Goal: Task Accomplishment & Management: Manage account settings

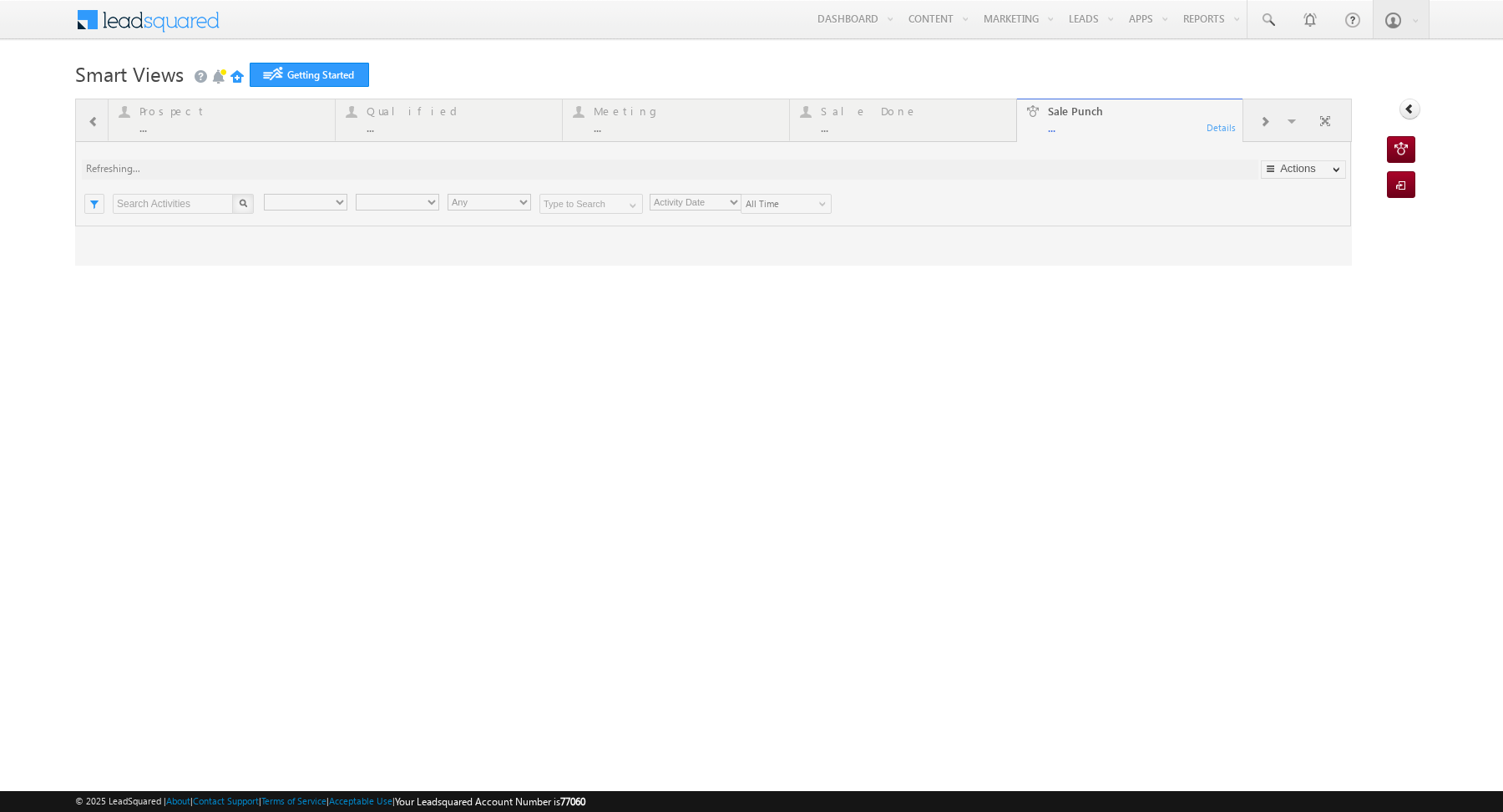
type input "Any Owner"
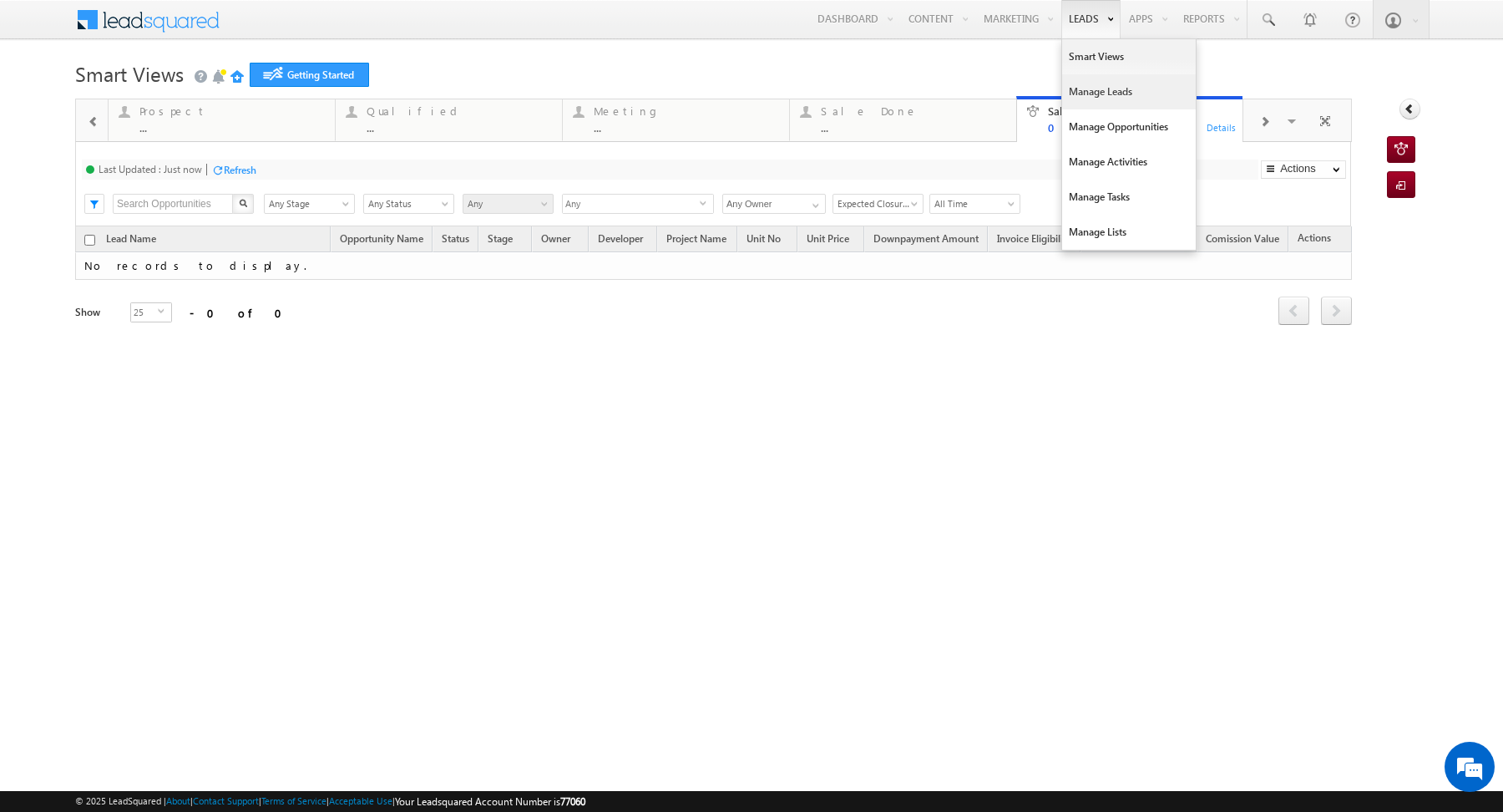
click at [1094, 88] on link "Manage Leads" at bounding box center [1129, 92] width 134 height 35
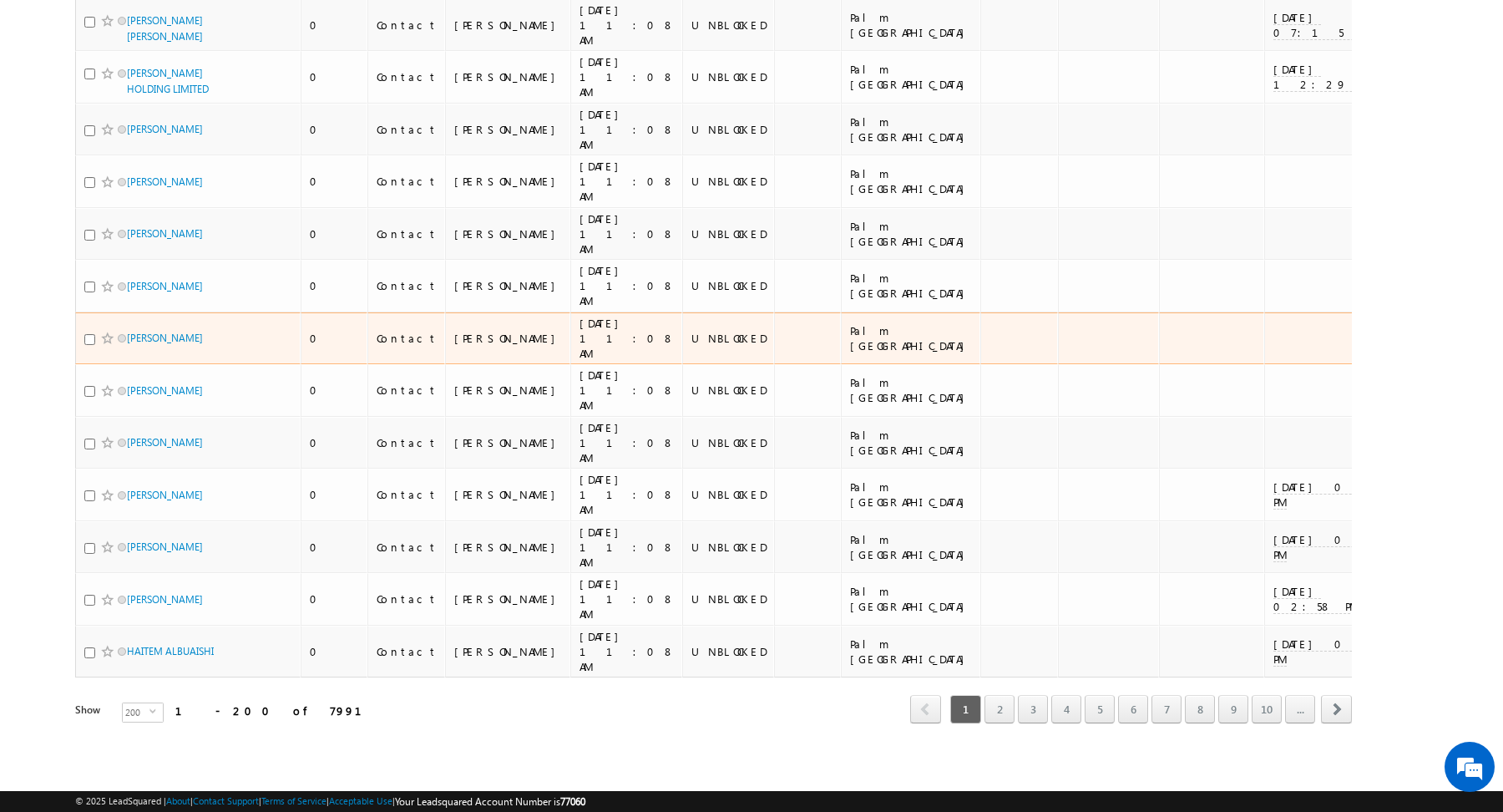
scroll to position [10464, 0]
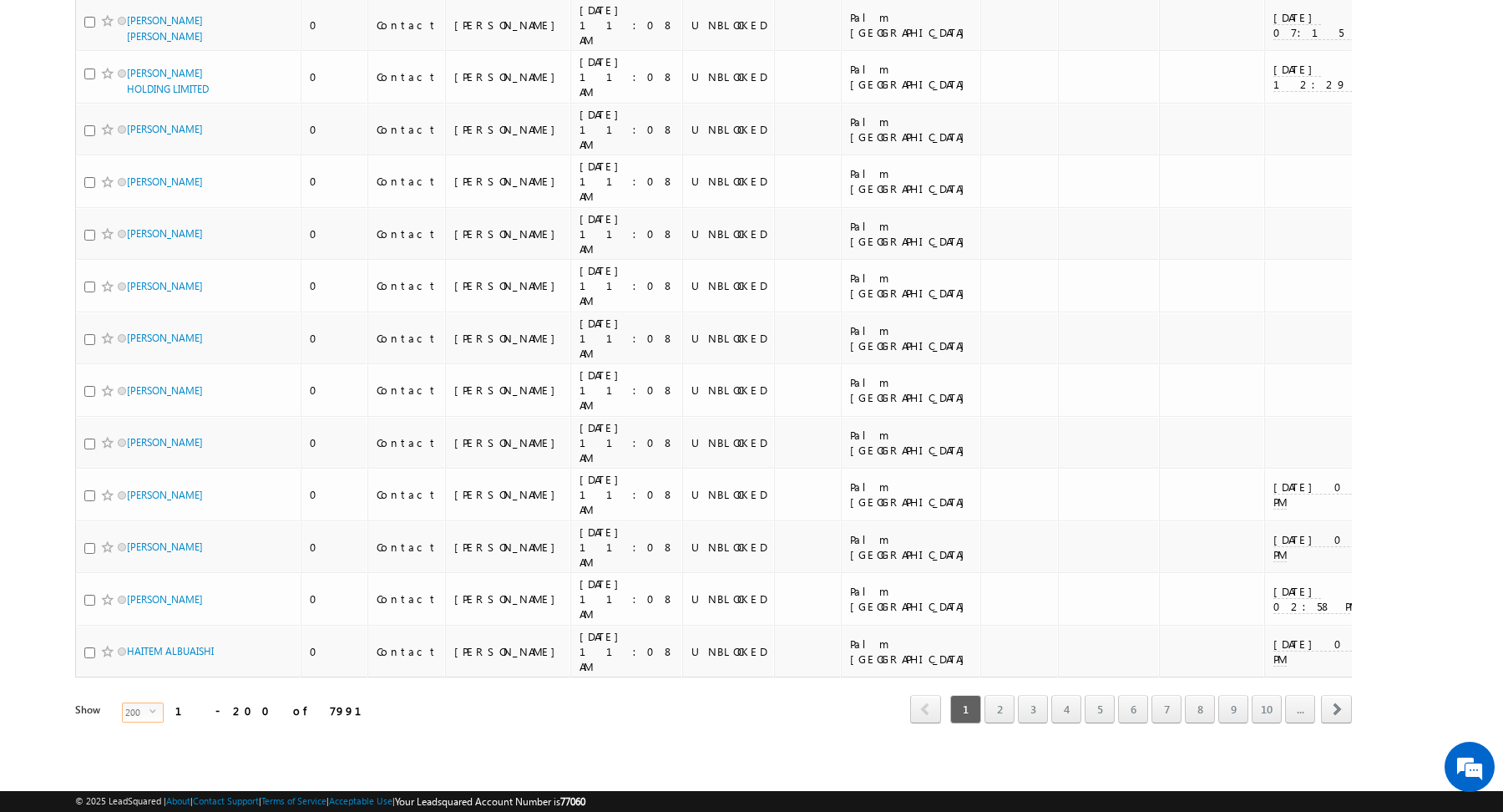
click at [150, 717] on span "select" at bounding box center [156, 717] width 14 height 28
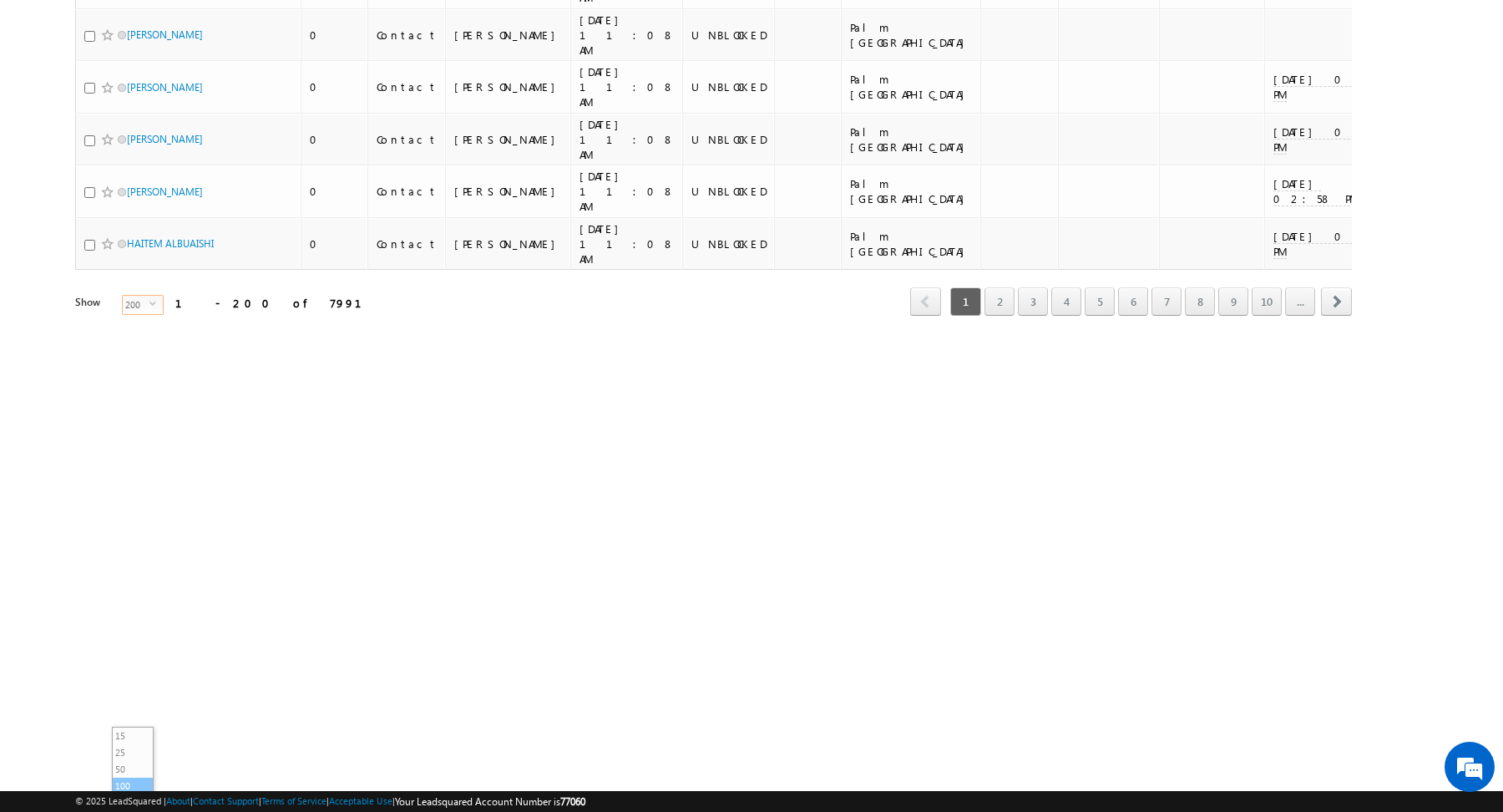
click at [134, 777] on li "100" at bounding box center [132, 785] width 40 height 17
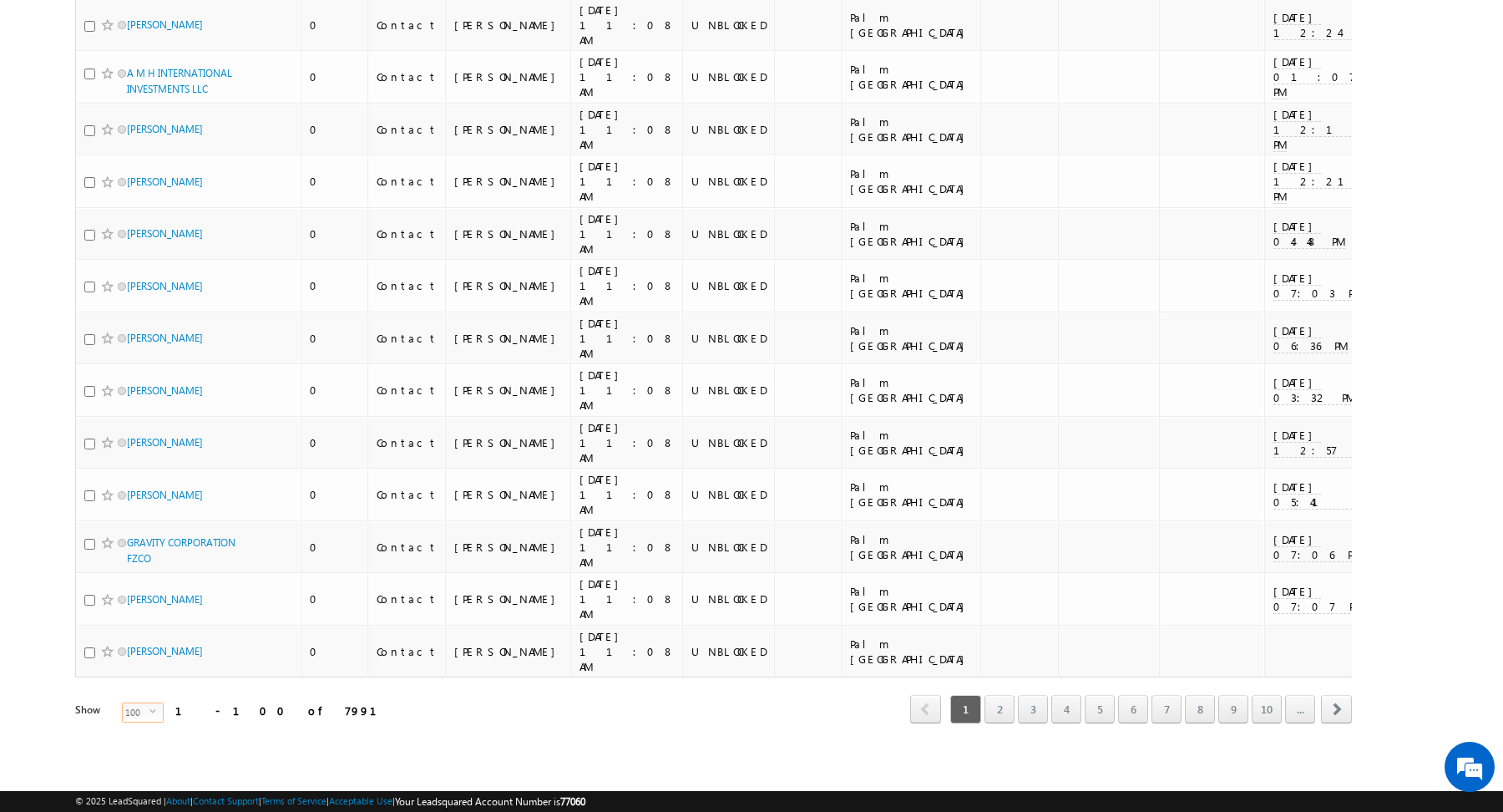
scroll to position [0, 0]
click at [150, 705] on span "select" at bounding box center [156, 717] width 14 height 28
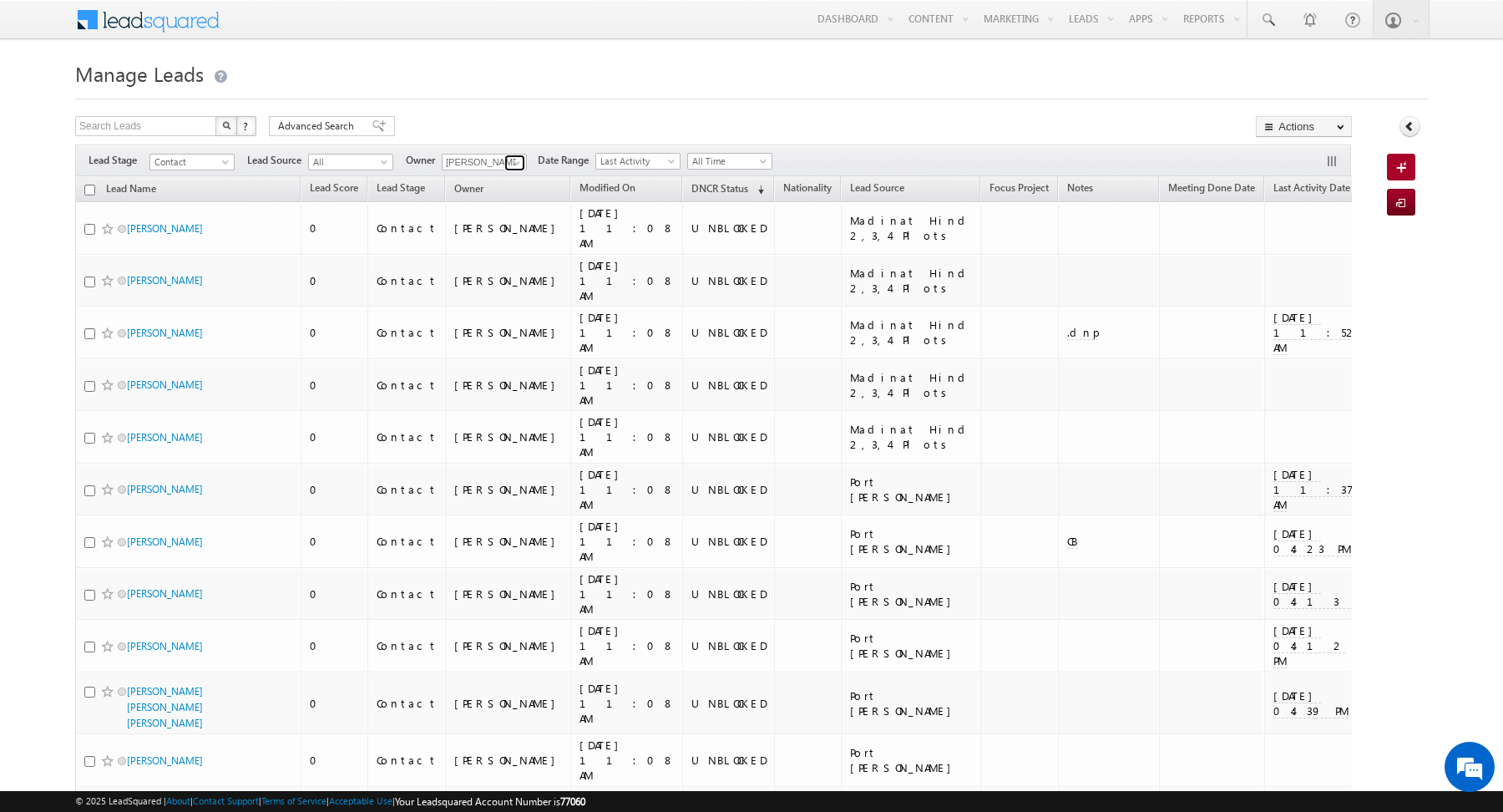
click at [504, 158] on link at bounding box center [514, 162] width 20 height 17
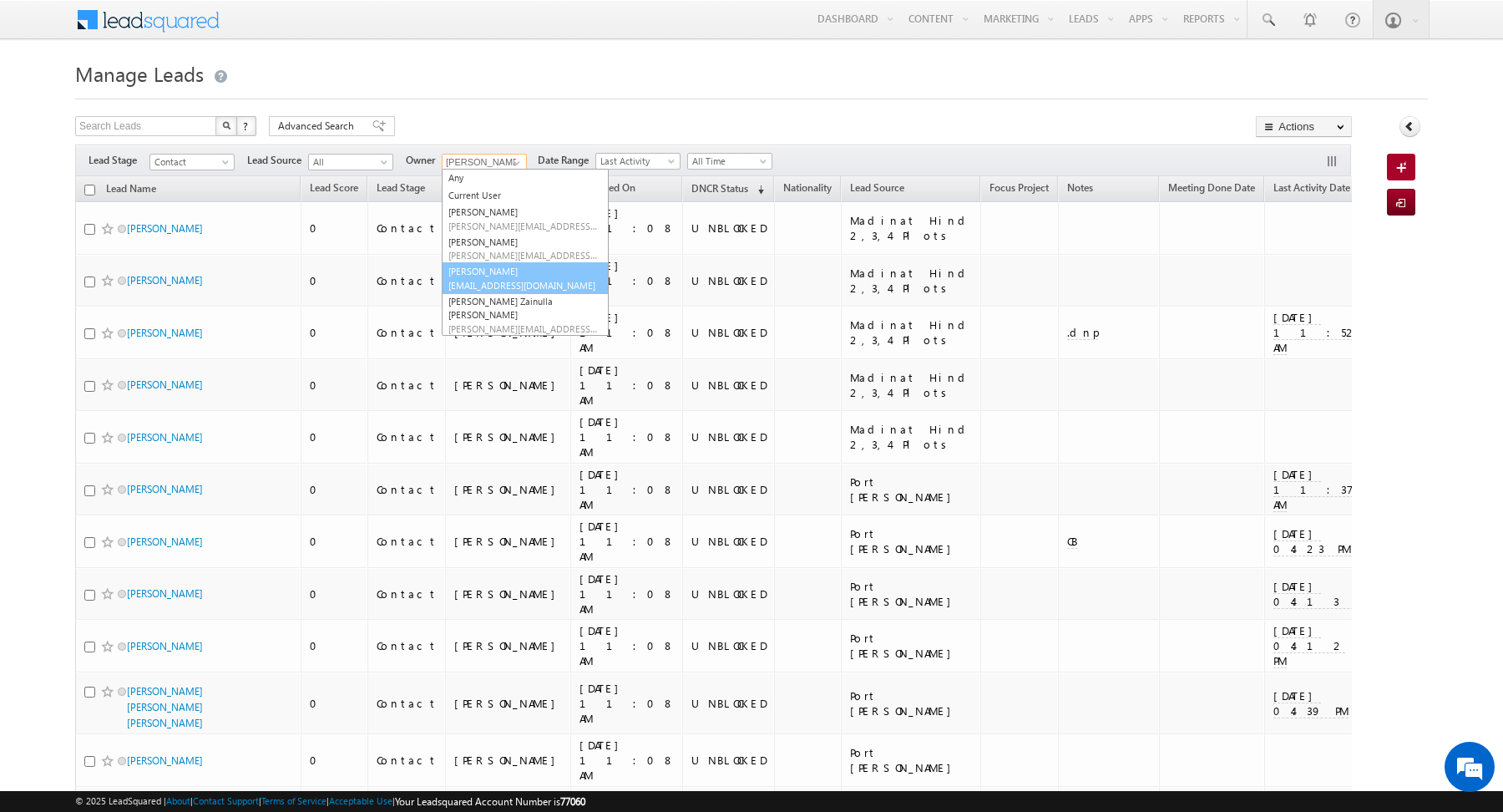
click at [499, 283] on span "rahul.raj@indglobal.ae" at bounding box center [524, 285] width 151 height 13
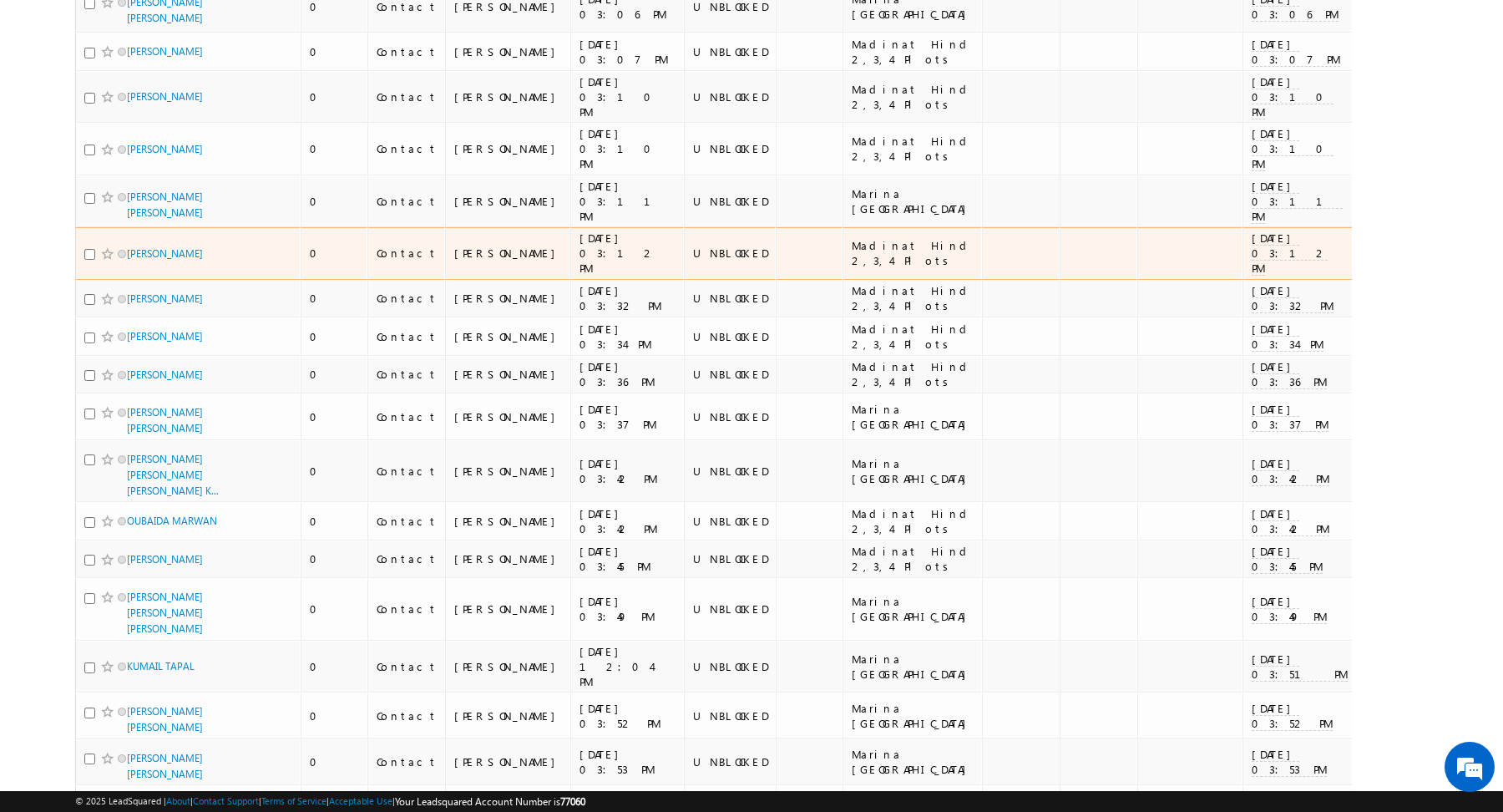
scroll to position [4431, 0]
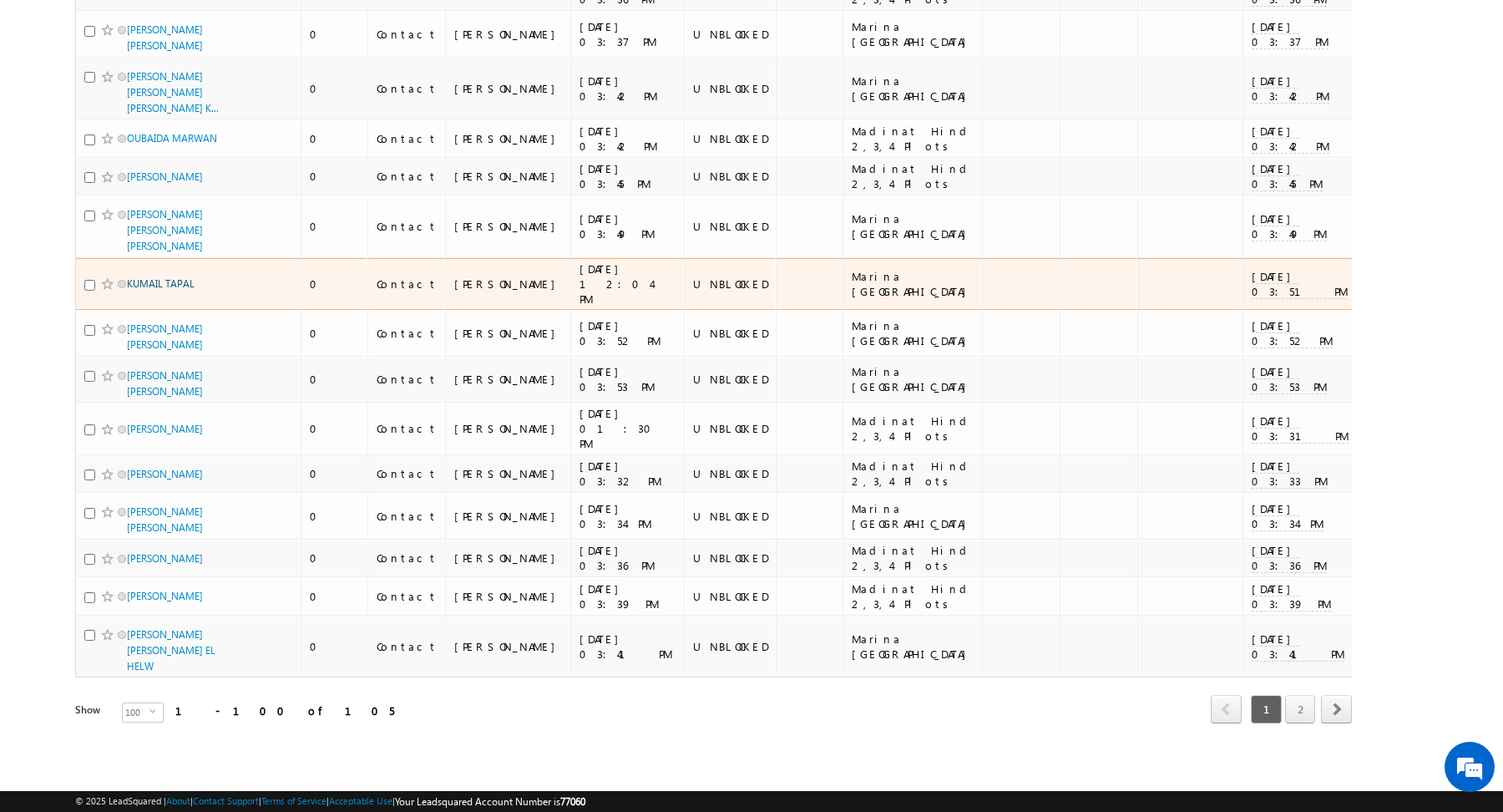
click at [164, 288] on link "KUMAIL TAPAL" at bounding box center [161, 283] width 68 height 13
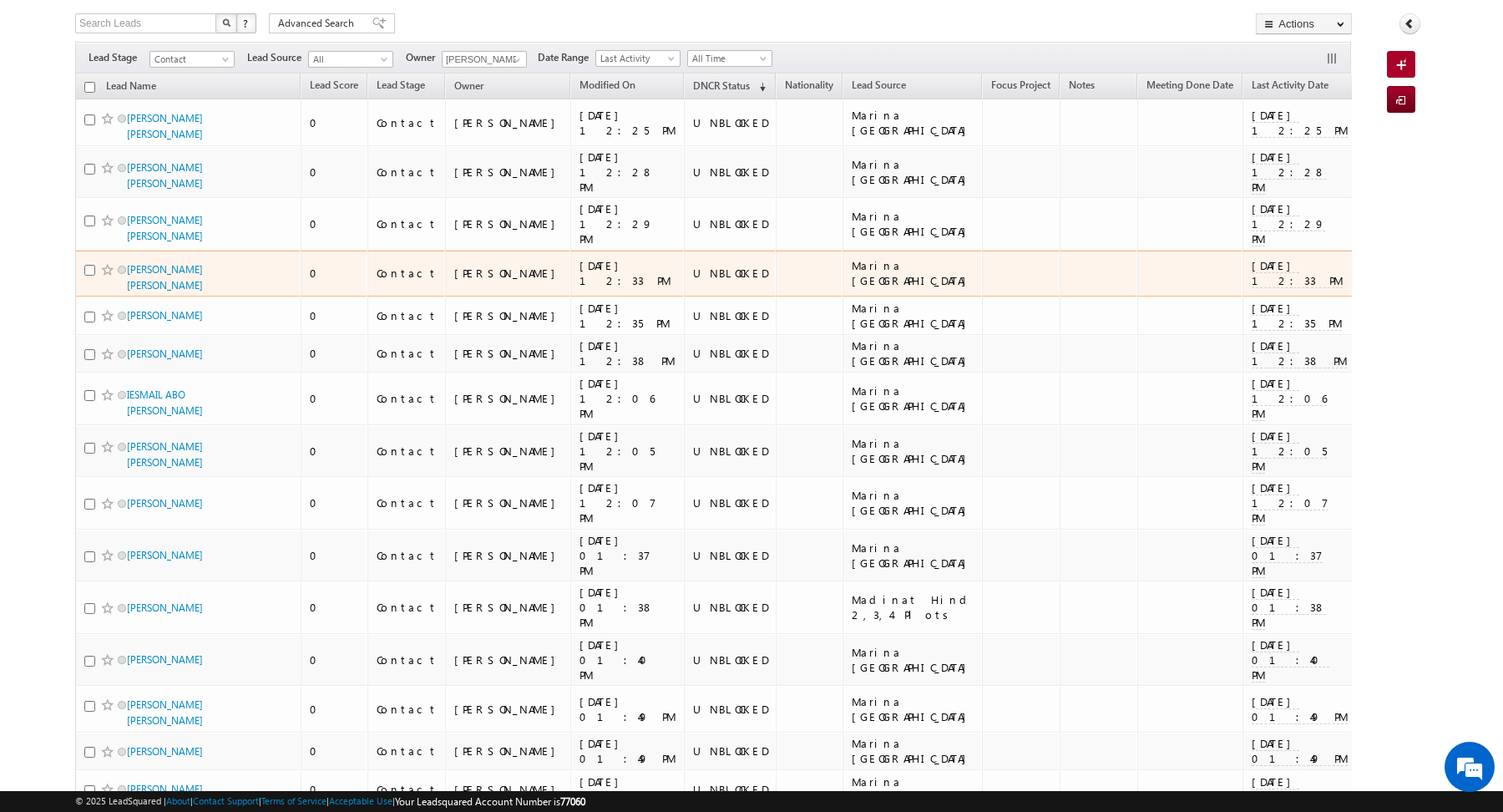
scroll to position [0, 0]
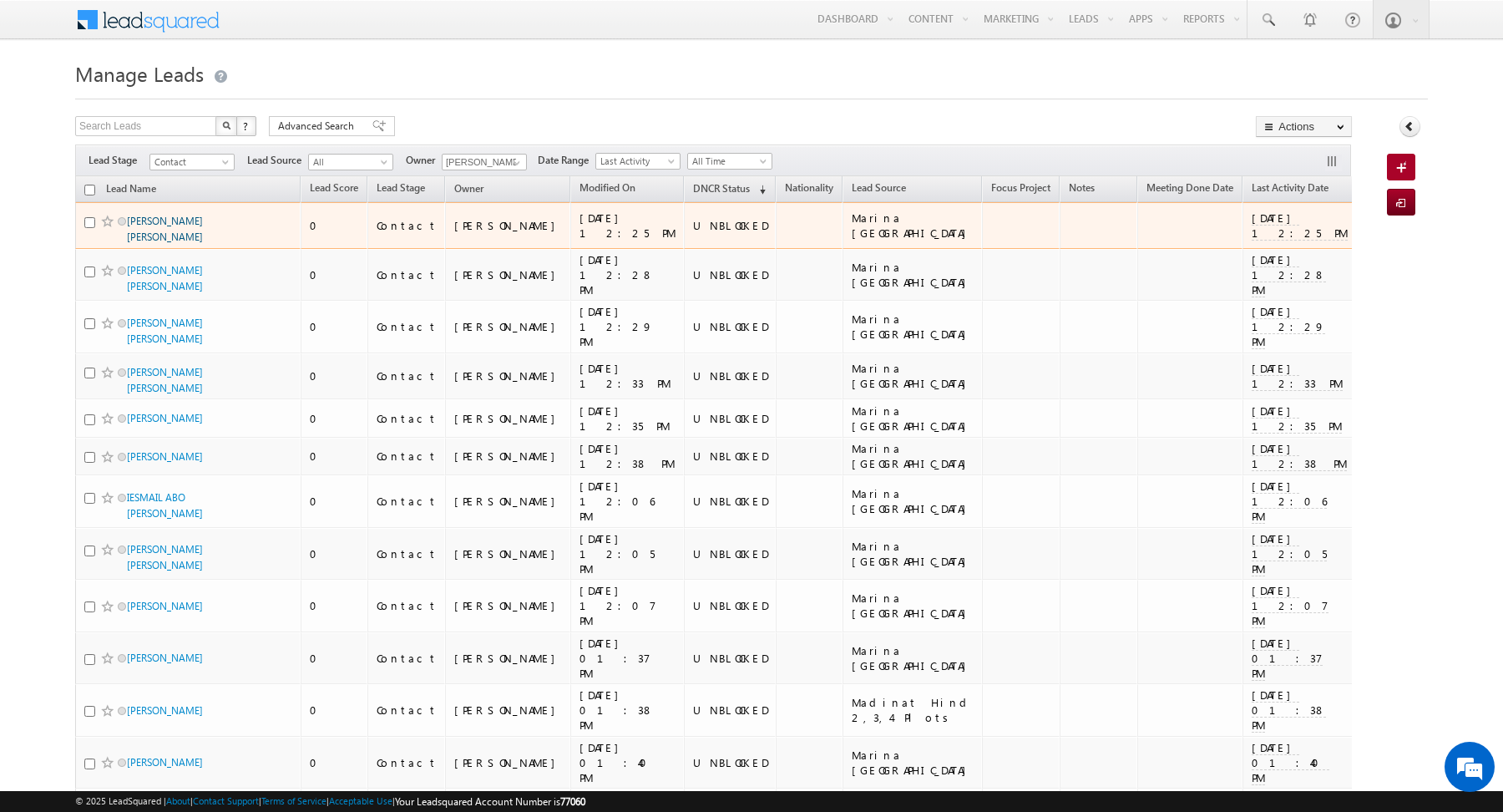
click at [179, 222] on link "NASSER ABDULLAH NASSER AL SHEMALI" at bounding box center [165, 228] width 76 height 28
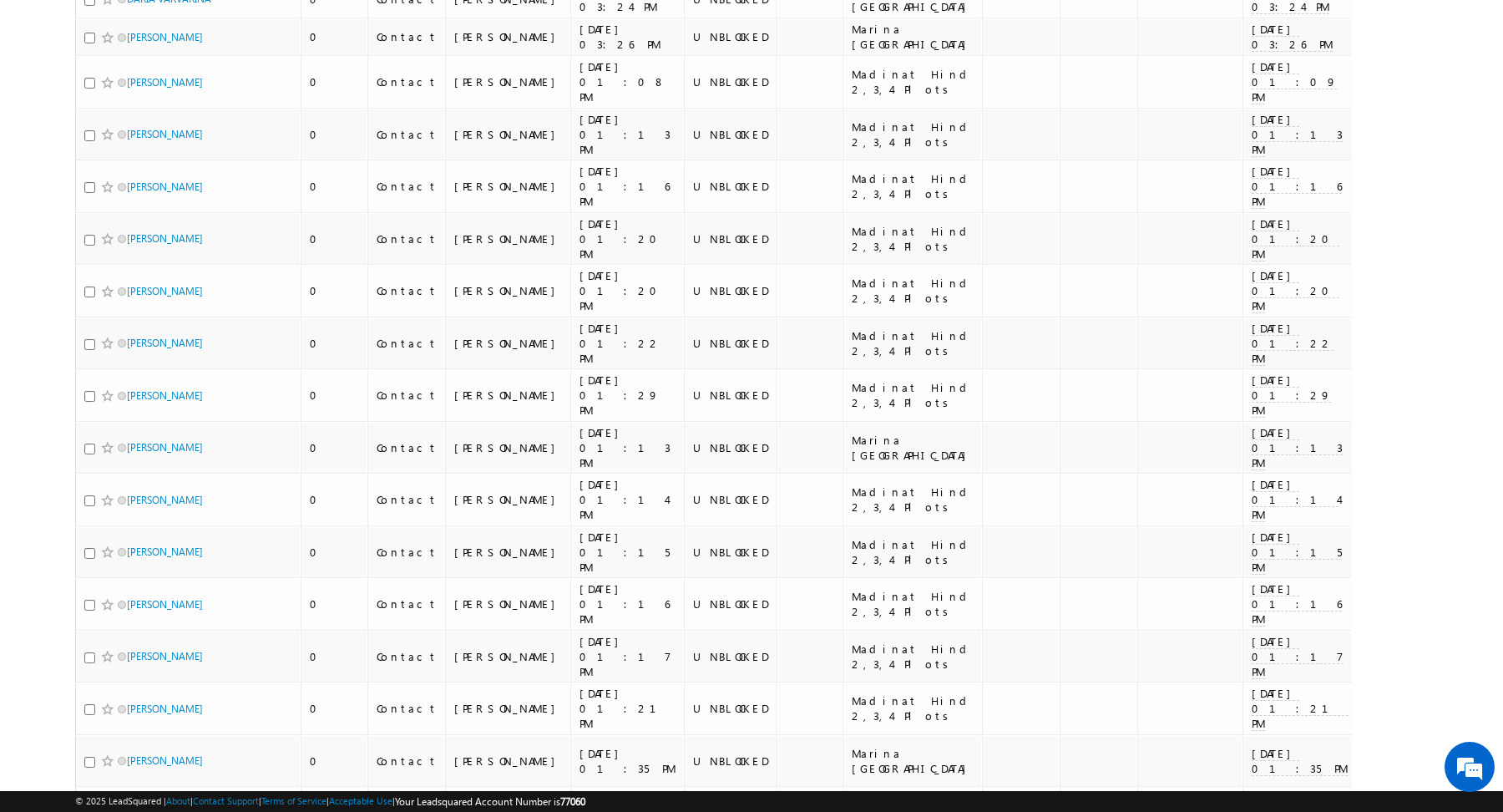
scroll to position [3596, 0]
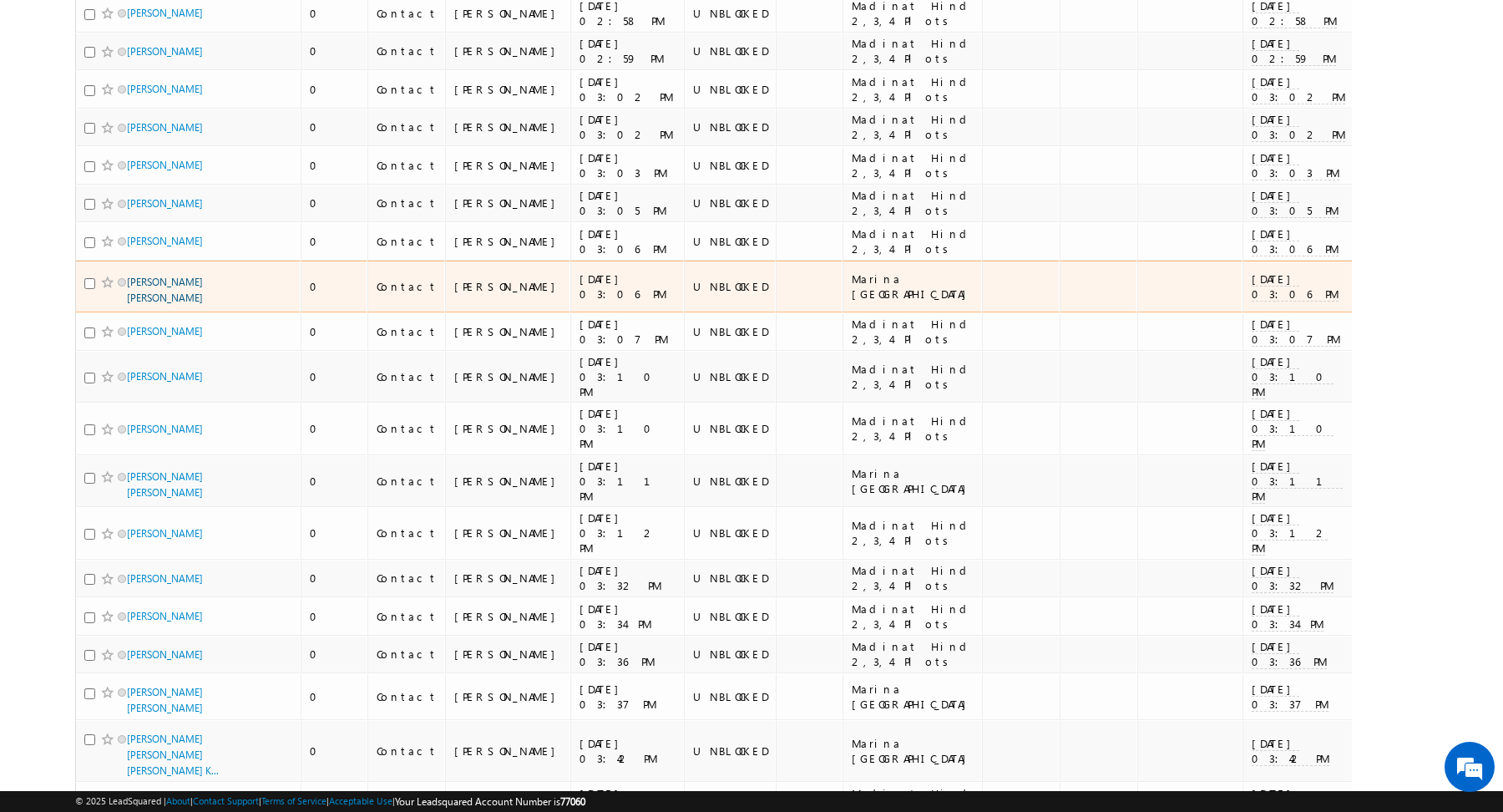
click at [149, 304] on link "HUSSEIN SHABBIR SHAIKH" at bounding box center [165, 289] width 76 height 28
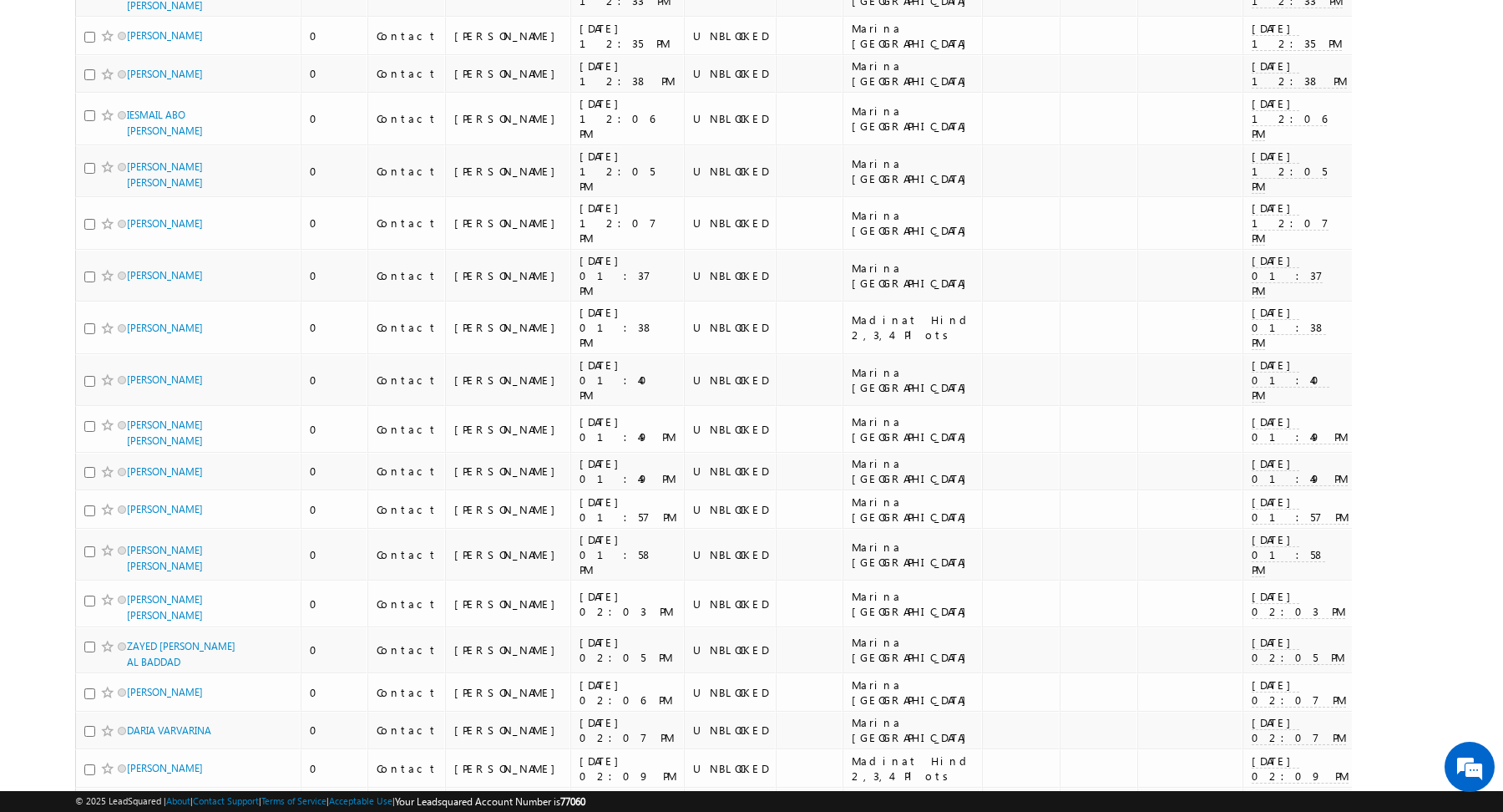
scroll to position [0, 0]
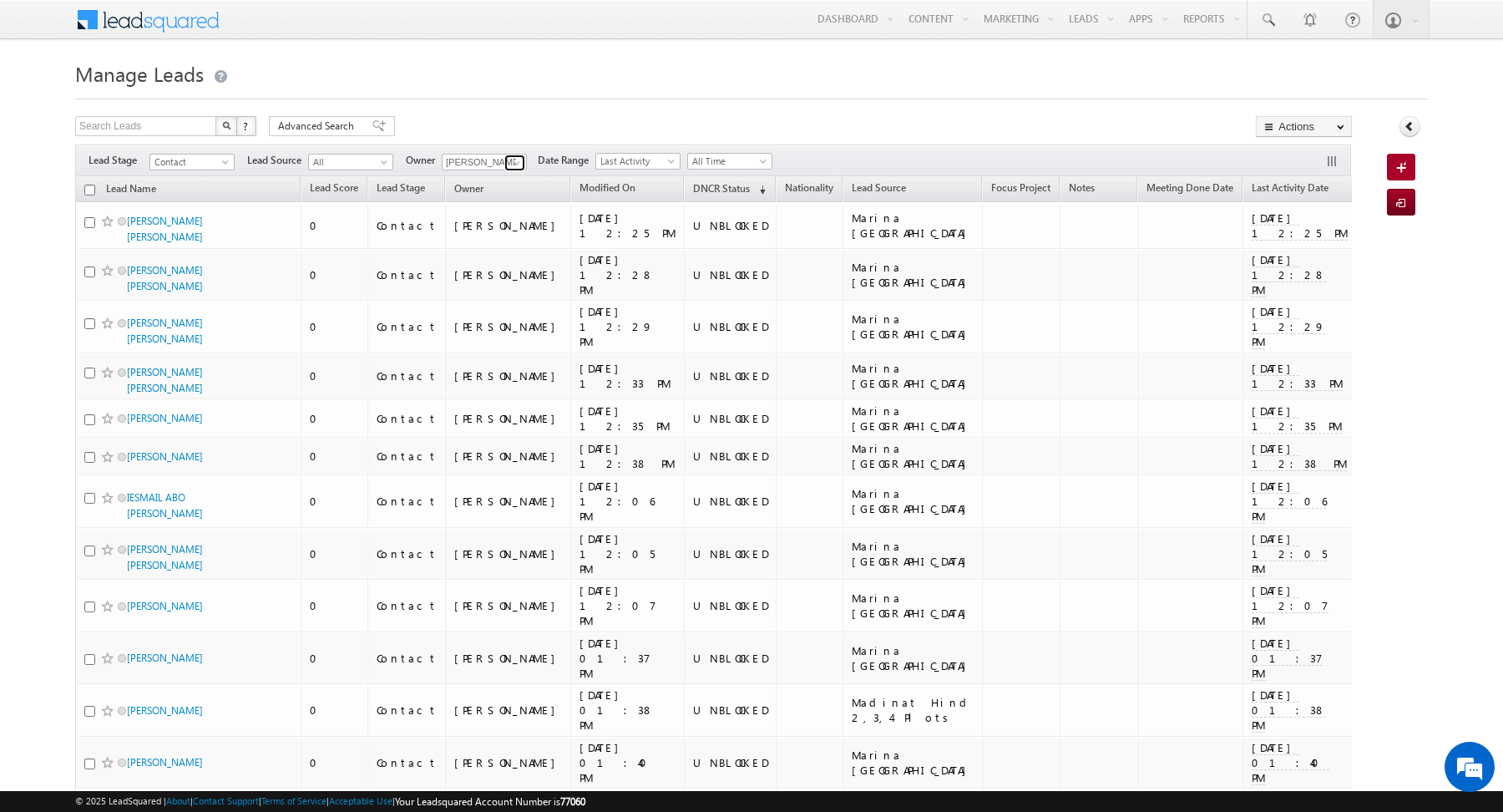
click at [510, 165] on span at bounding box center [517, 163] width 14 height 14
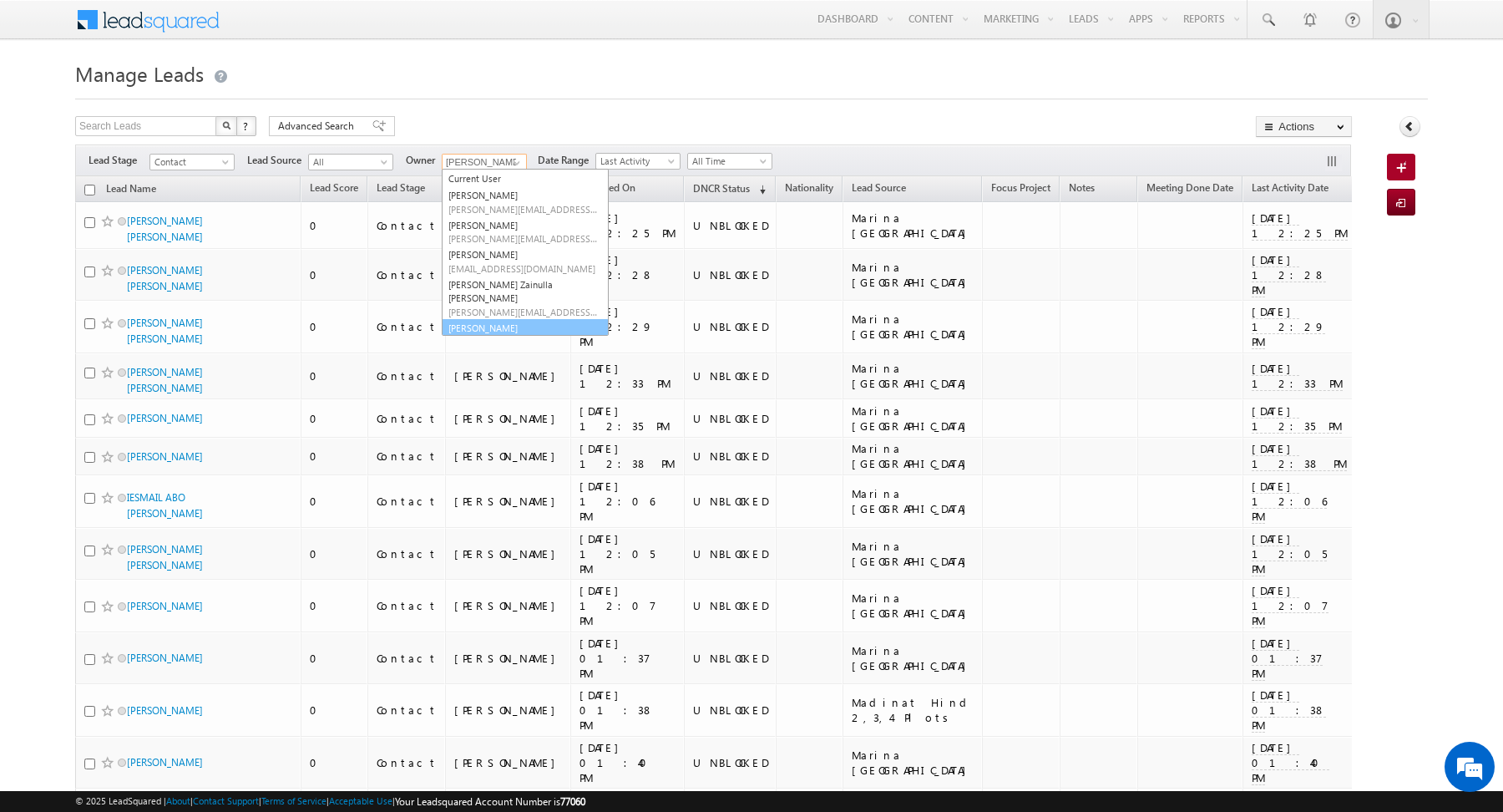
click at [500, 332] on link "Yash Rajput yash.rajput@indglobal.ae" at bounding box center [526, 334] width 167 height 32
type input "[PERSON_NAME]"
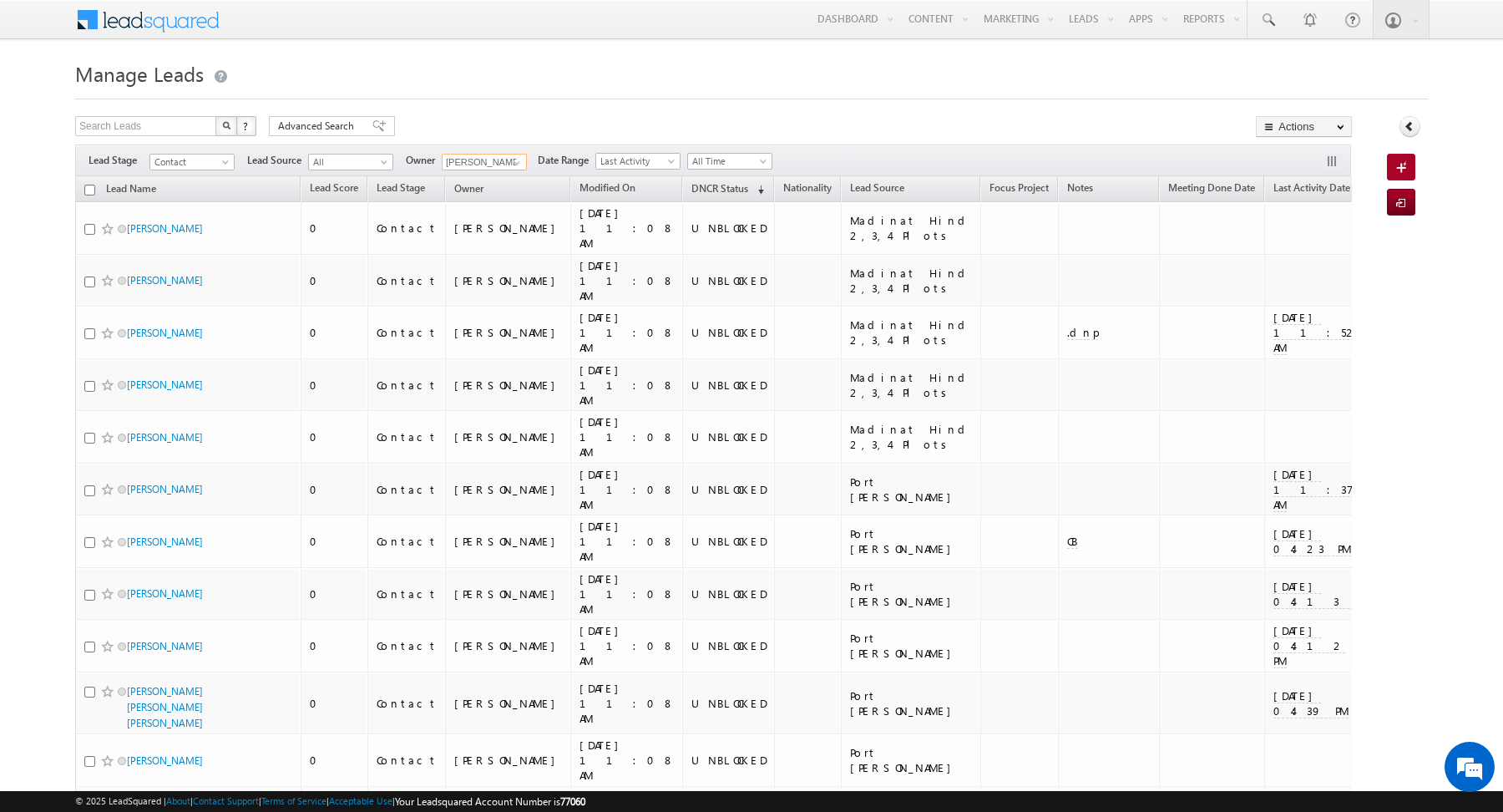
click at [88, 186] on input "checkbox" at bounding box center [89, 189] width 11 height 11
checkbox input "true"
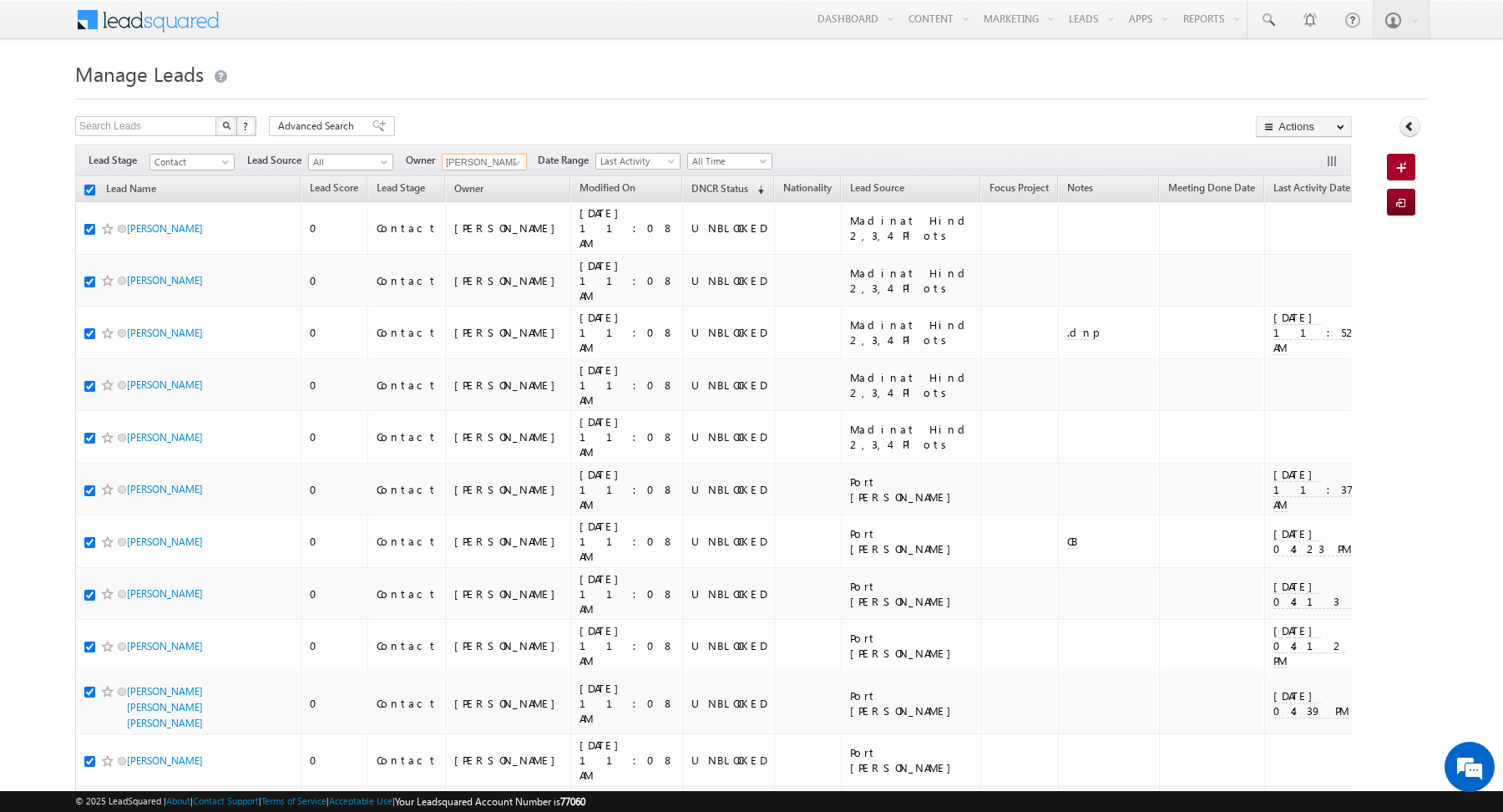
checkbox input "true"
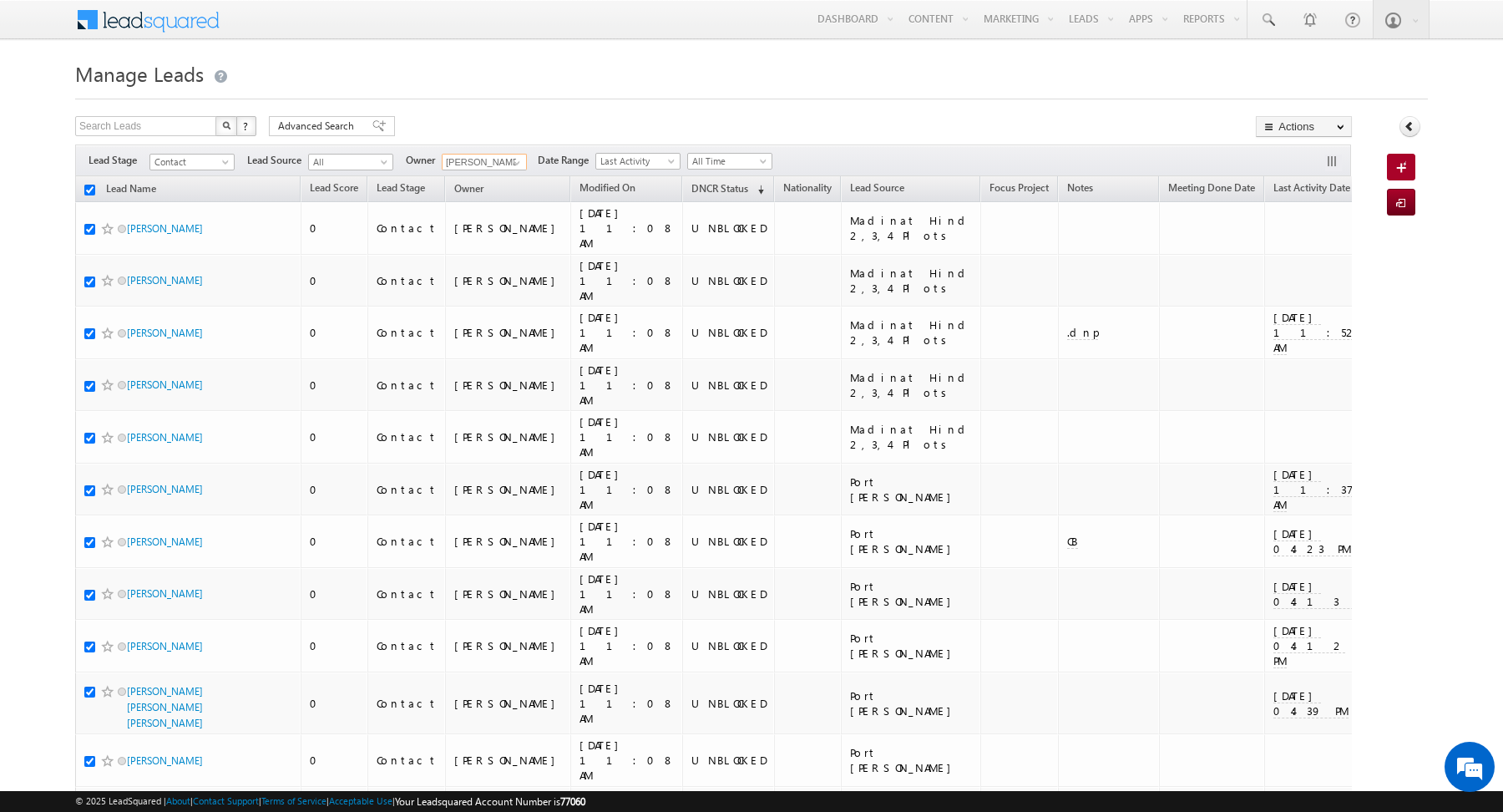
checkbox input "true"
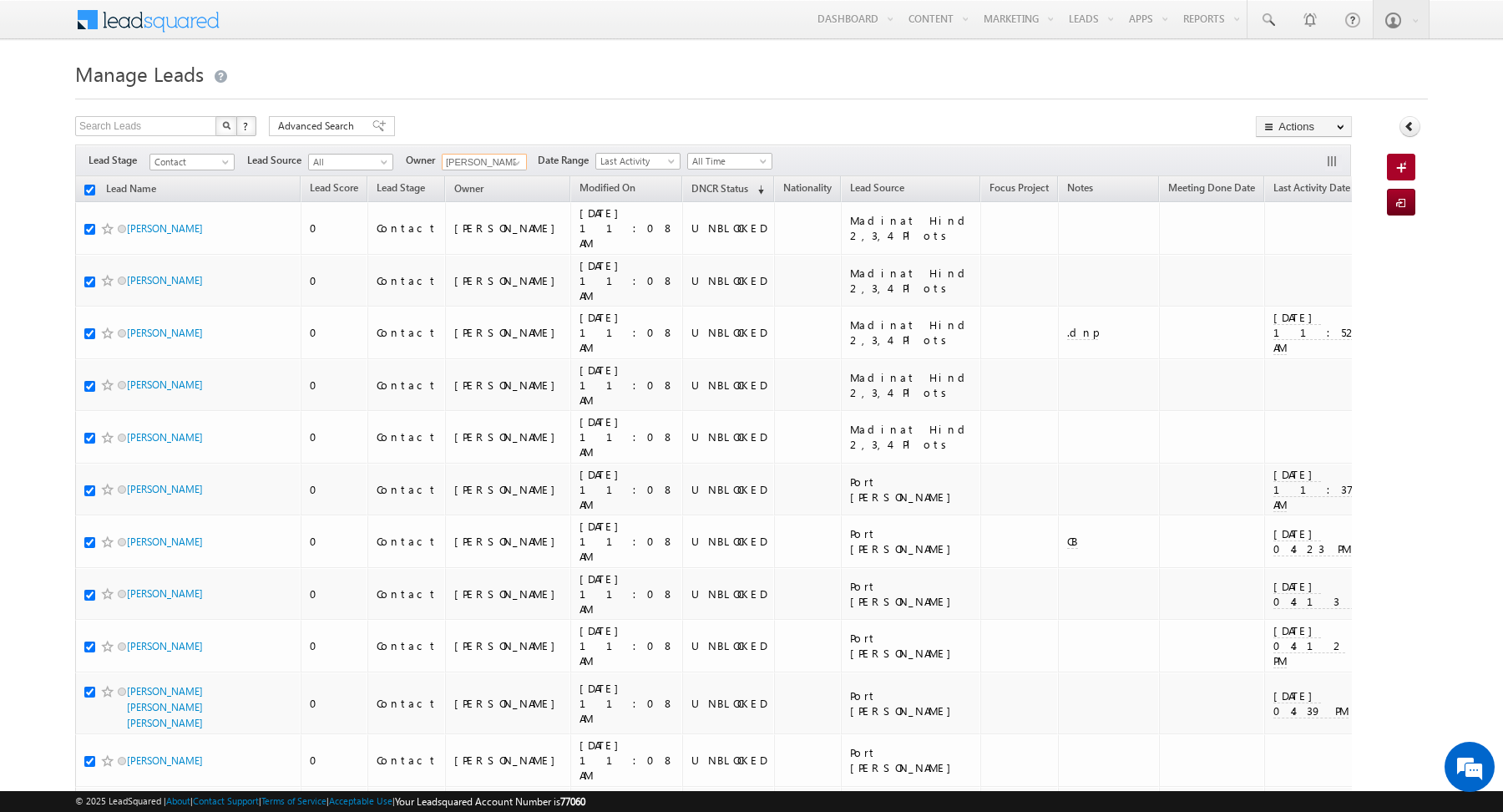
checkbox input "true"
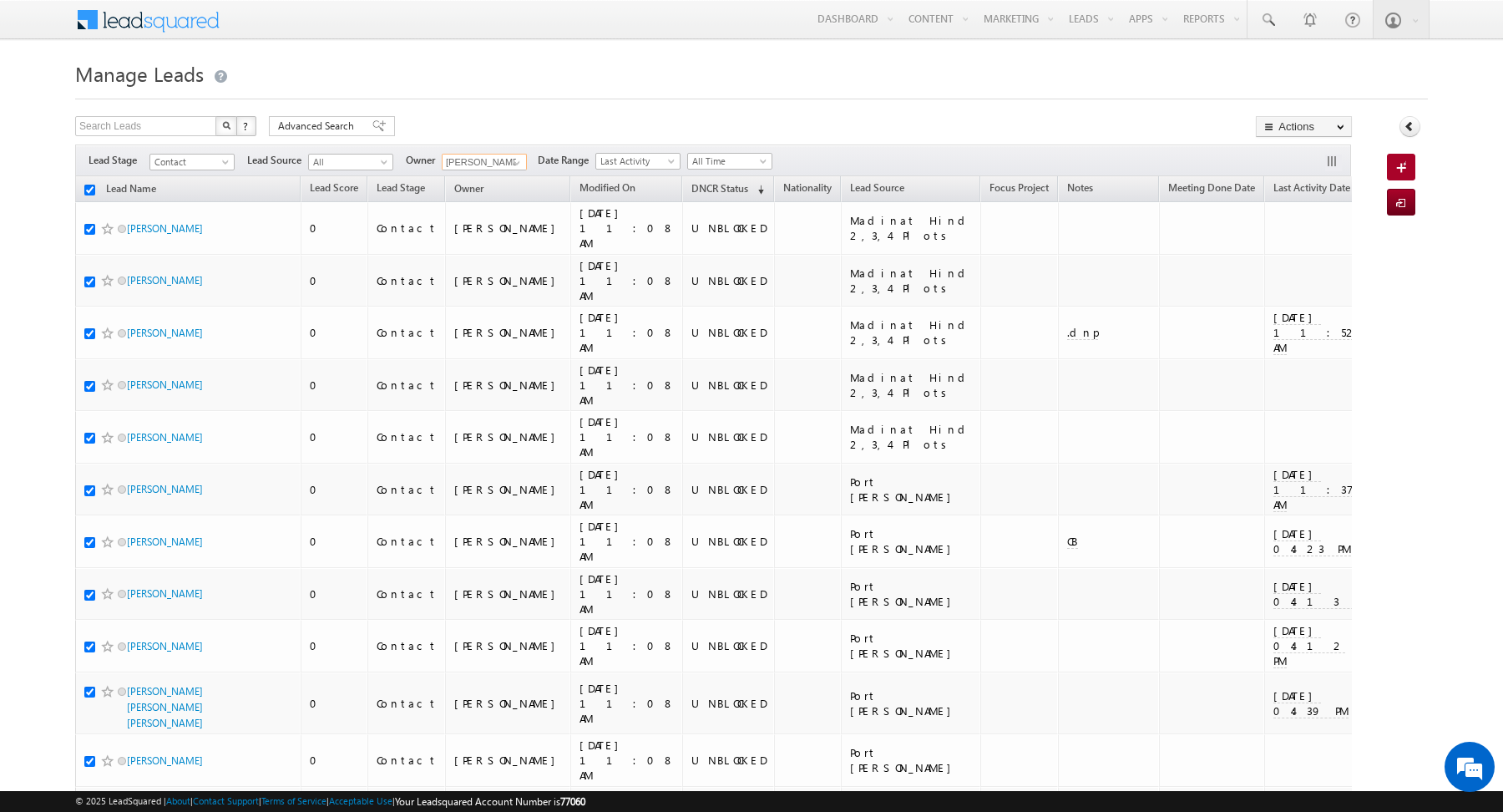
checkbox input "true"
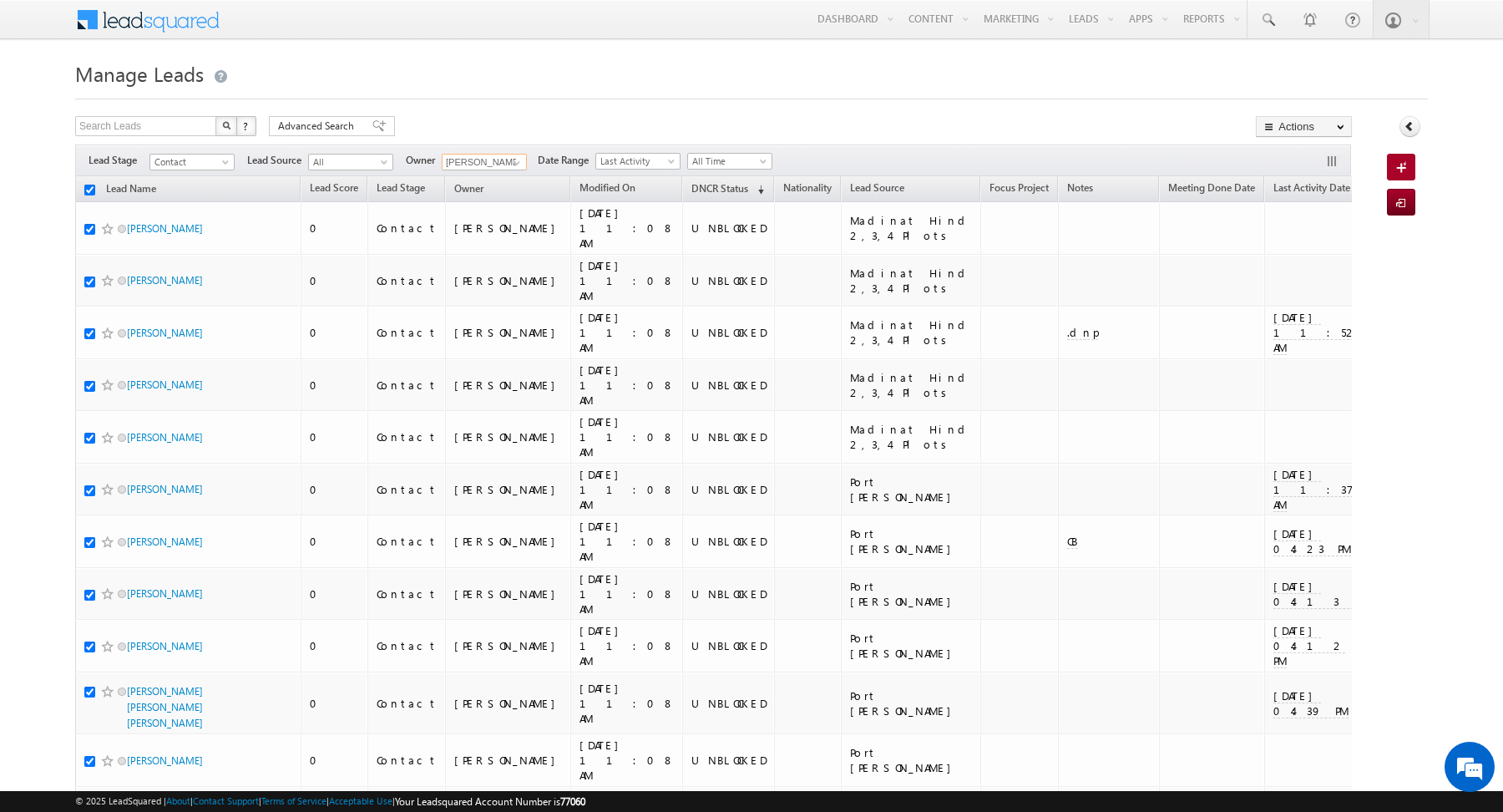
checkbox input "true"
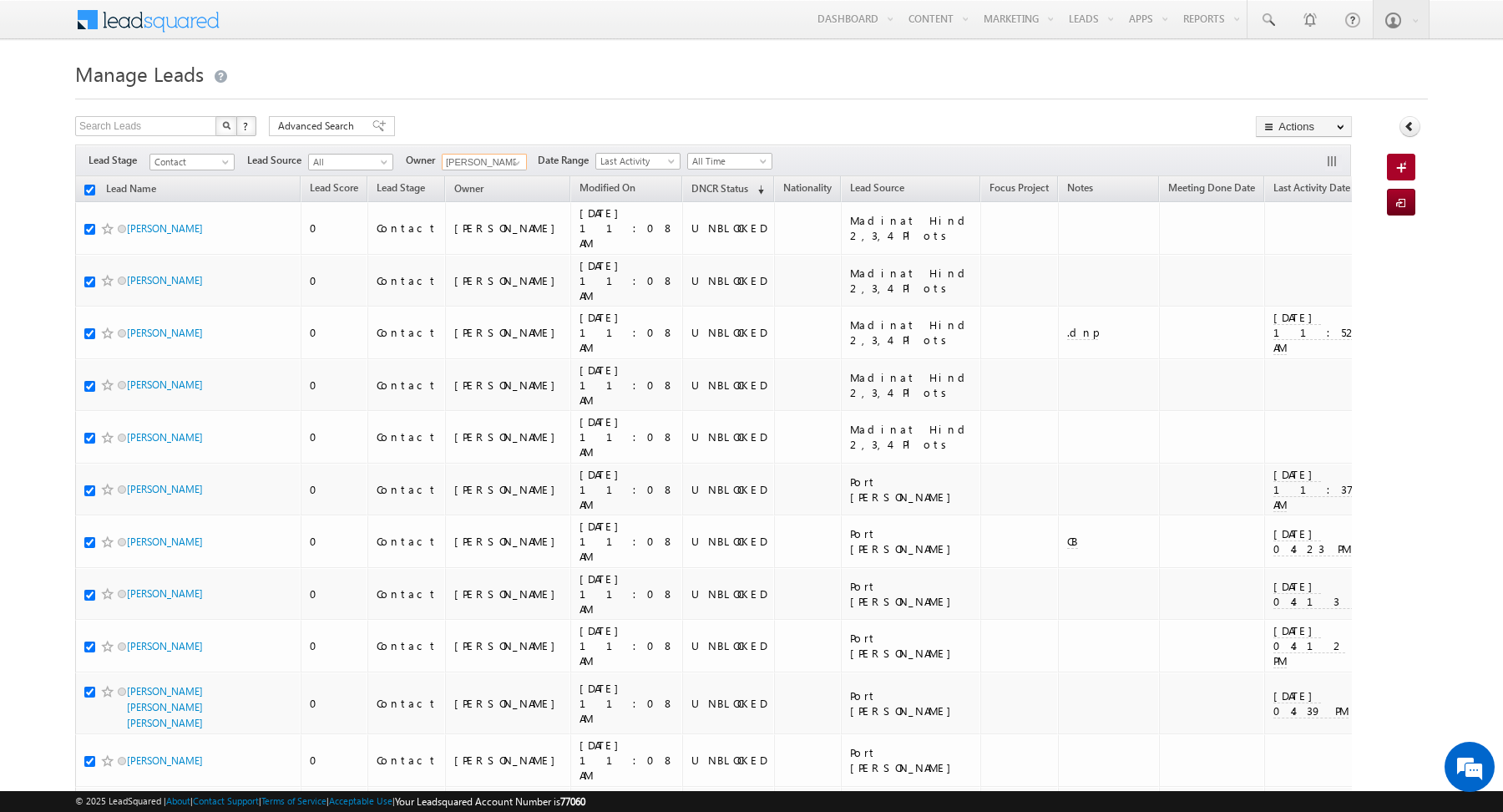
checkbox input "true"
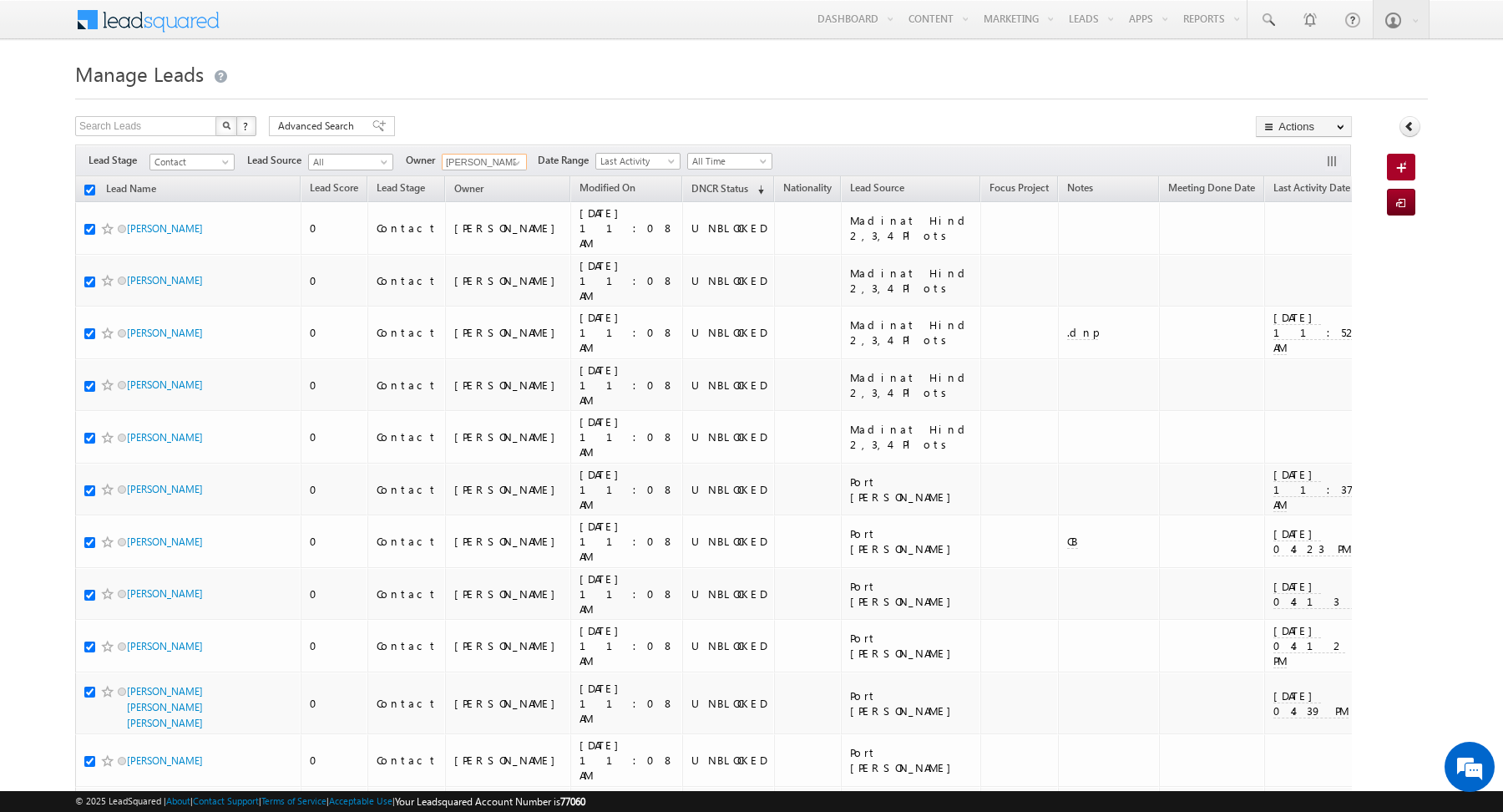
checkbox input "true"
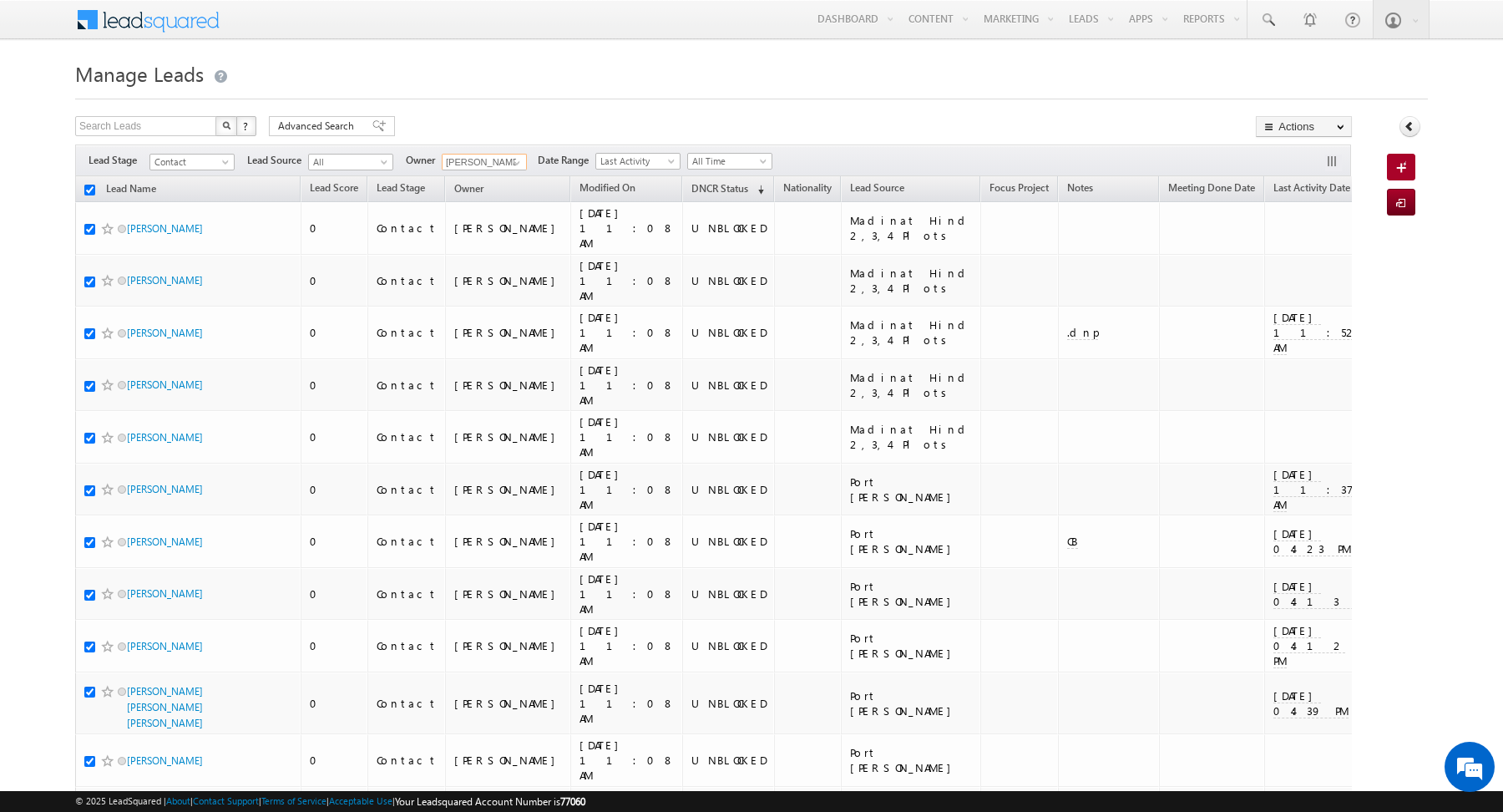
checkbox input "true"
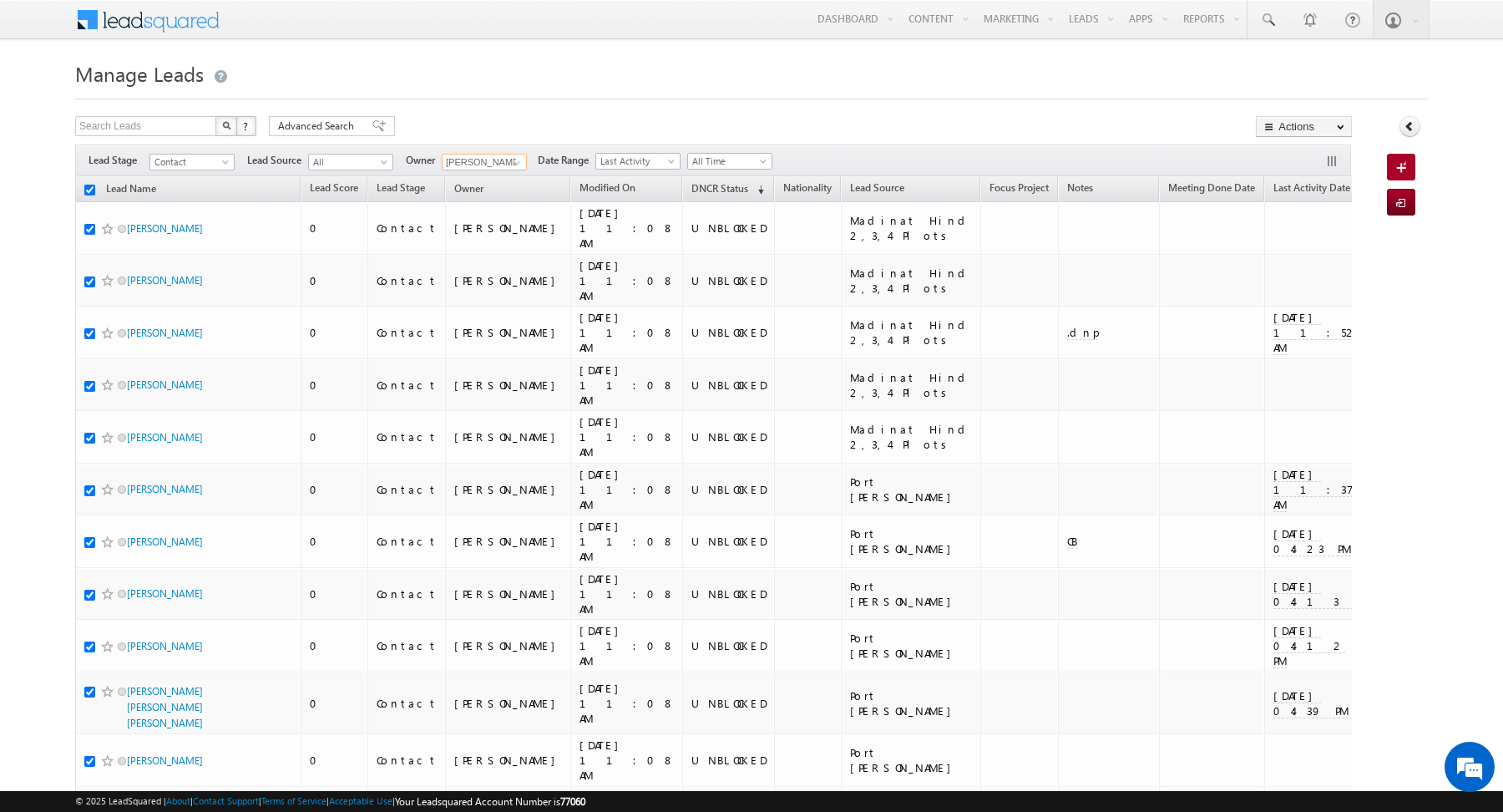
checkbox input "true"
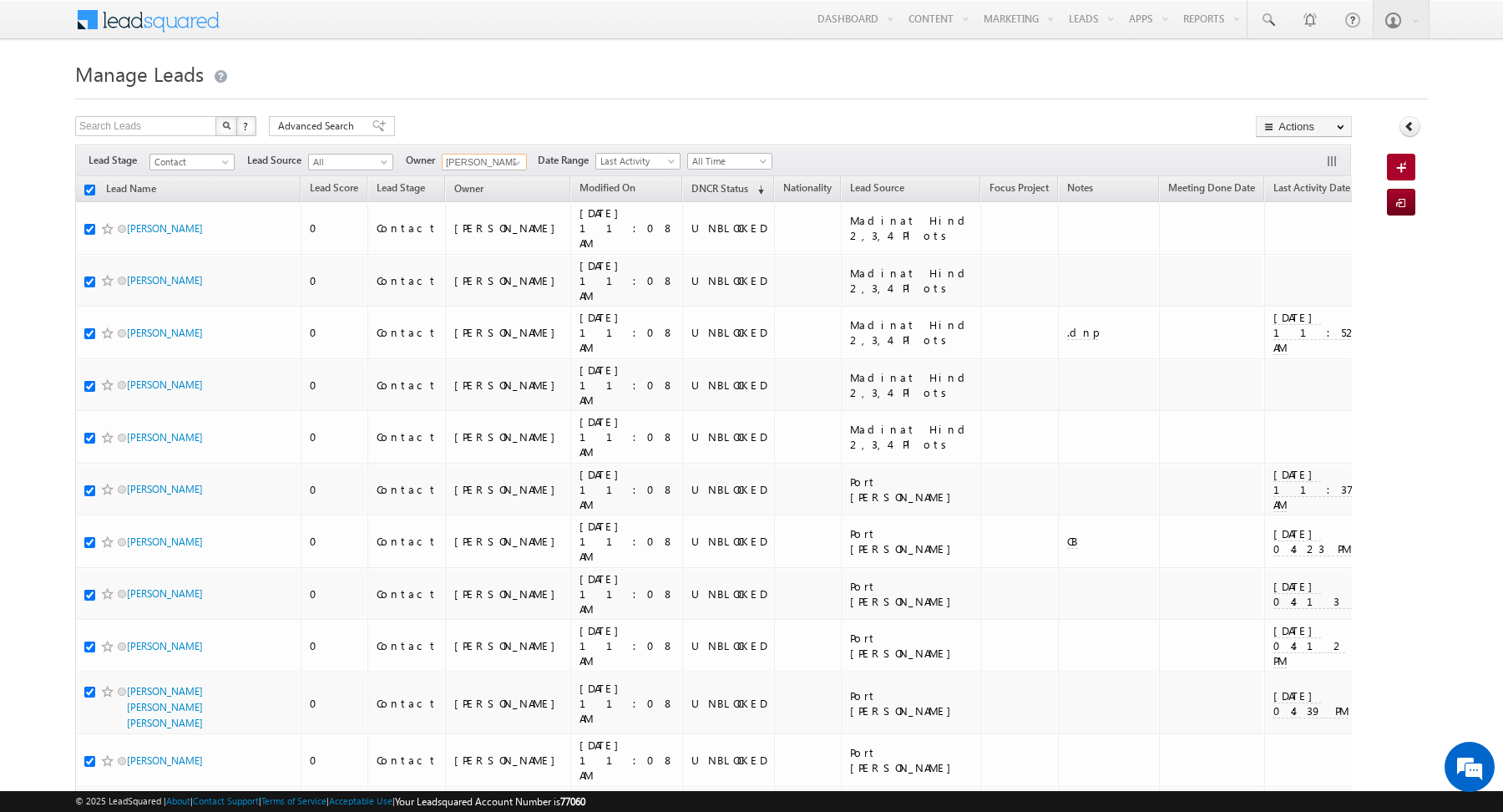
checkbox input "true"
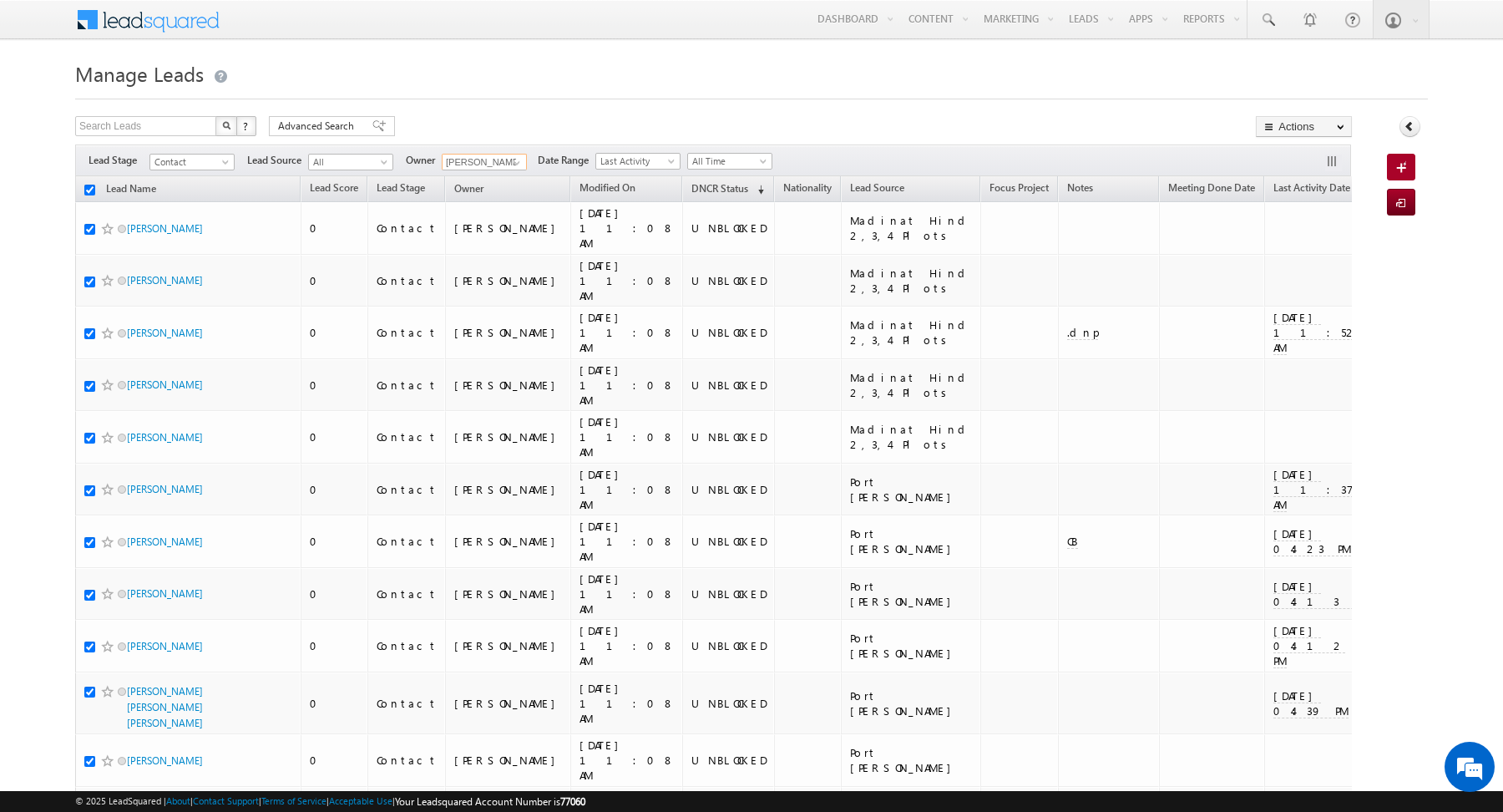
checkbox input "true"
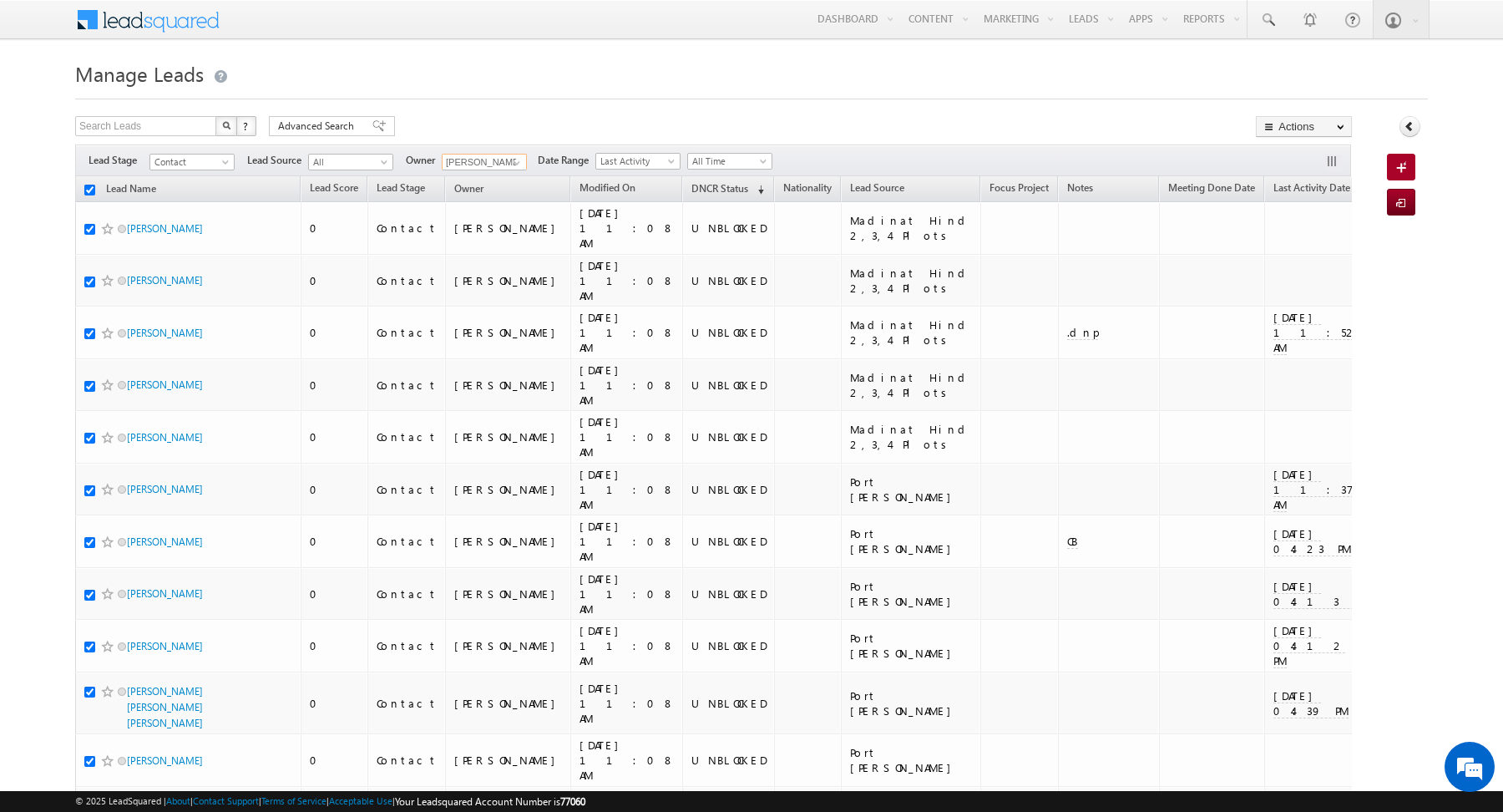
checkbox input "true"
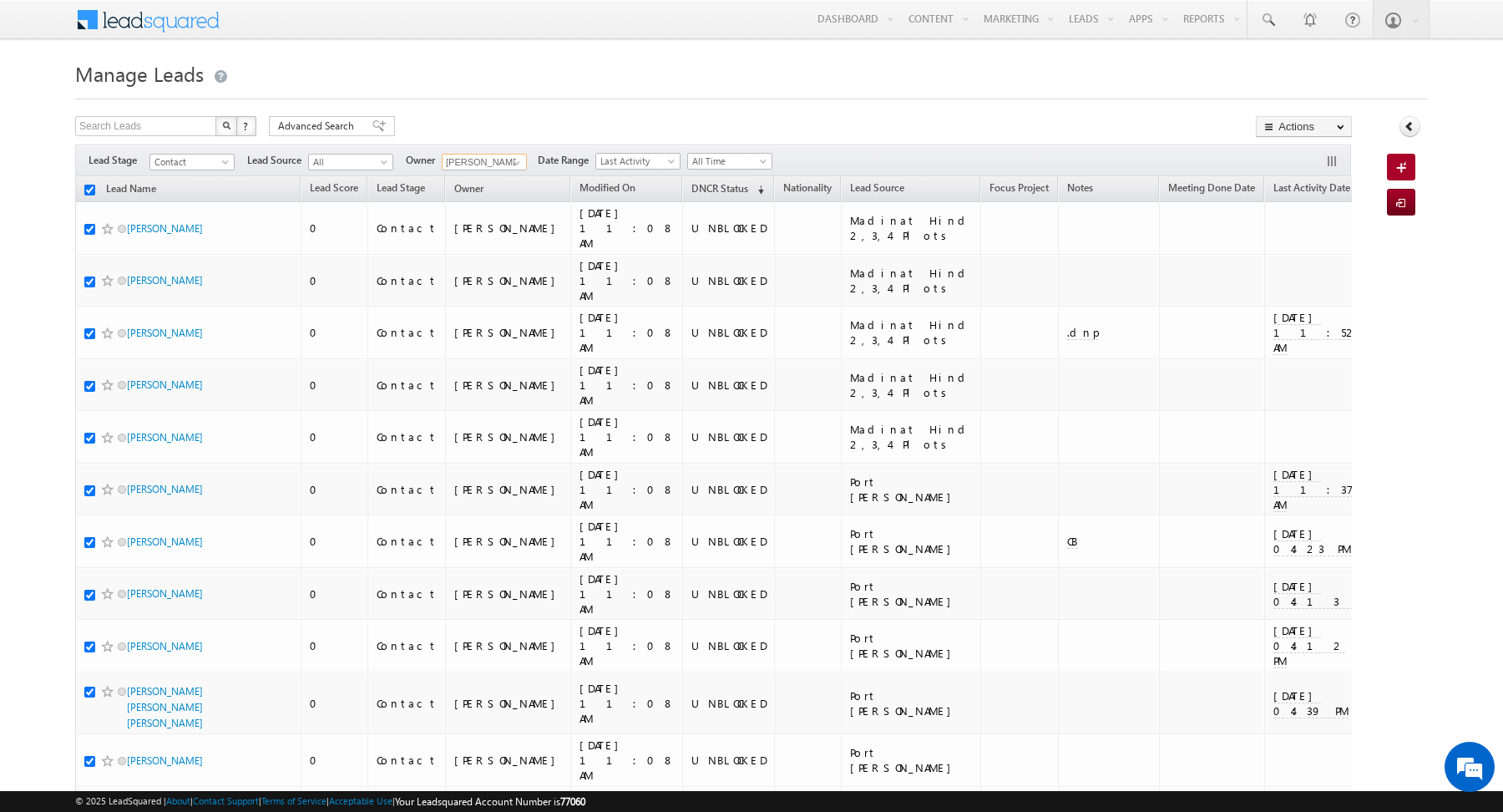
checkbox input "true"
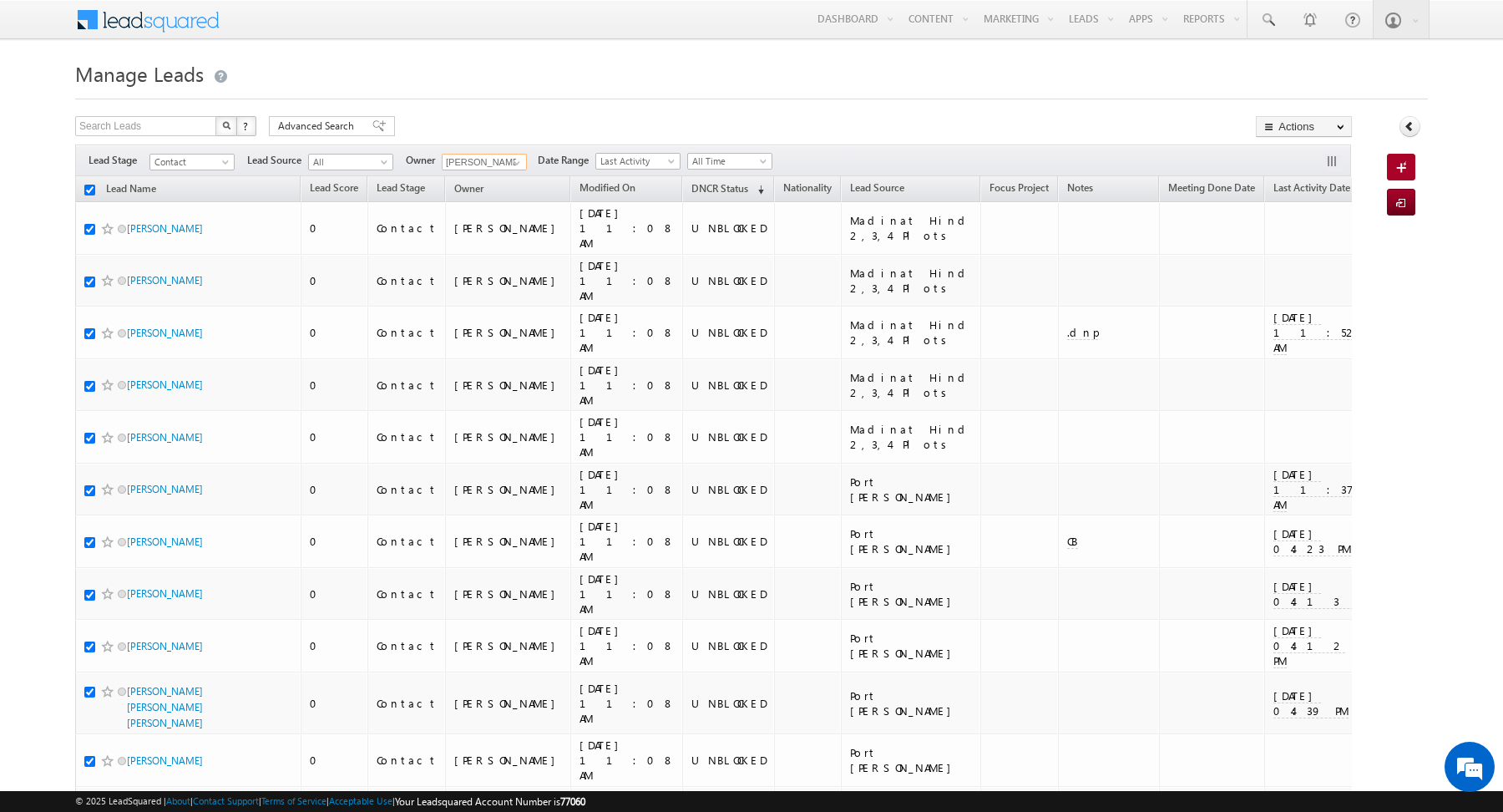
checkbox input "true"
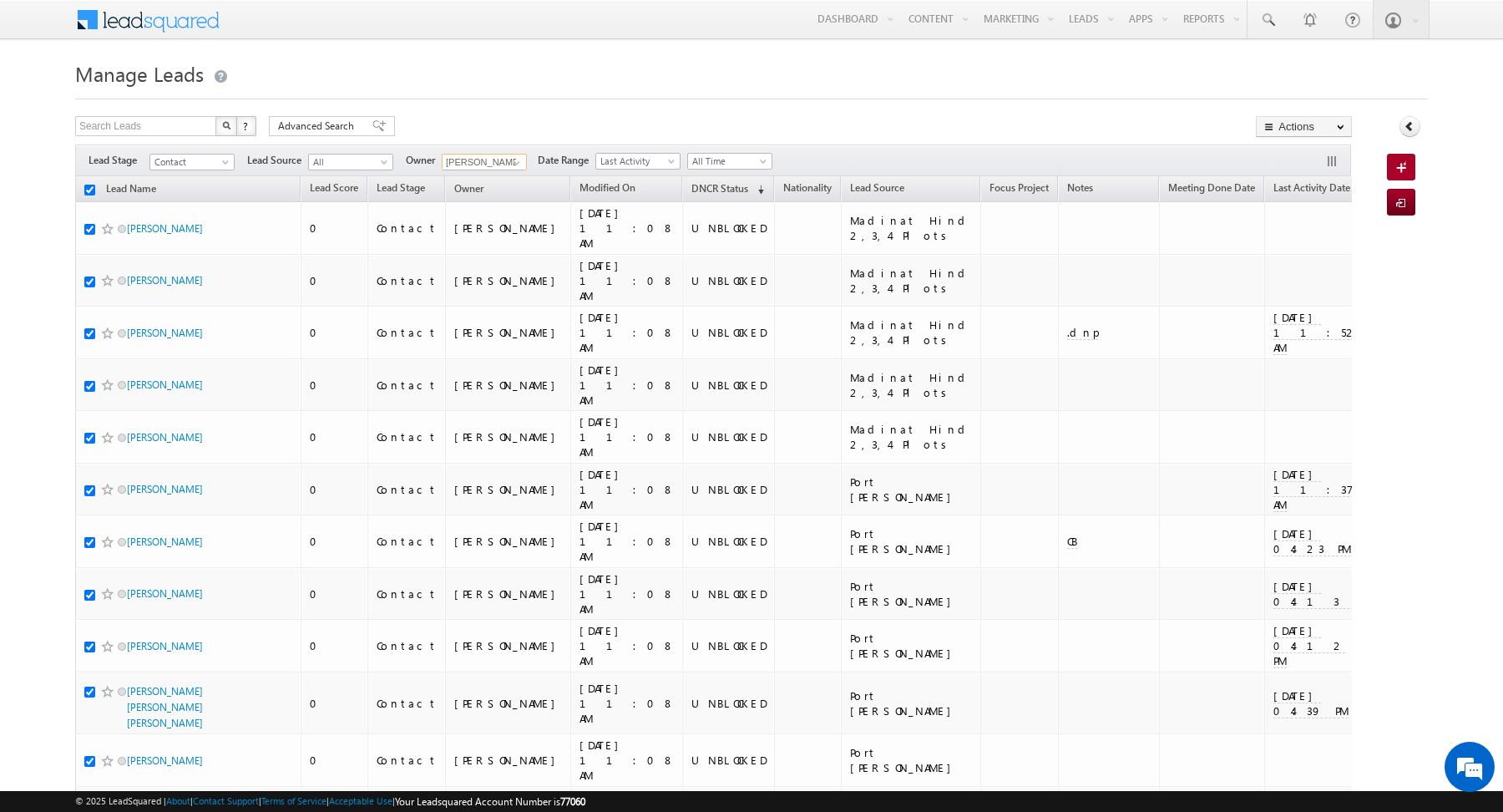
checkbox input "true"
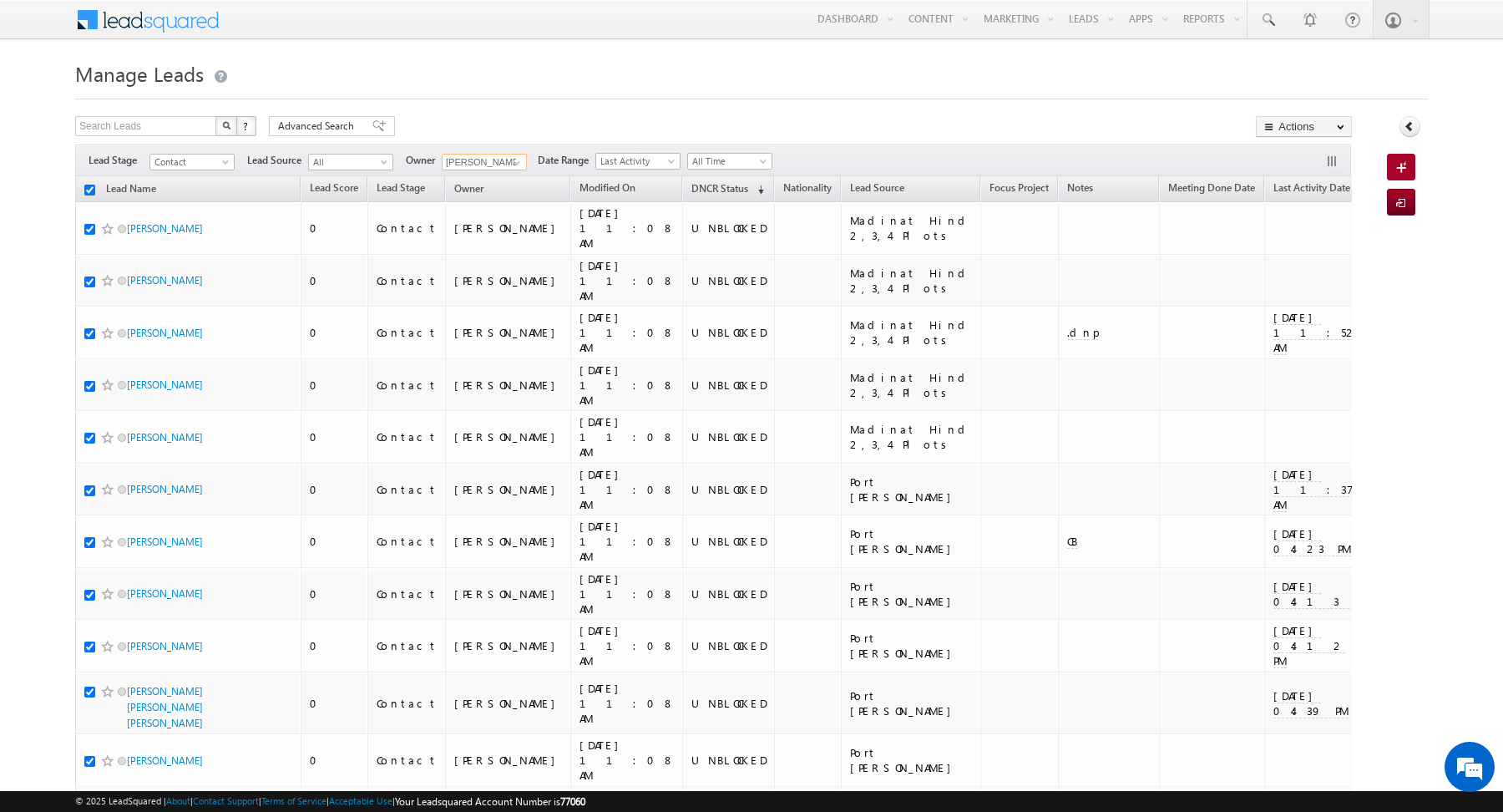
checkbox input "true"
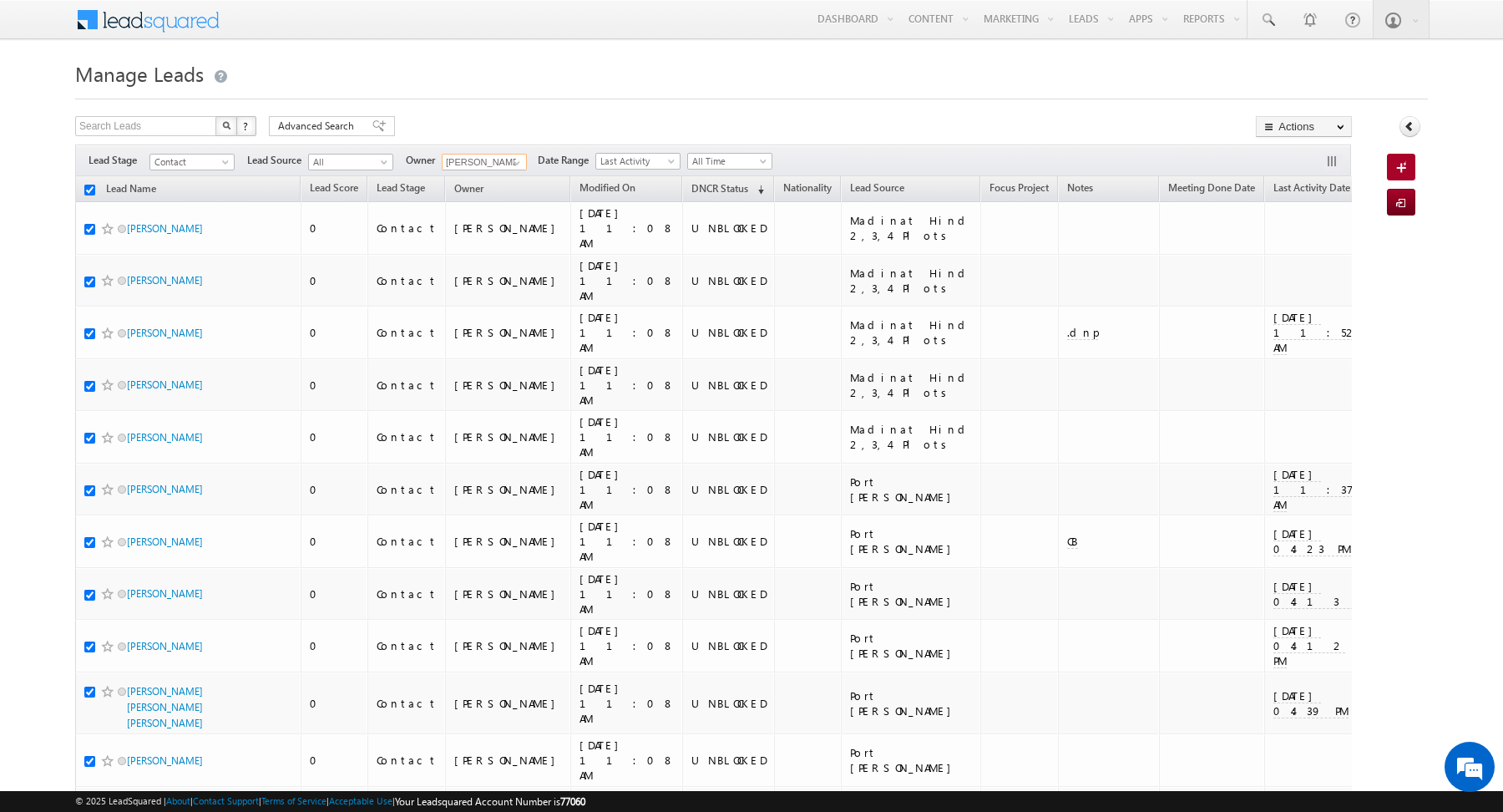
checkbox input "true"
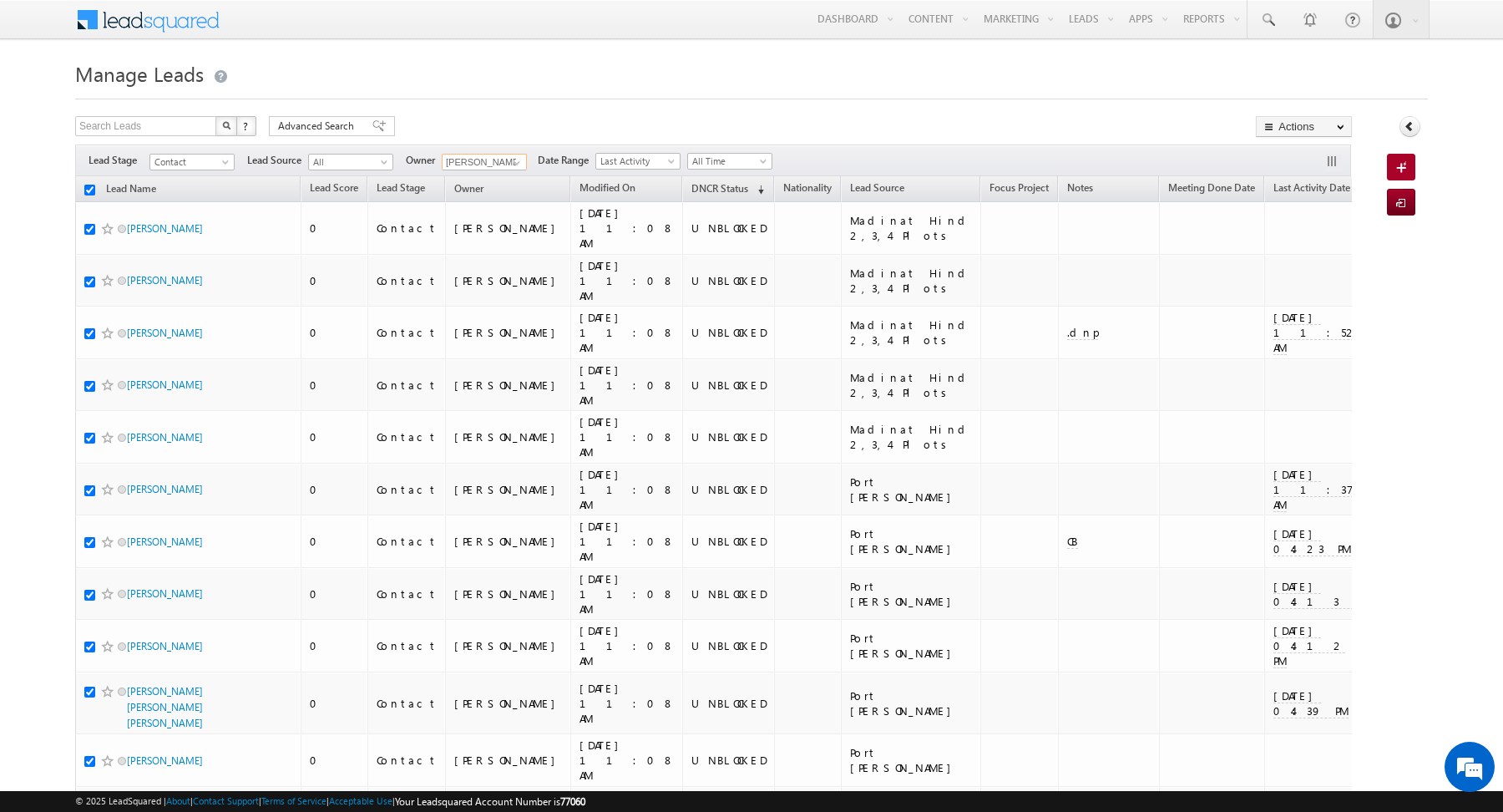
checkbox input "true"
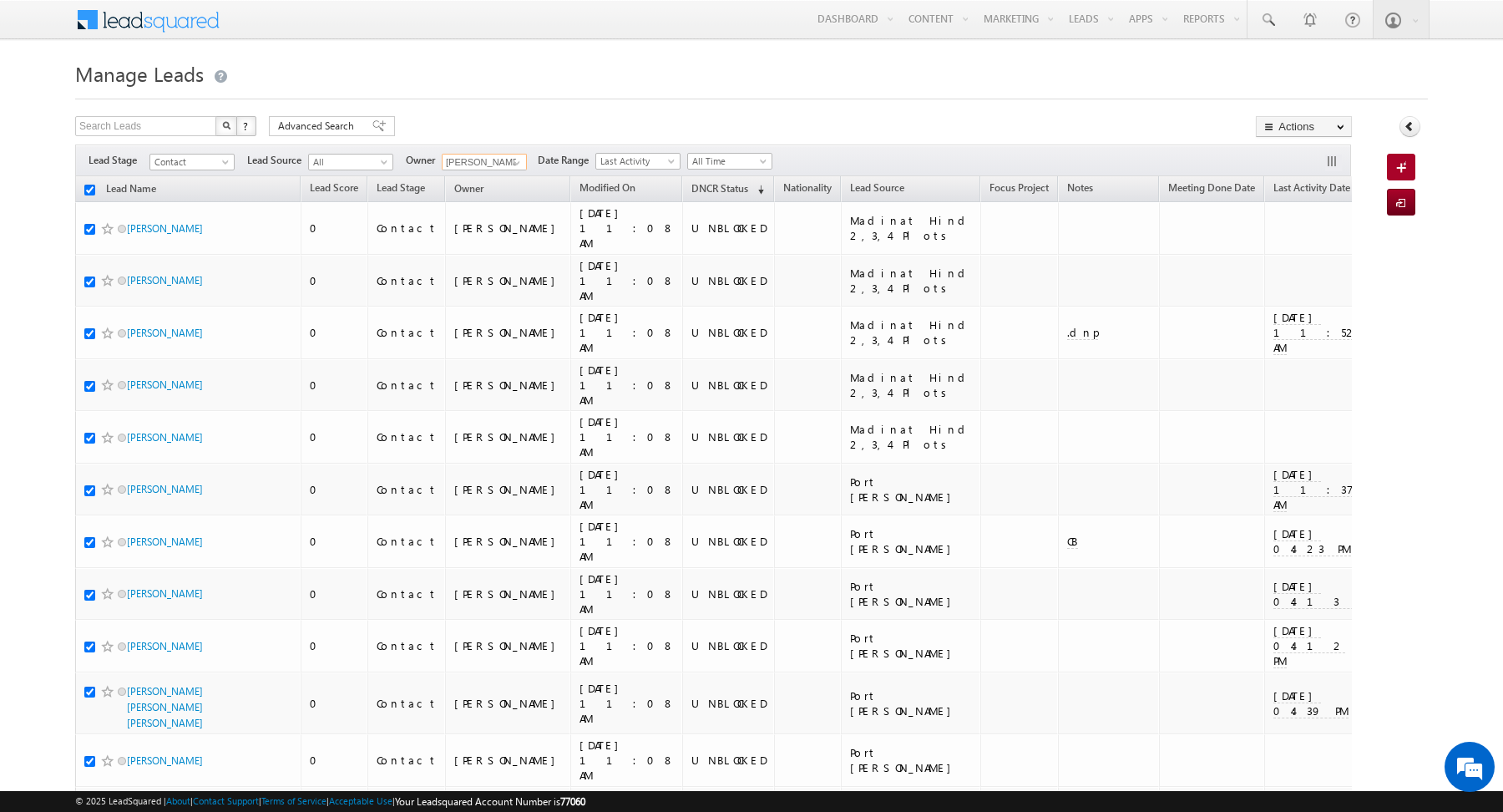
checkbox input "true"
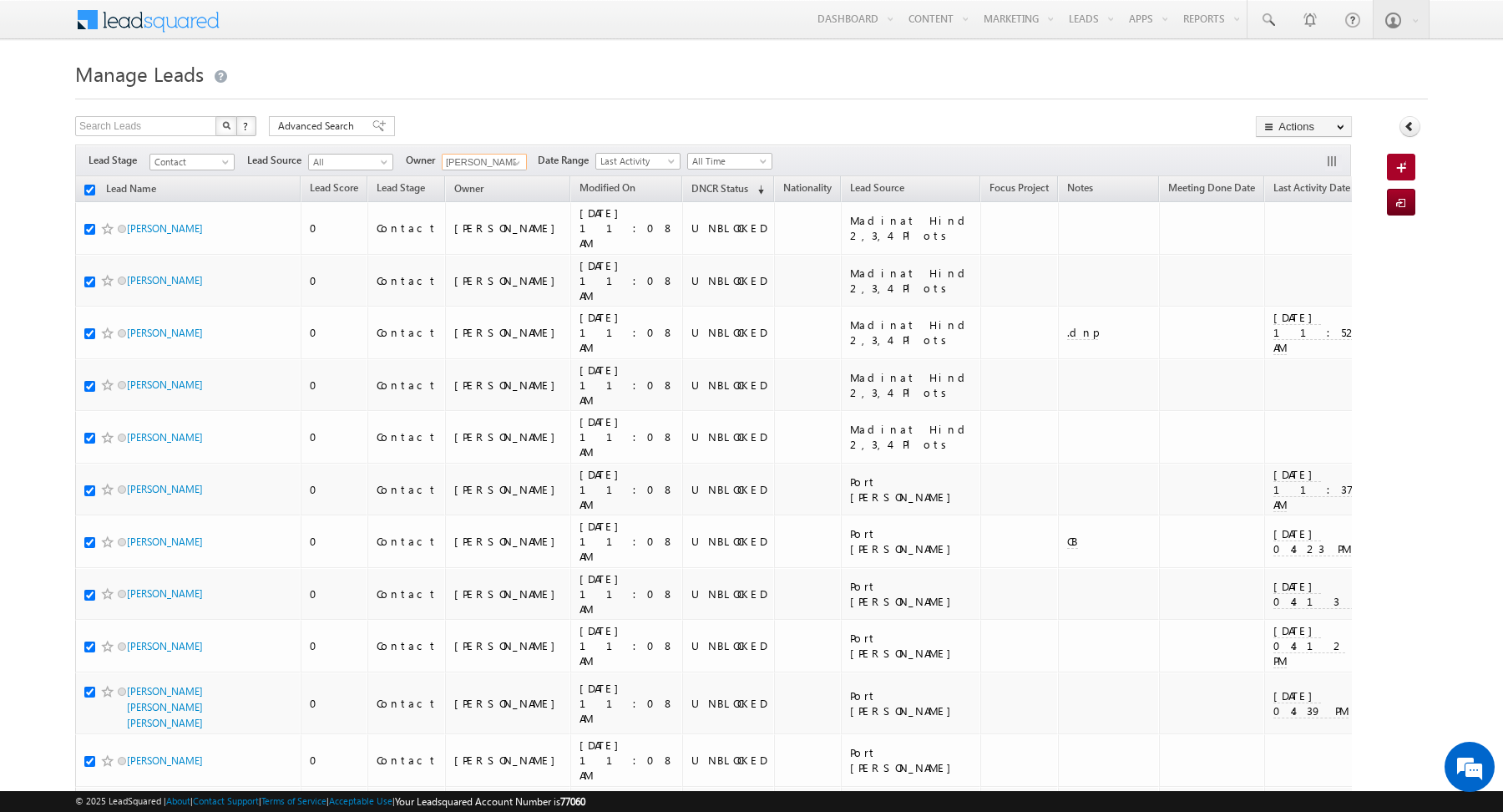
checkbox input "true"
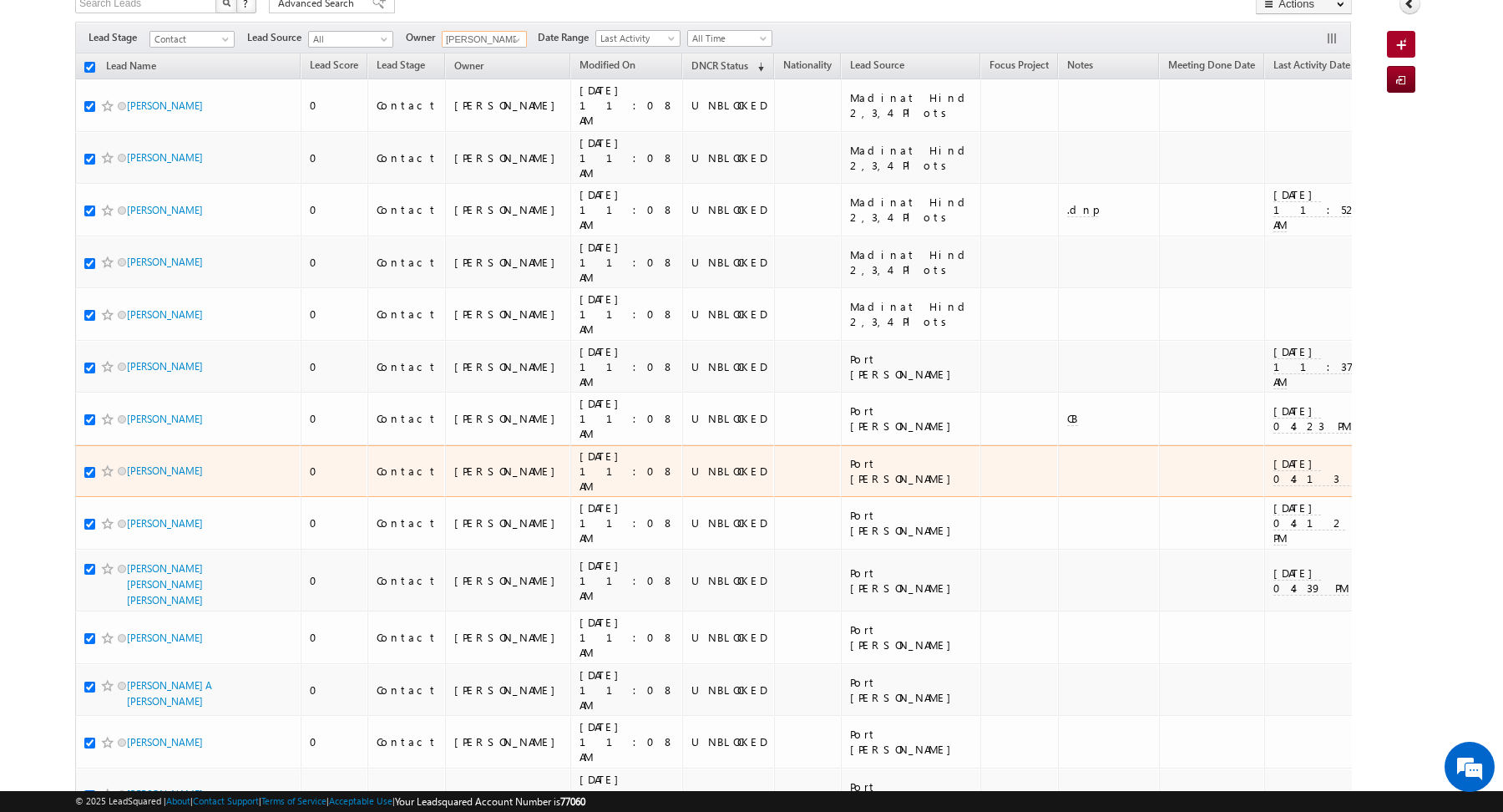
scroll to position [0, 0]
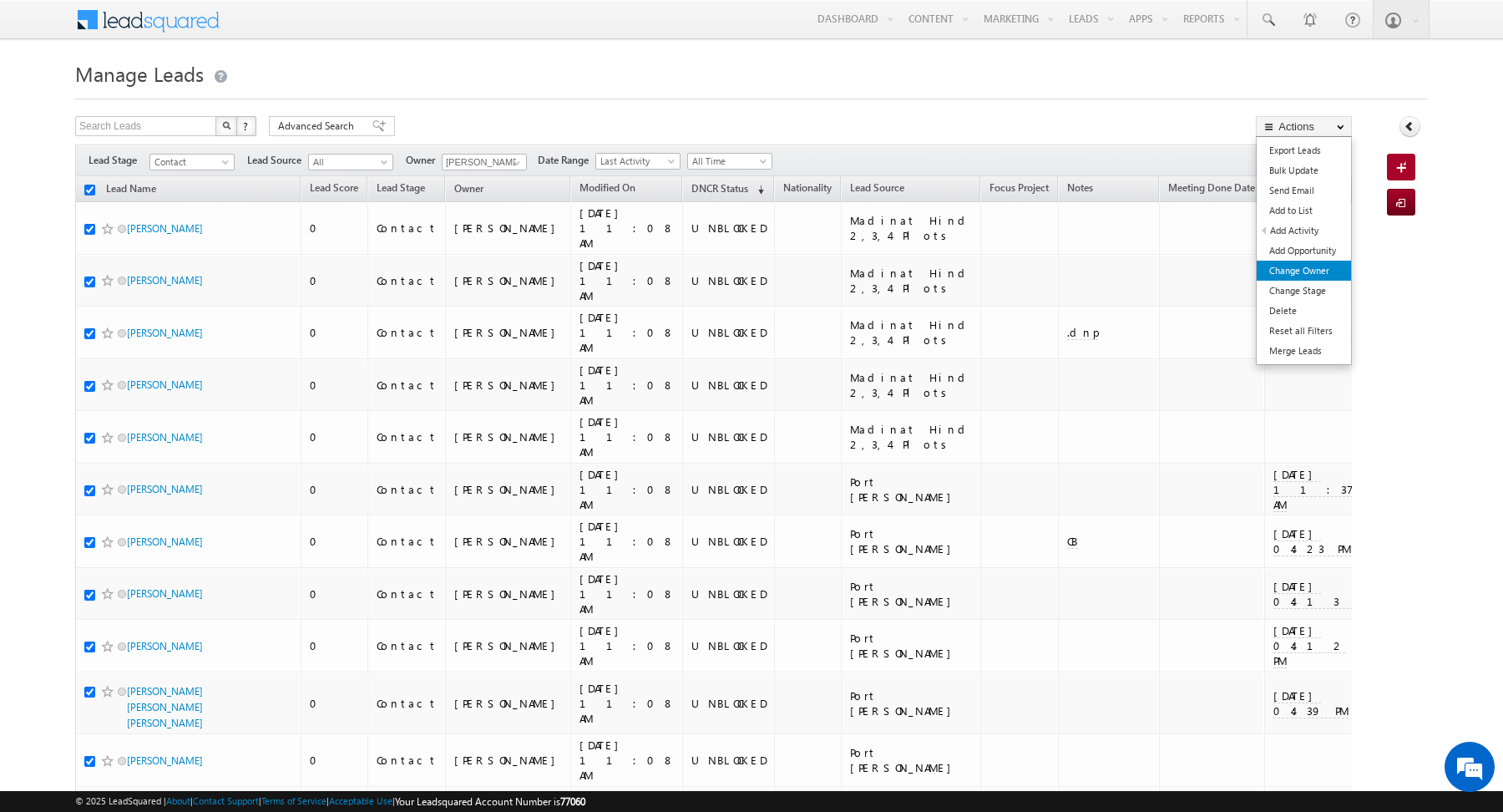
click at [1302, 273] on link "Change Owner" at bounding box center [1304, 270] width 94 height 20
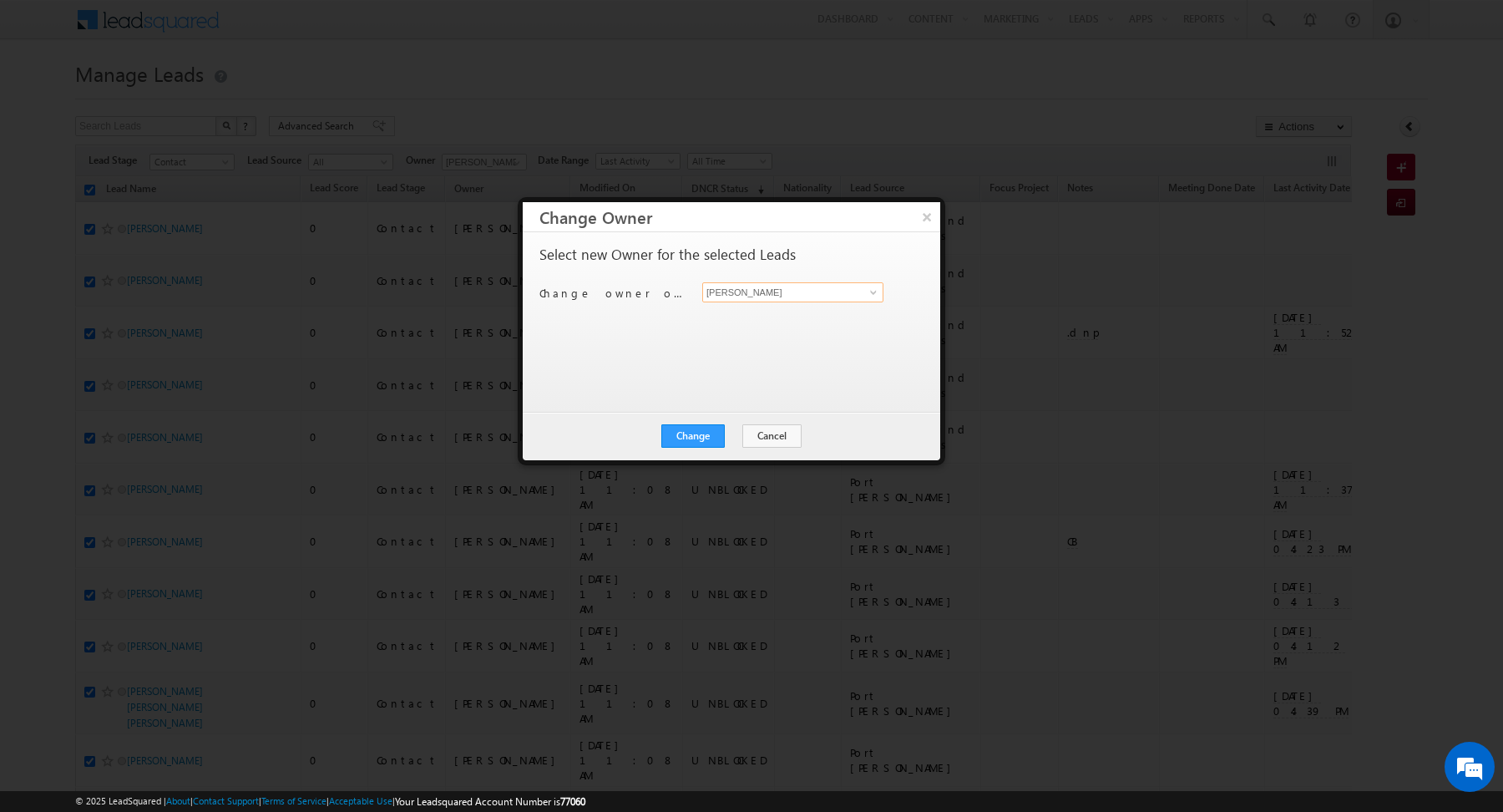
click at [845, 293] on input "[PERSON_NAME]" at bounding box center [793, 292] width 182 height 20
click at [874, 291] on span at bounding box center [873, 292] width 14 height 14
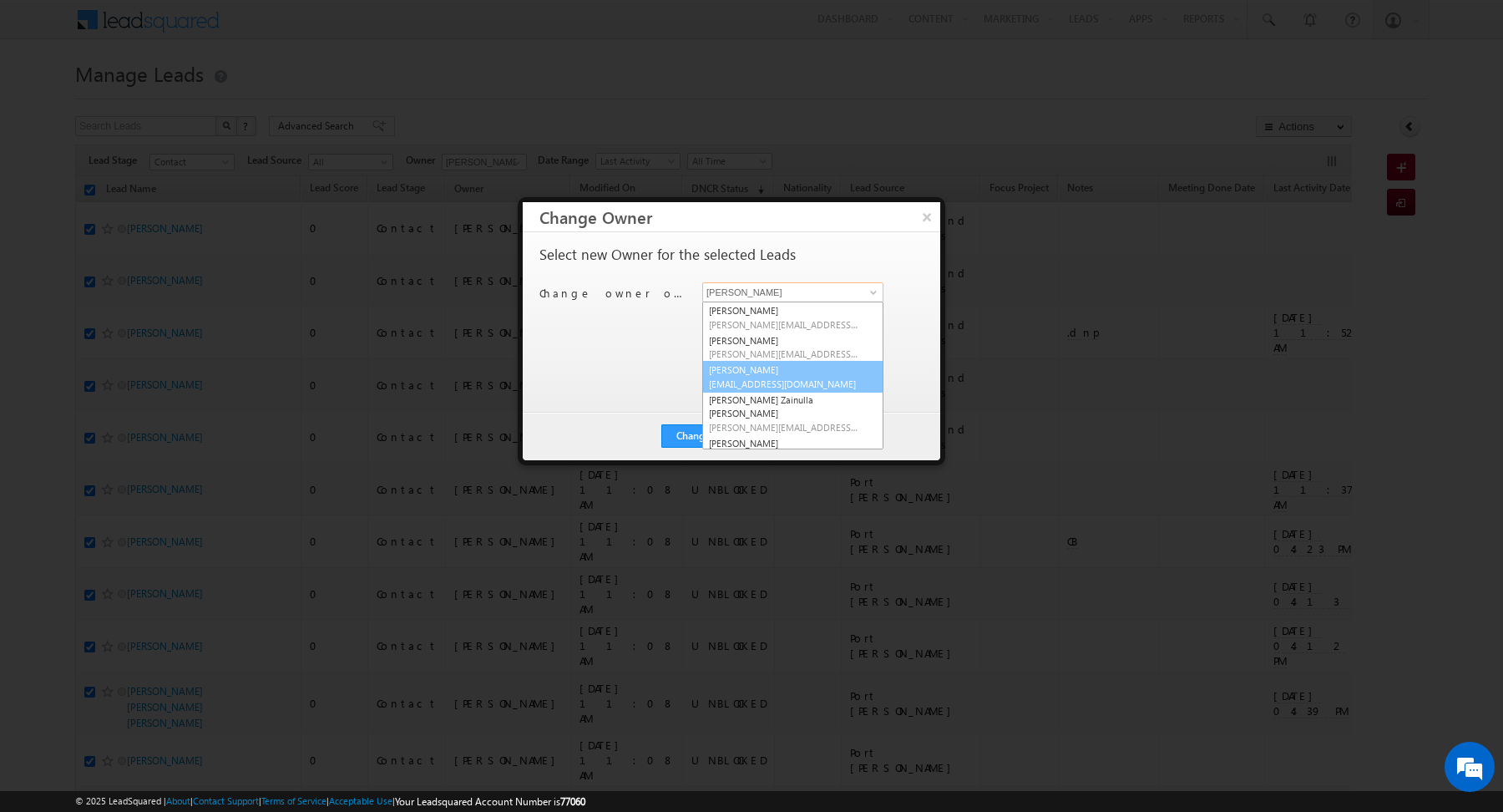
click at [803, 372] on link "Rahul Raj rahul.raj@indglobal.ae" at bounding box center [793, 376] width 182 height 32
type input "[PERSON_NAME]"
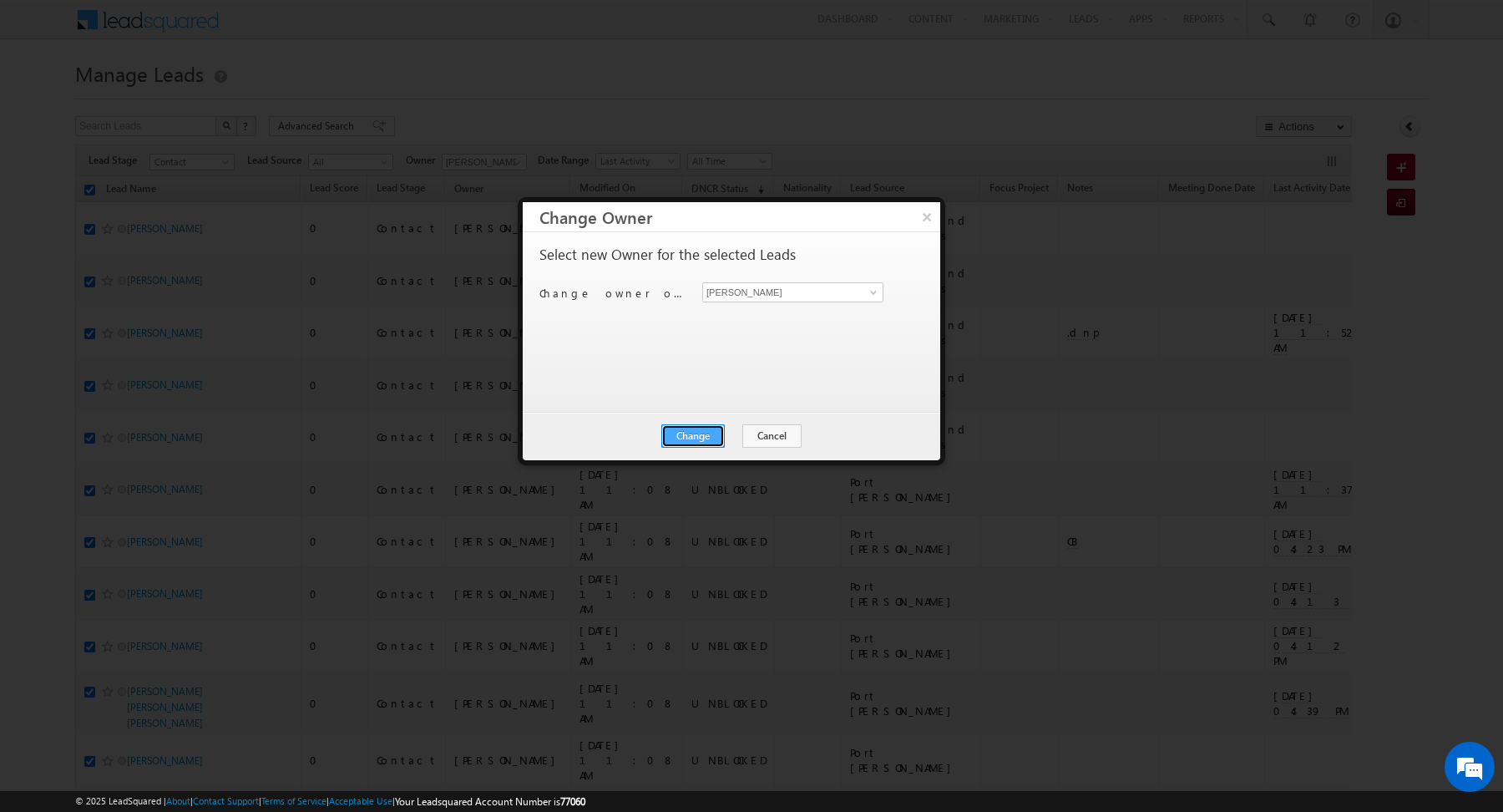
click at [688, 435] on button "Change" at bounding box center [693, 436] width 63 height 23
click at [740, 444] on button "Close" at bounding box center [734, 436] width 53 height 23
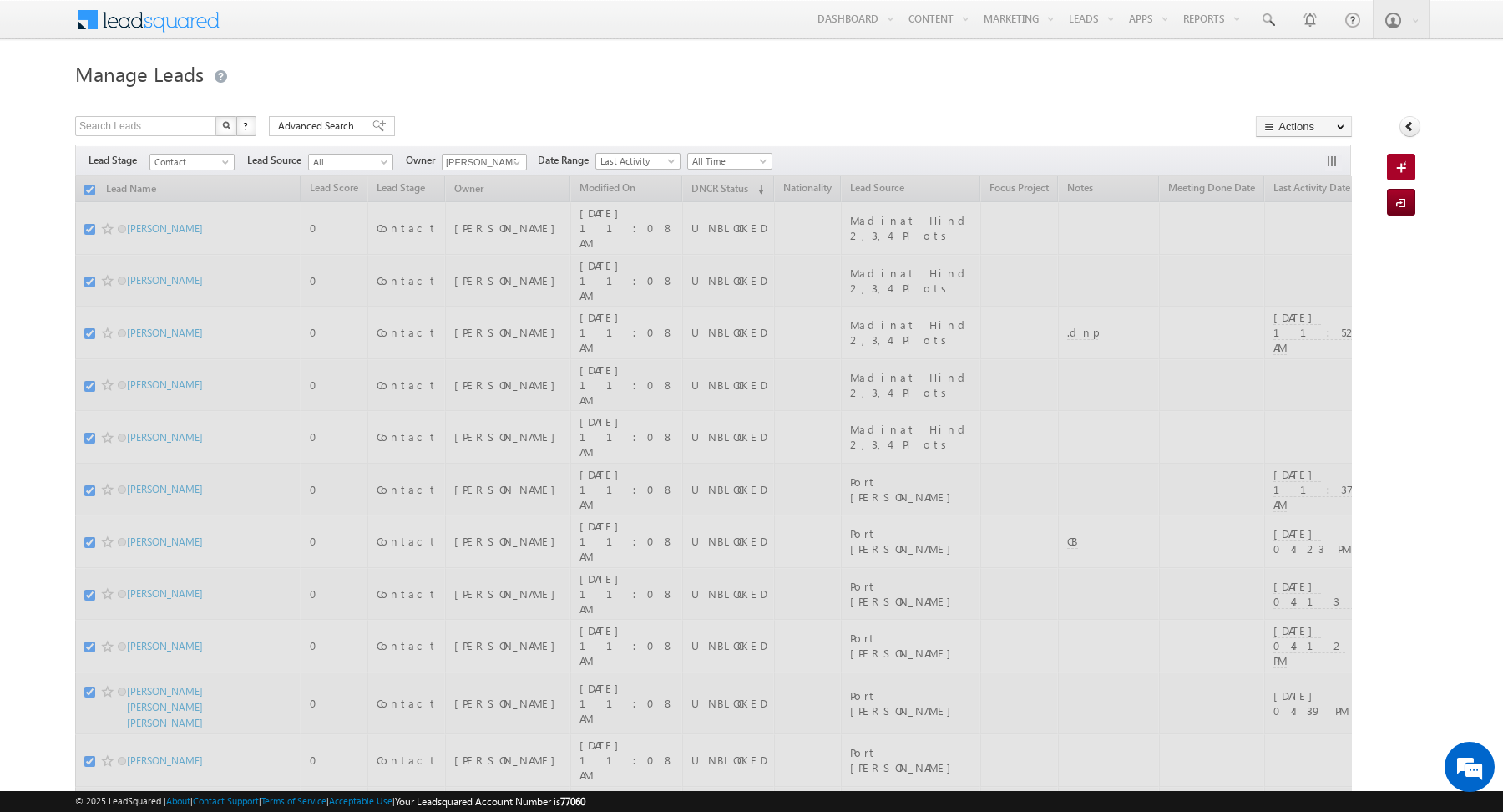
checkbox input "false"
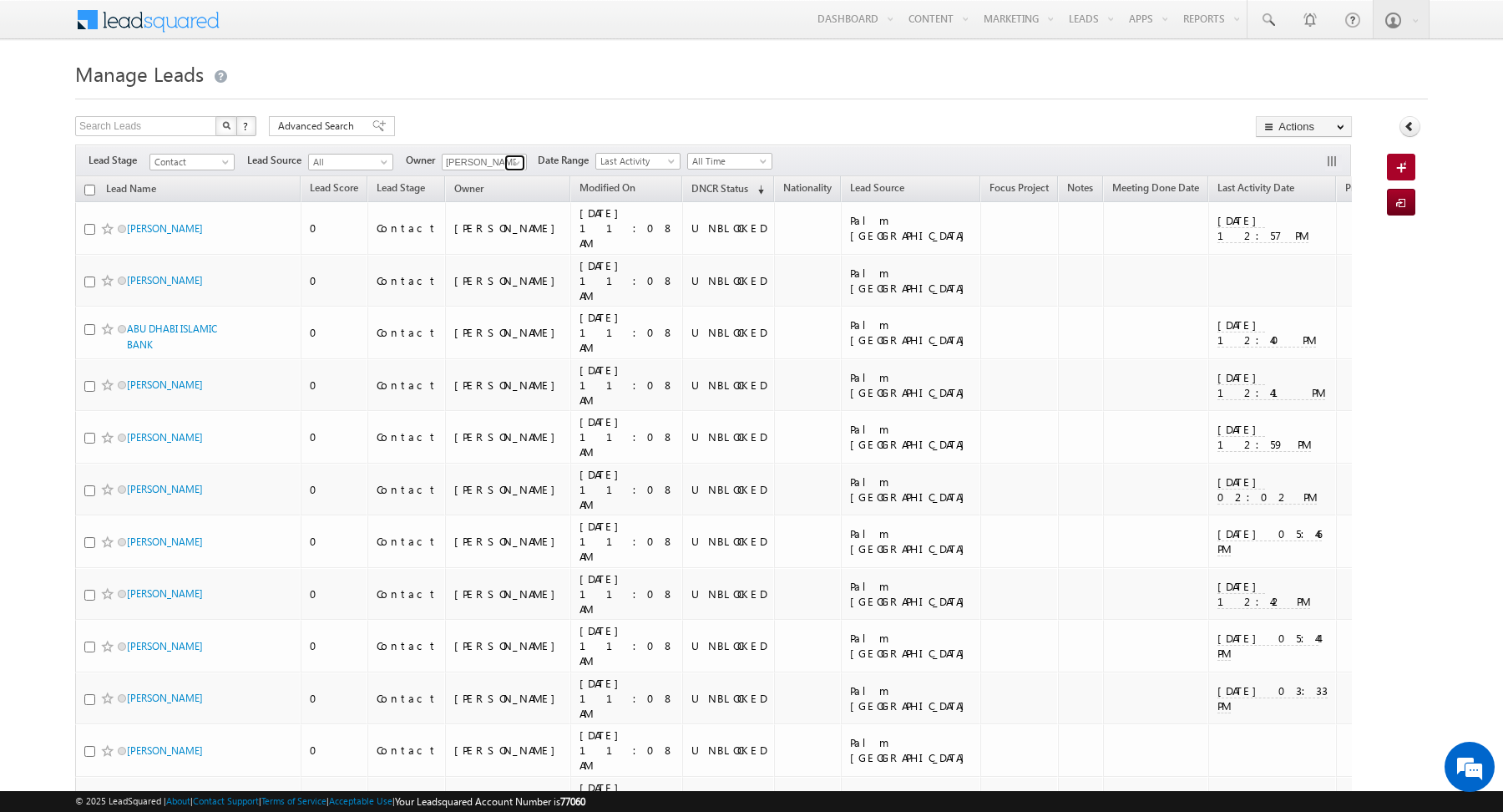
click at [510, 159] on span at bounding box center [517, 163] width 14 height 14
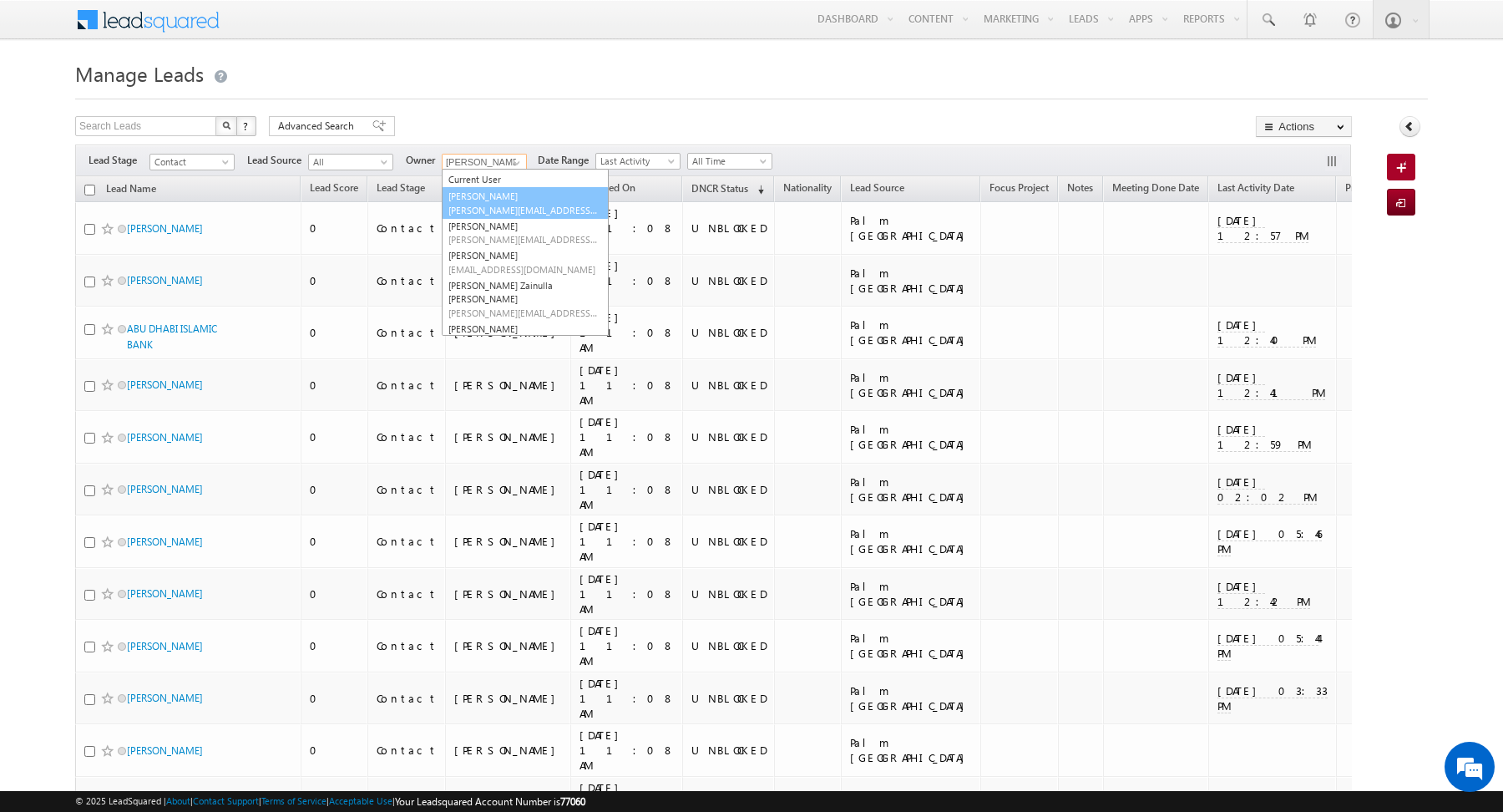
click at [503, 208] on span "Khyati@indglobal.ae" at bounding box center [524, 210] width 151 height 13
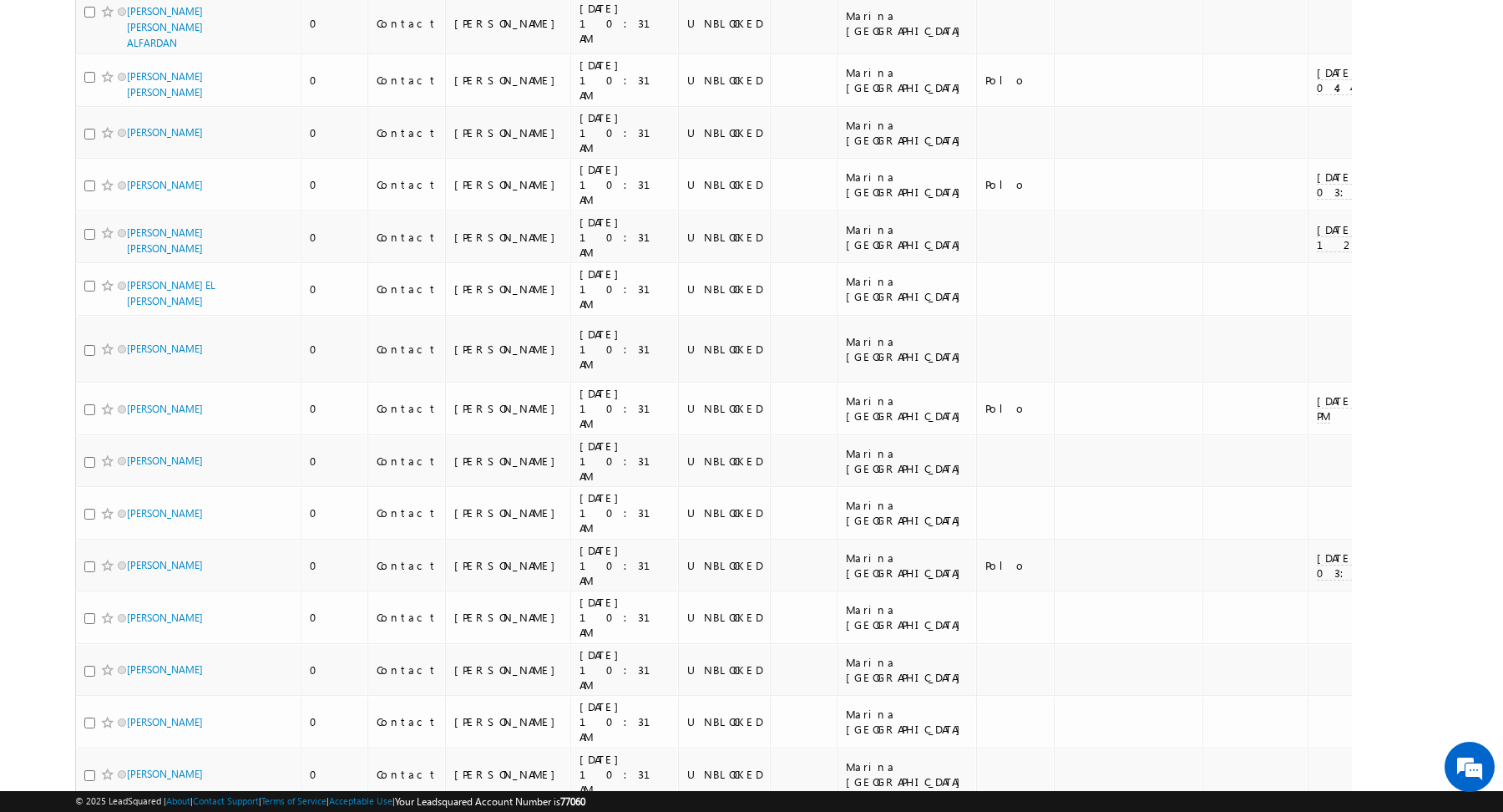
scroll to position [0, 0]
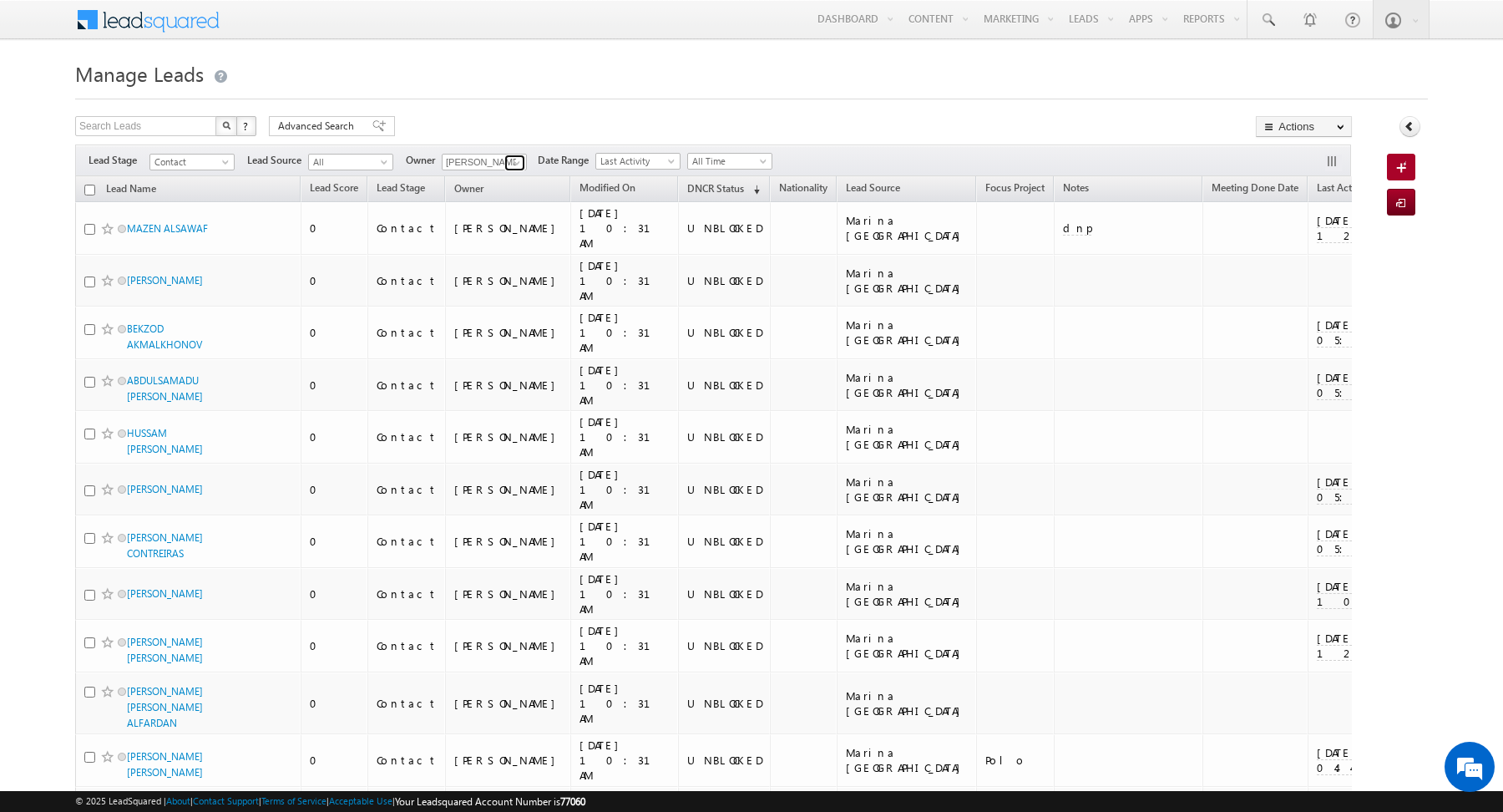
click at [504, 160] on link at bounding box center [514, 162] width 20 height 17
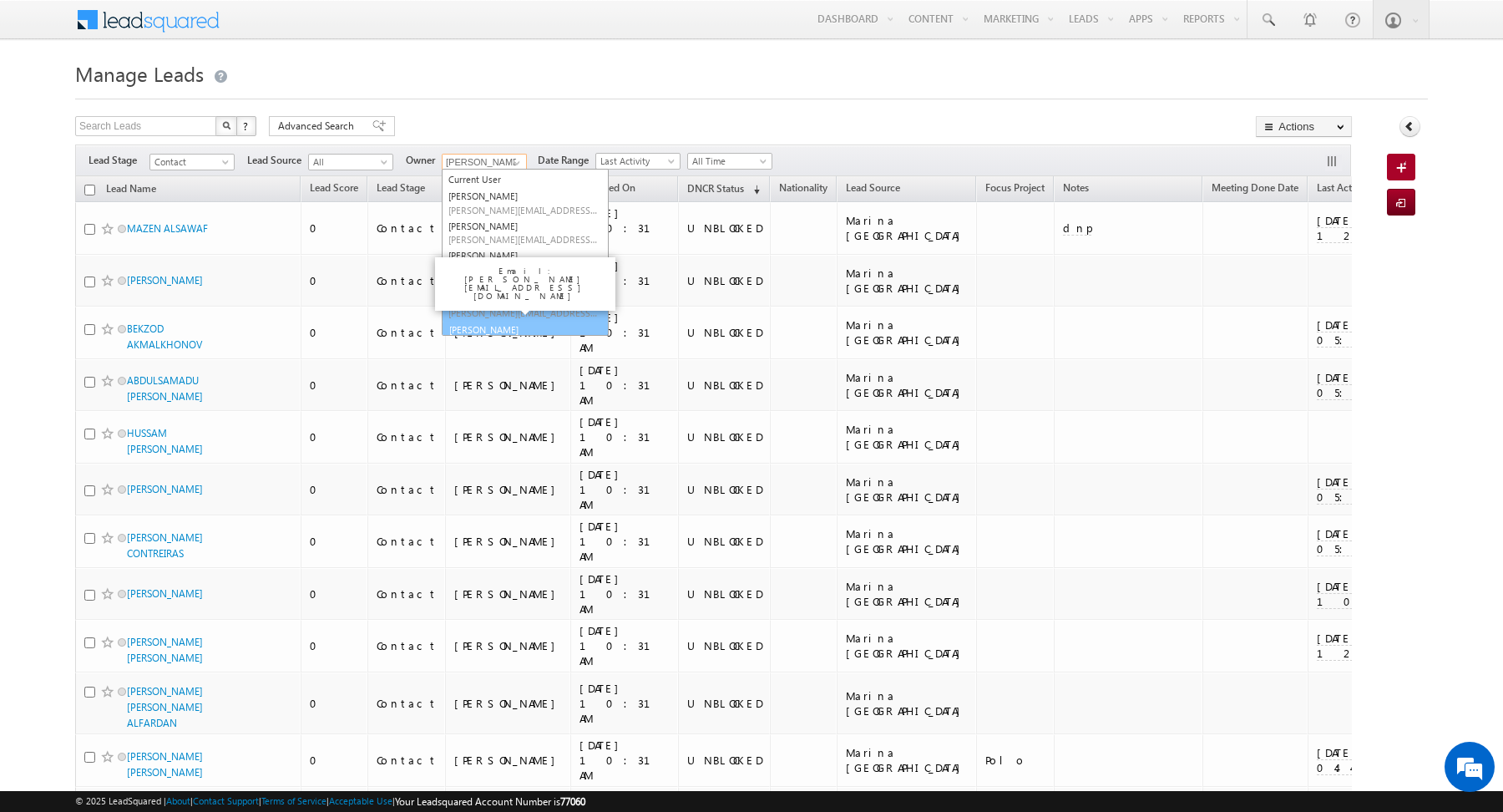
scroll to position [17, 0]
click at [499, 319] on link "Yash Rajput yash.rajput@indglobal.ae" at bounding box center [526, 334] width 167 height 32
type input "[PERSON_NAME]"
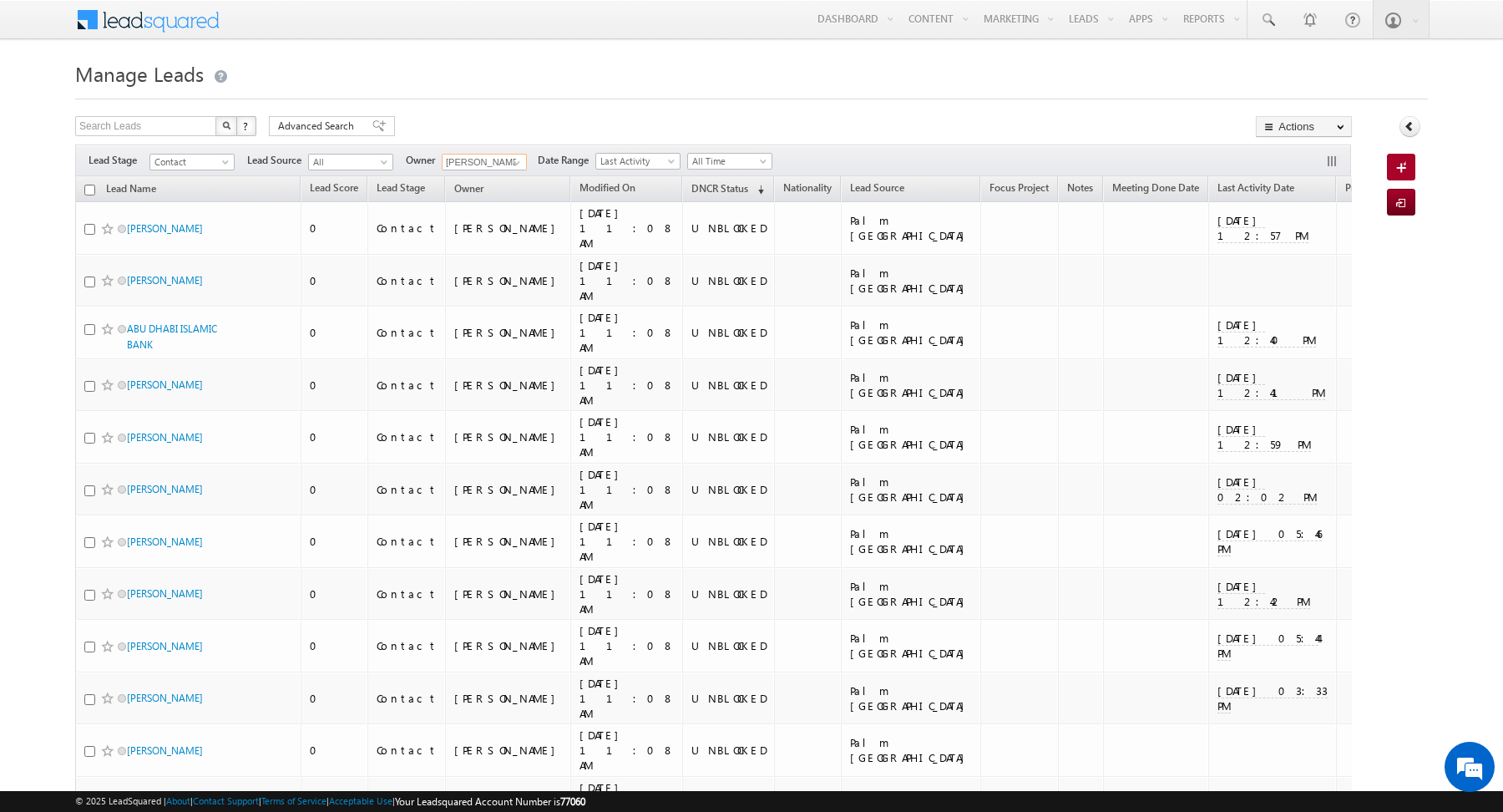
click at [87, 189] on input "checkbox" at bounding box center [89, 189] width 11 height 11
checkbox input "true"
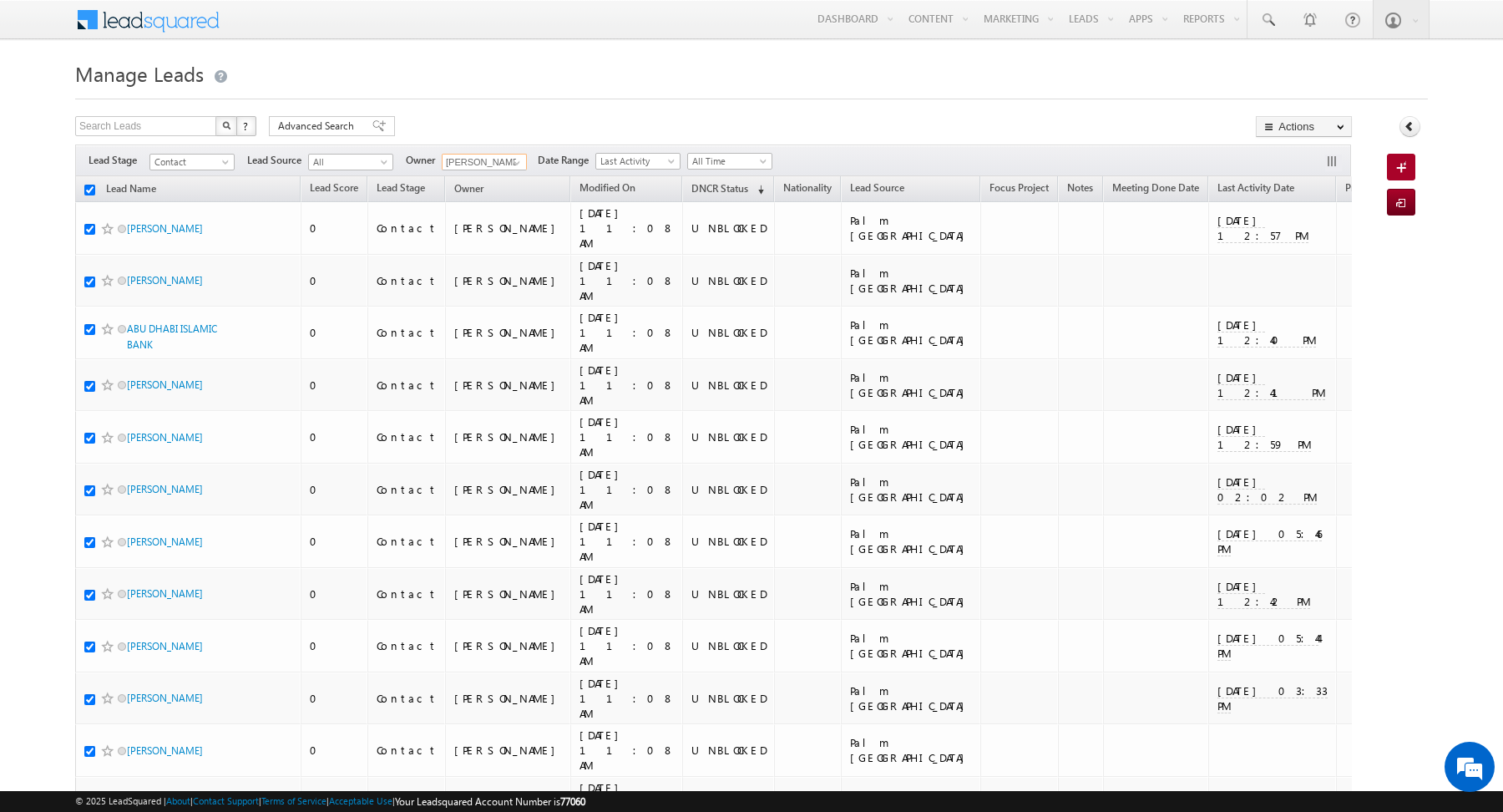
checkbox input "true"
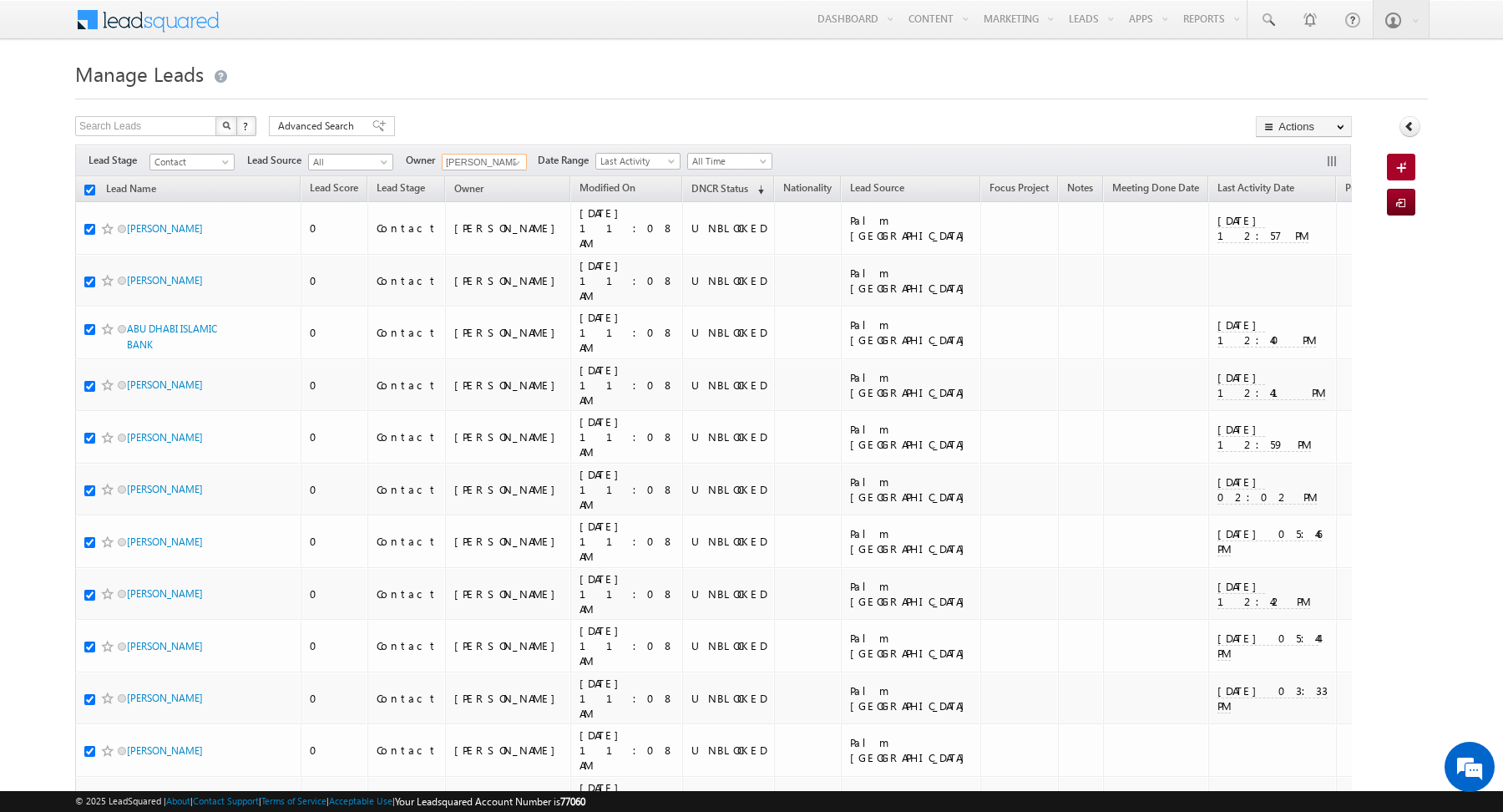
checkbox input "true"
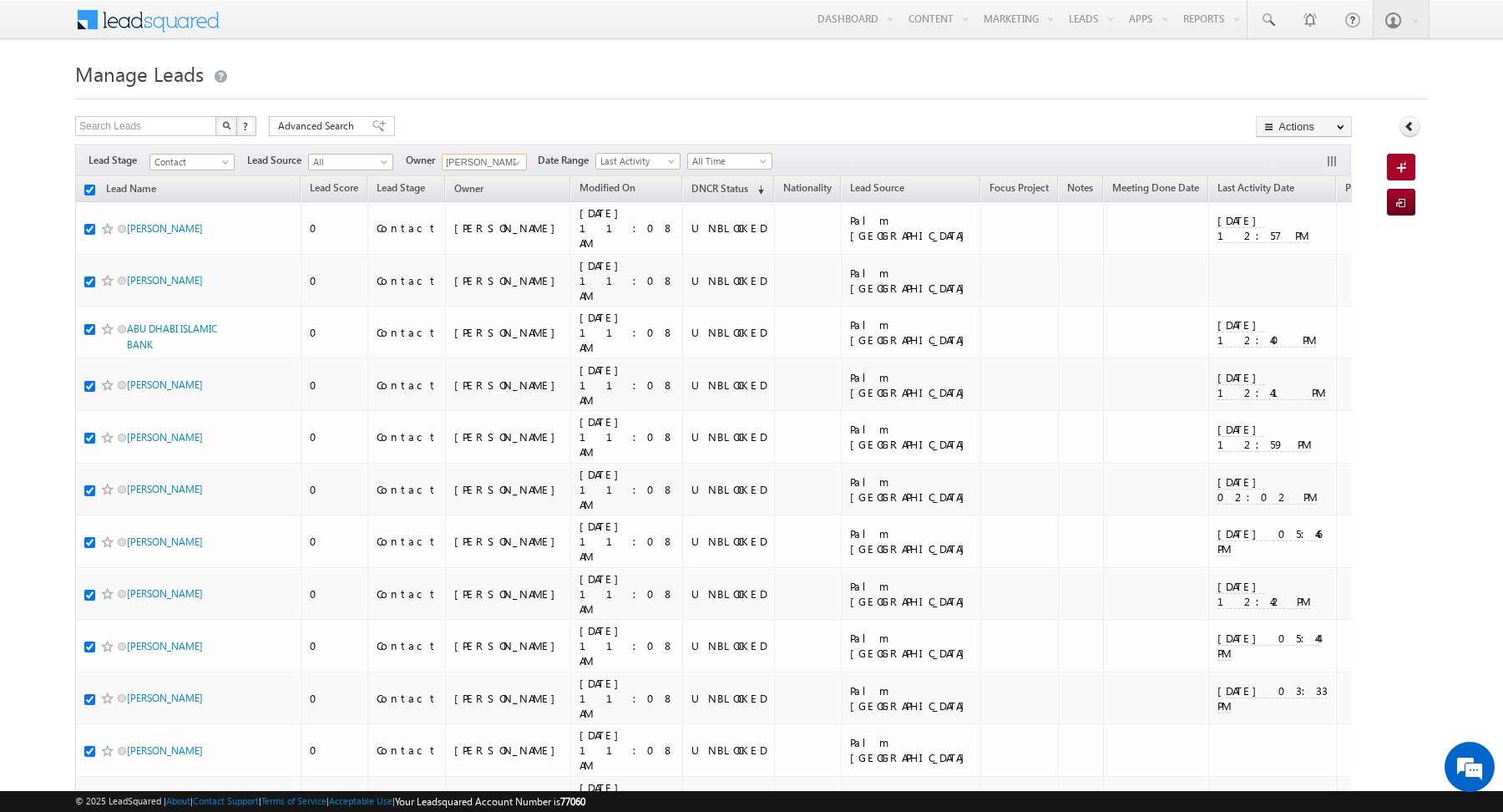
checkbox input "true"
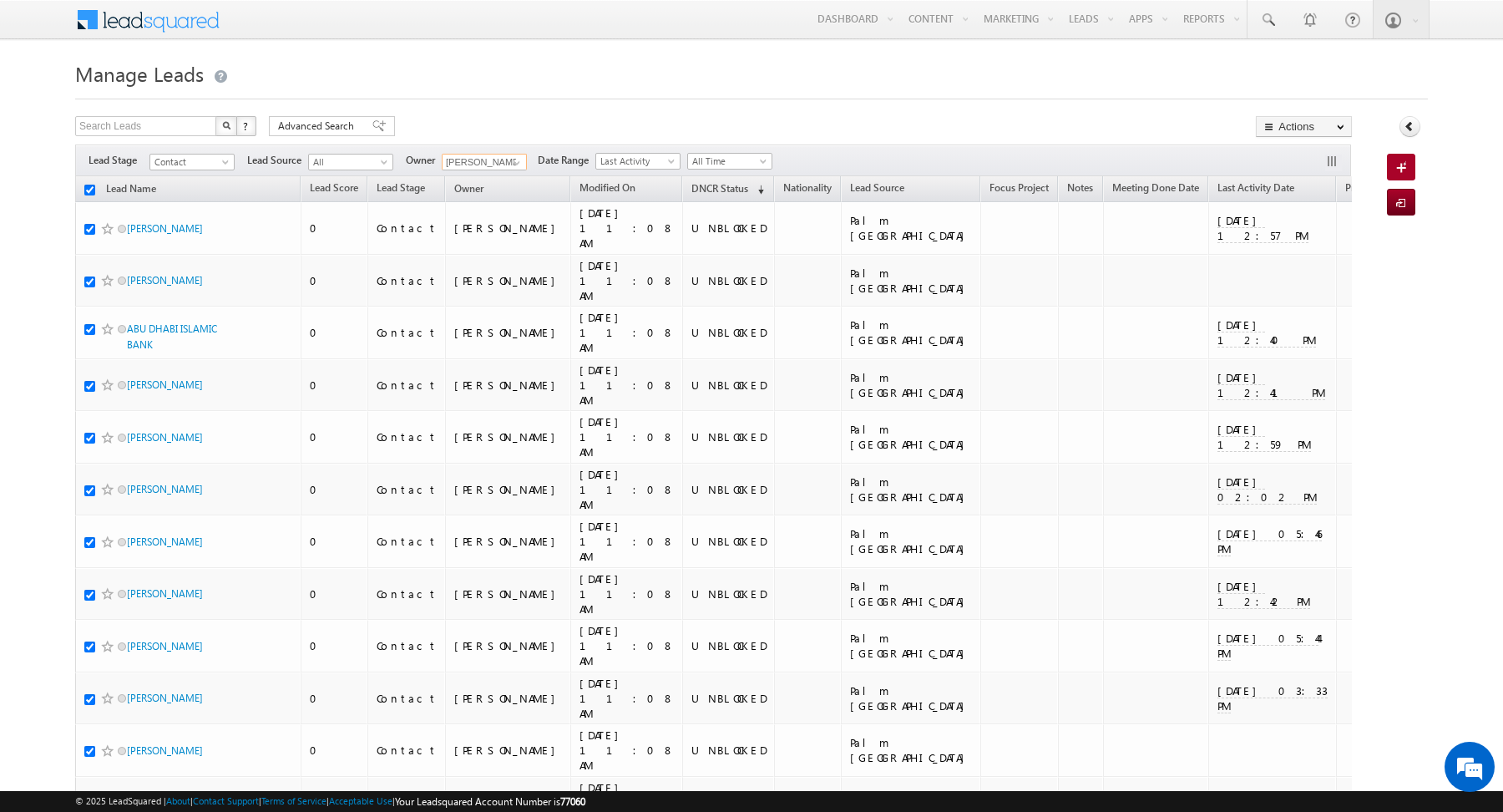
checkbox input "true"
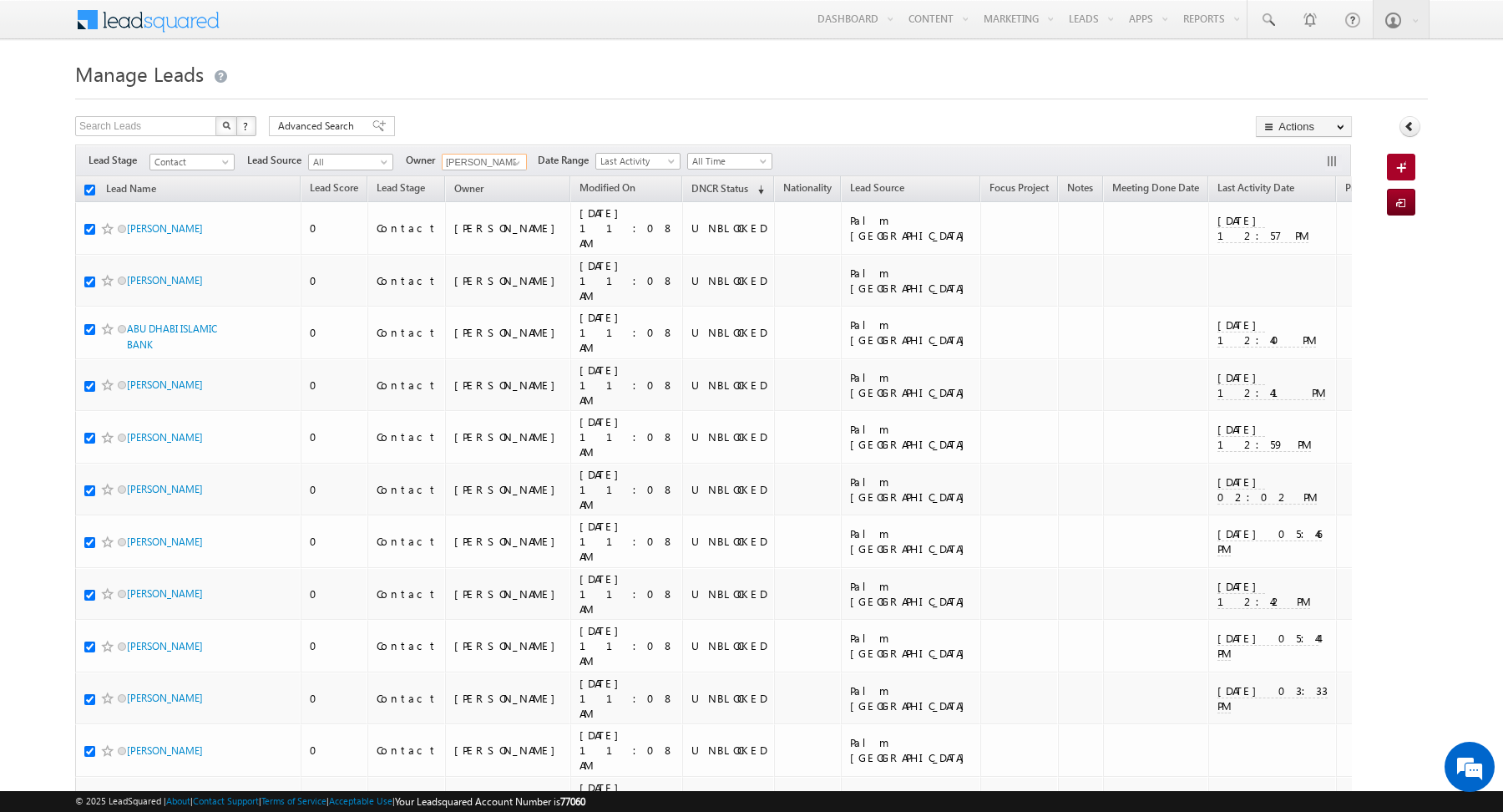
checkbox input "true"
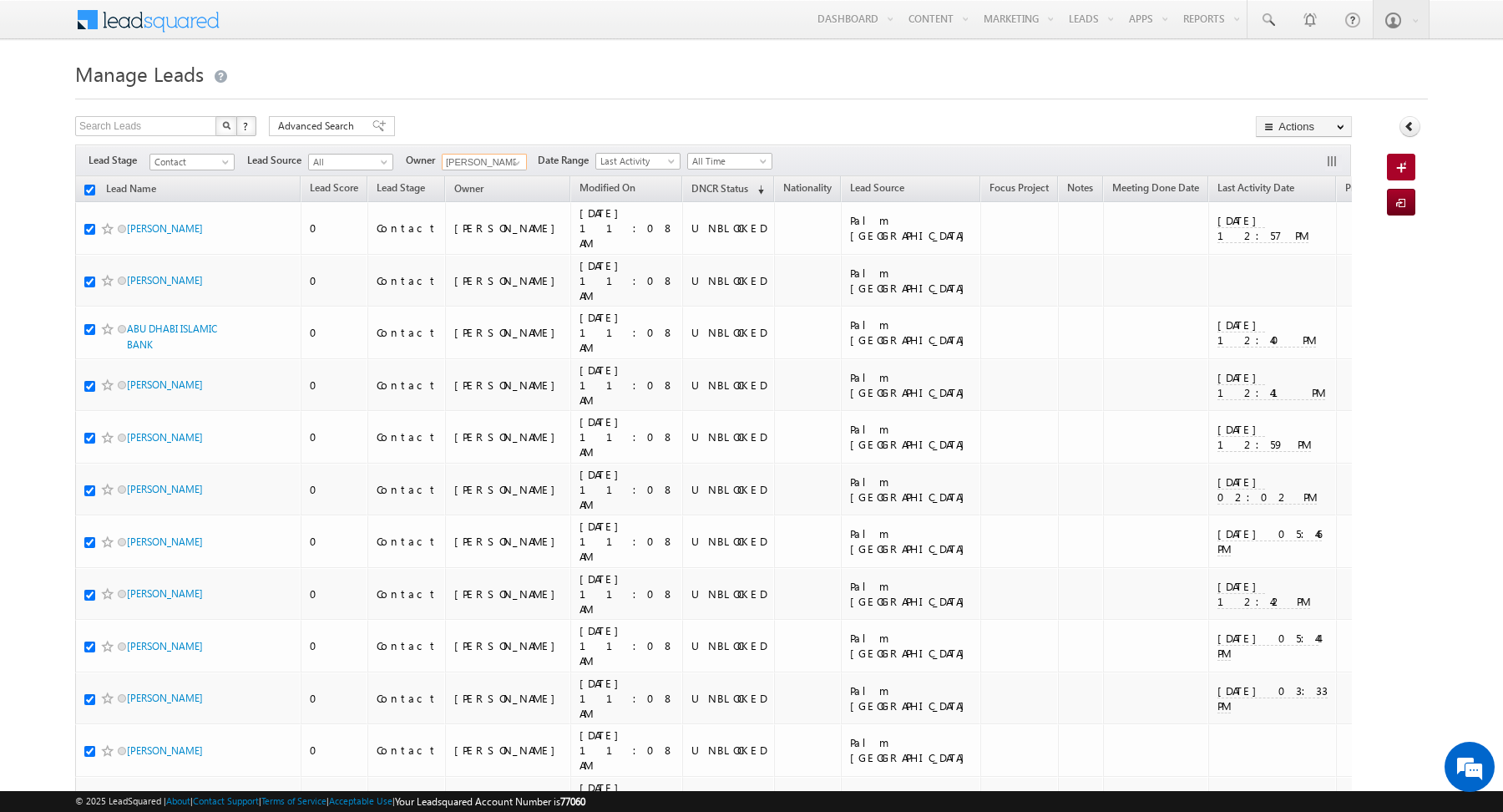
checkbox input "true"
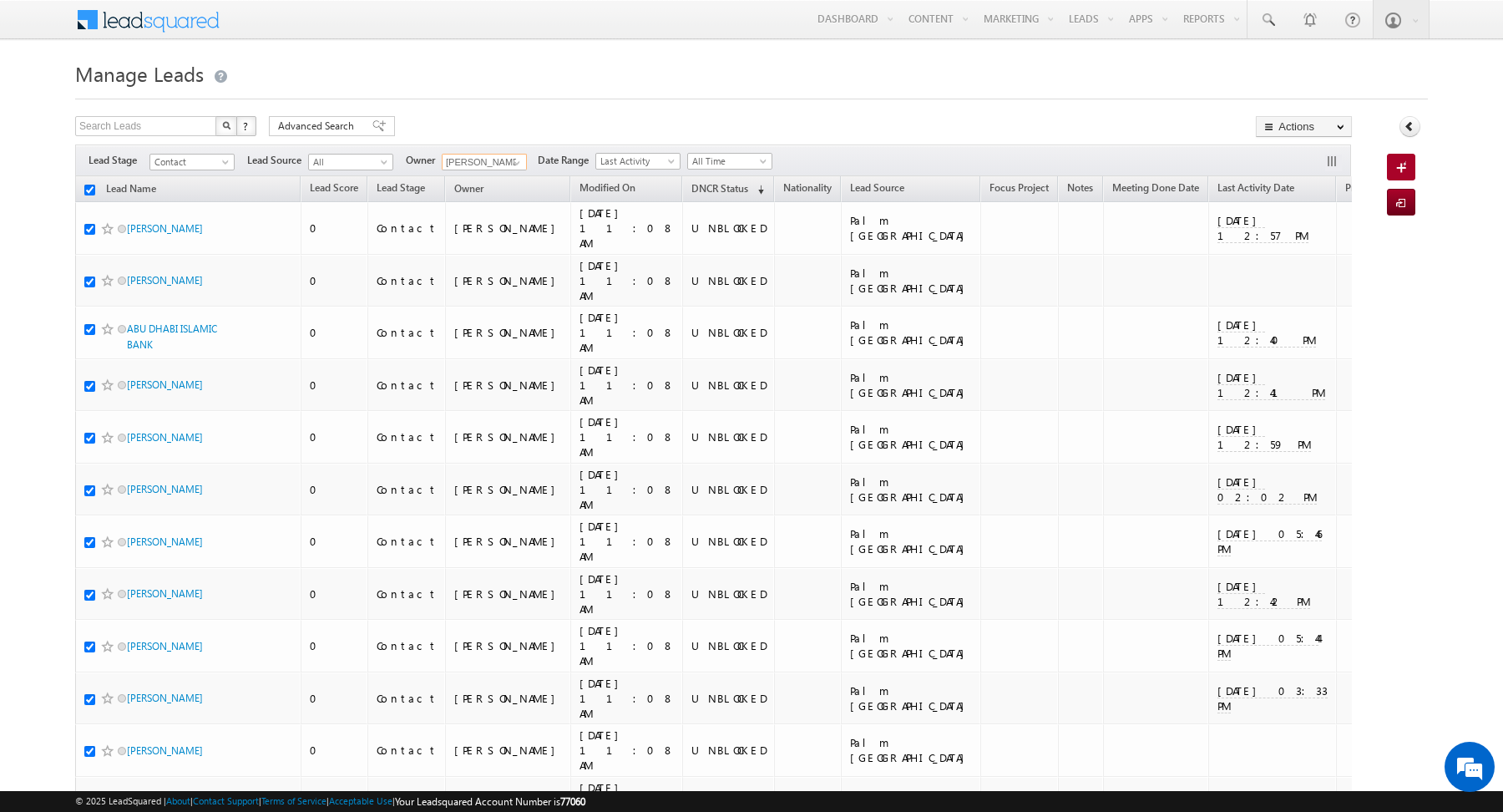
checkbox input "true"
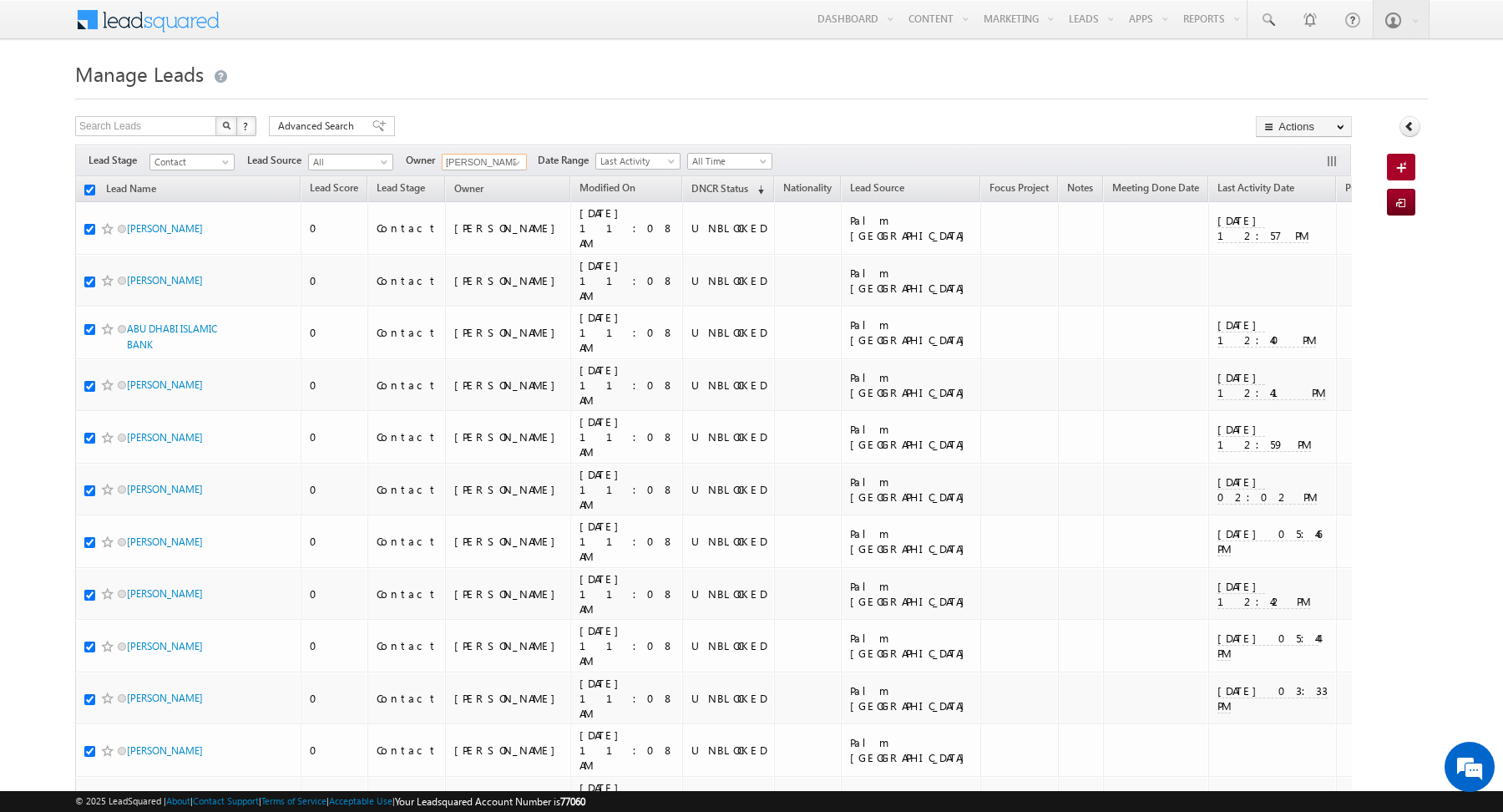
checkbox input "true"
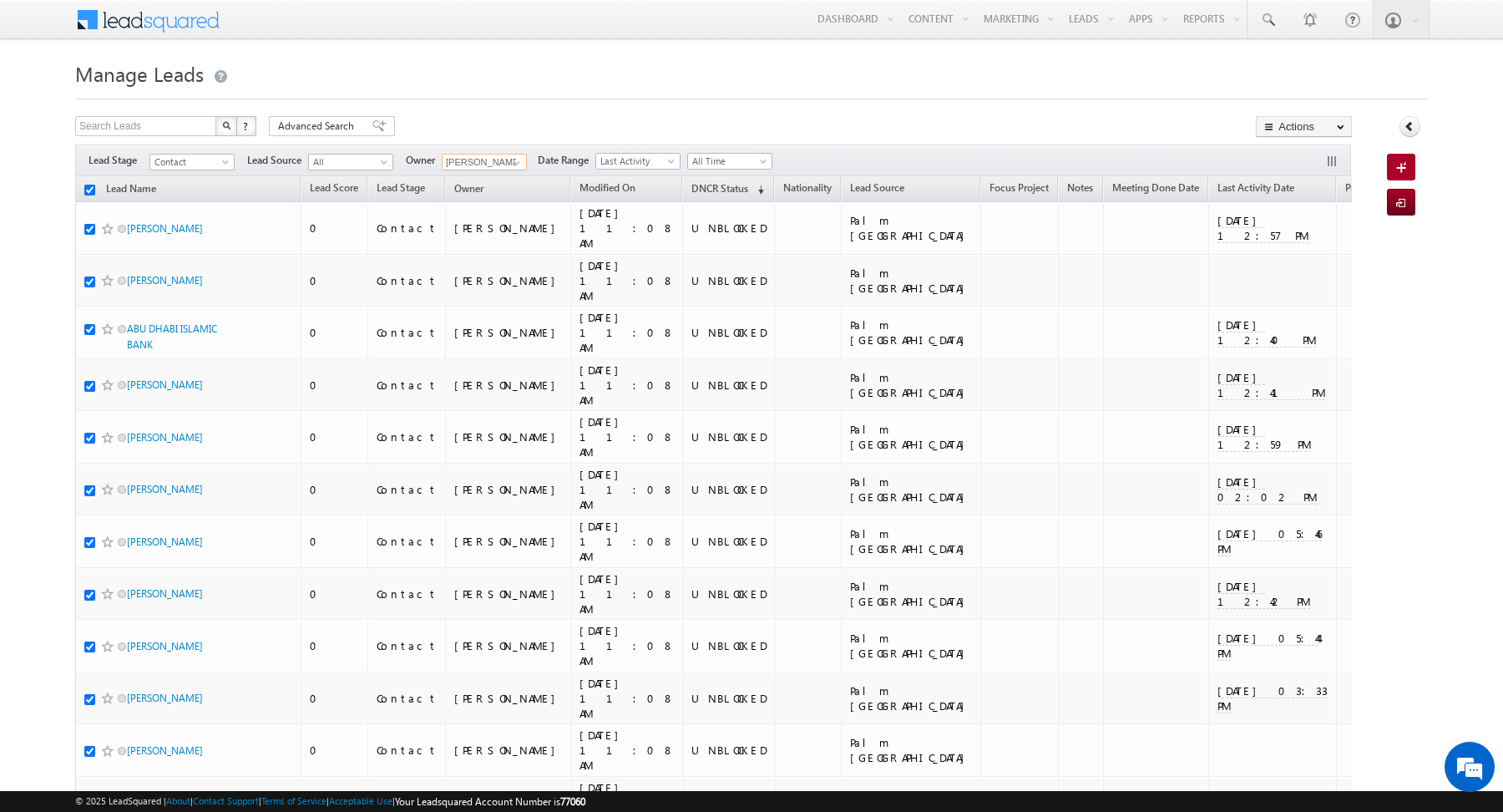
checkbox input "true"
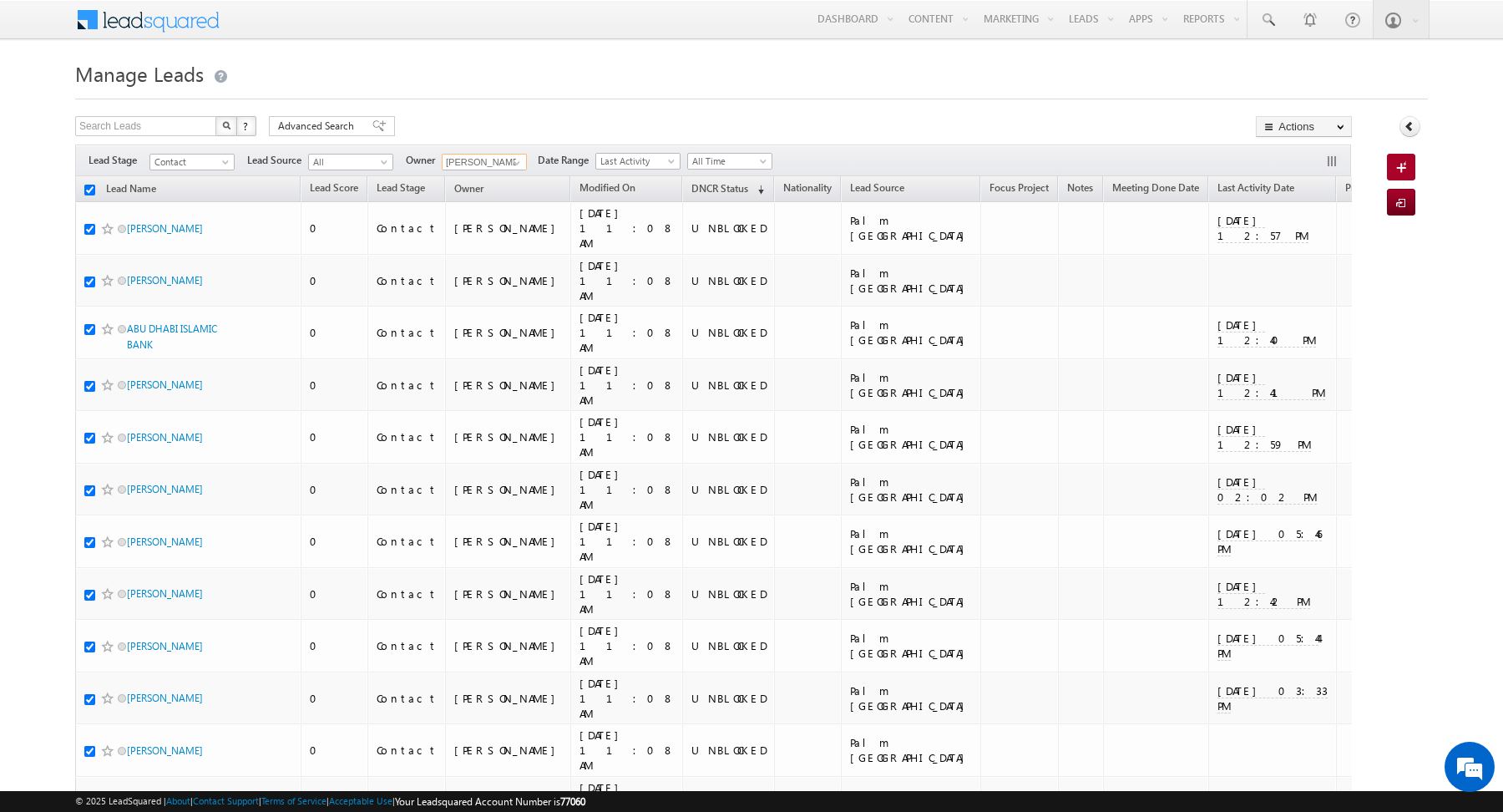
checkbox input "true"
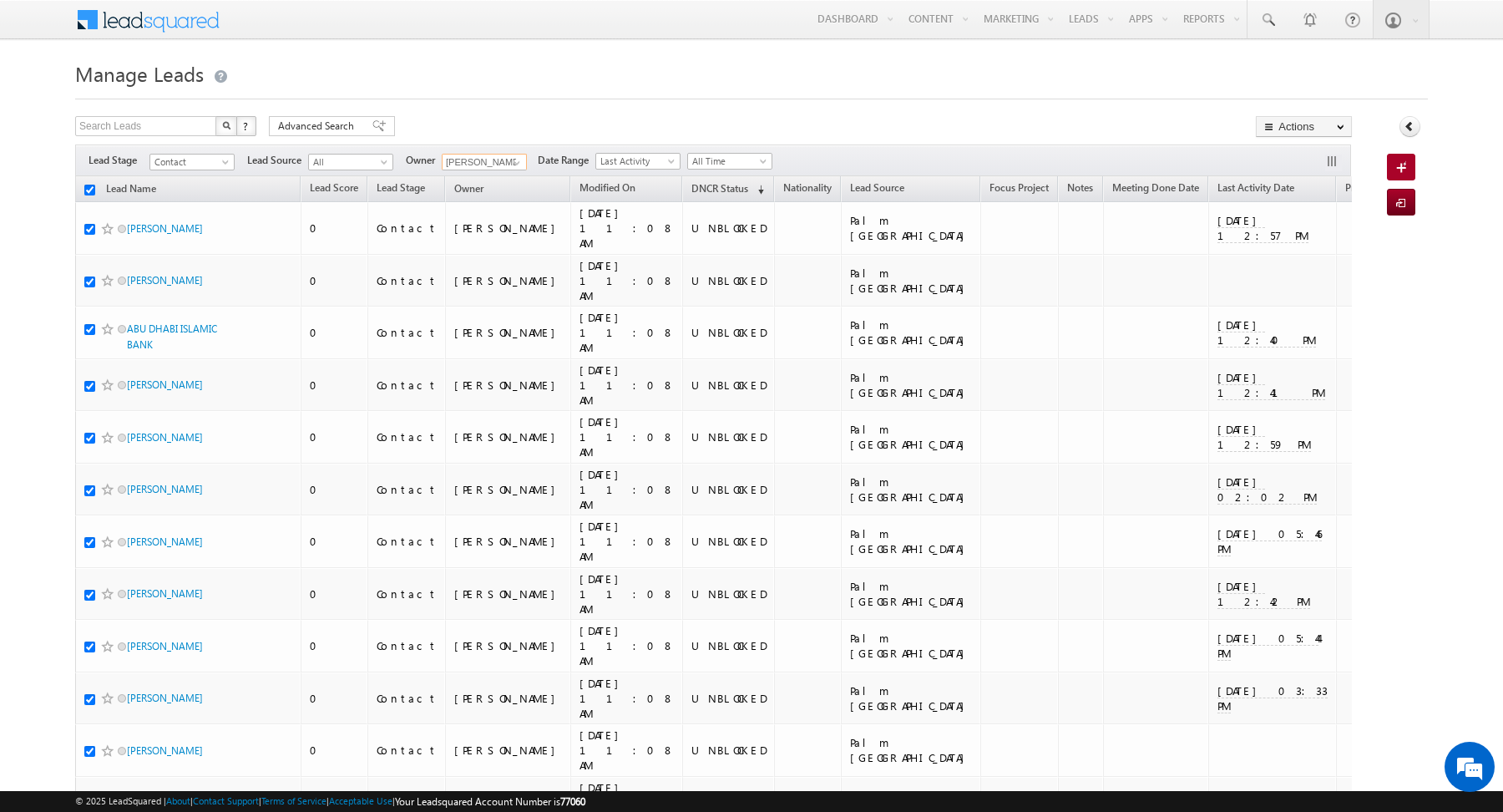
checkbox input "true"
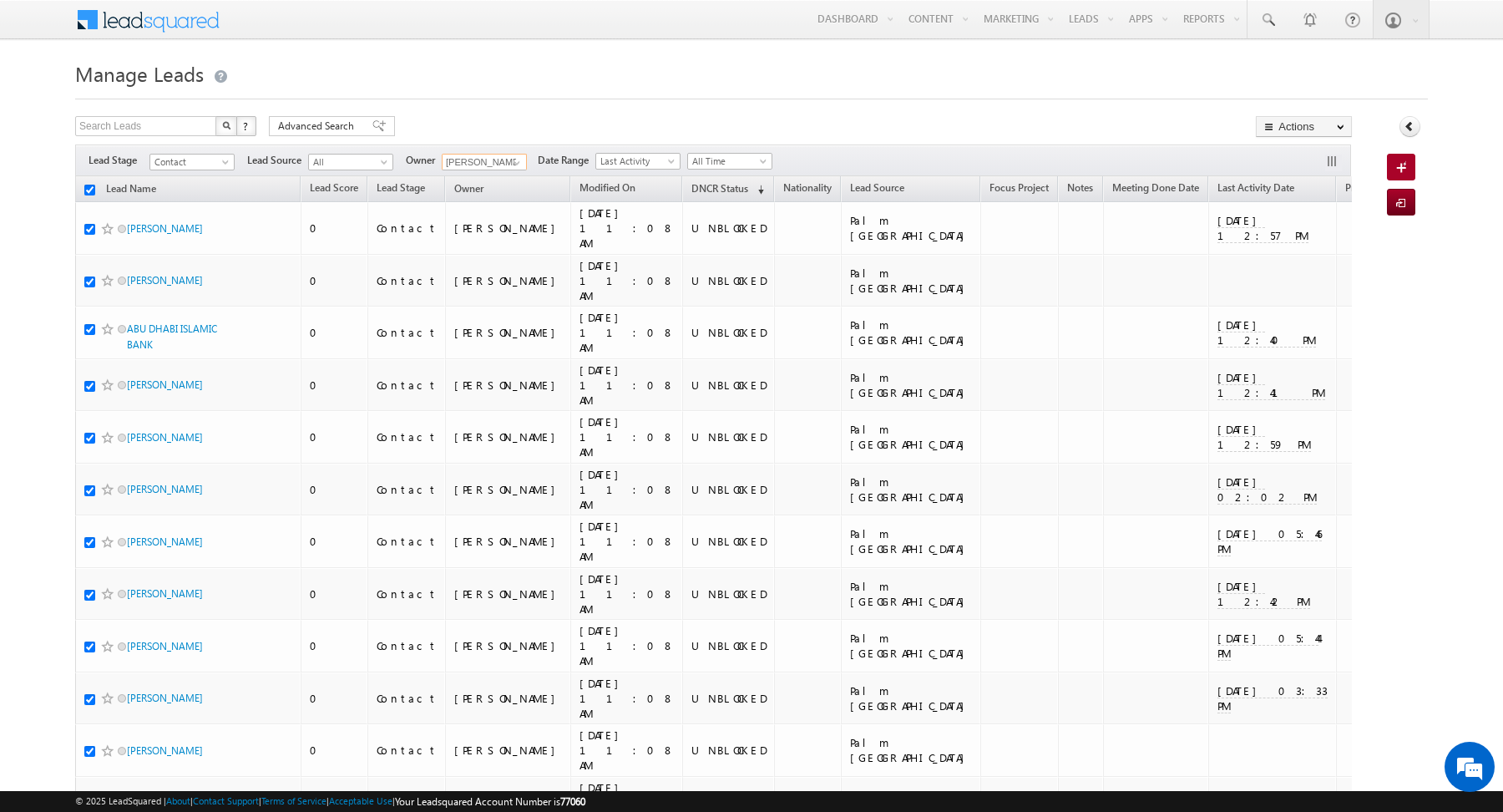
checkbox input "true"
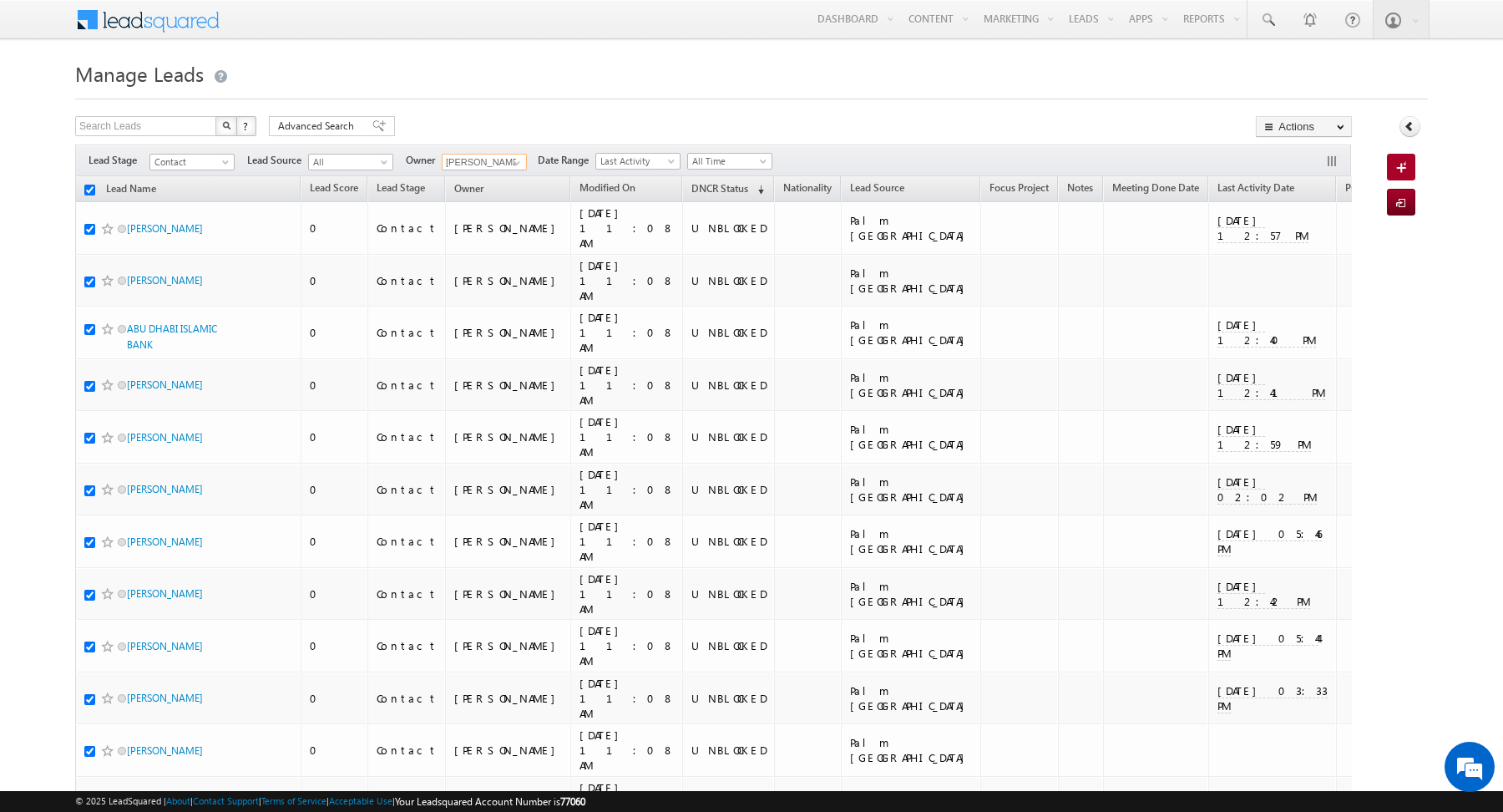
checkbox input "true"
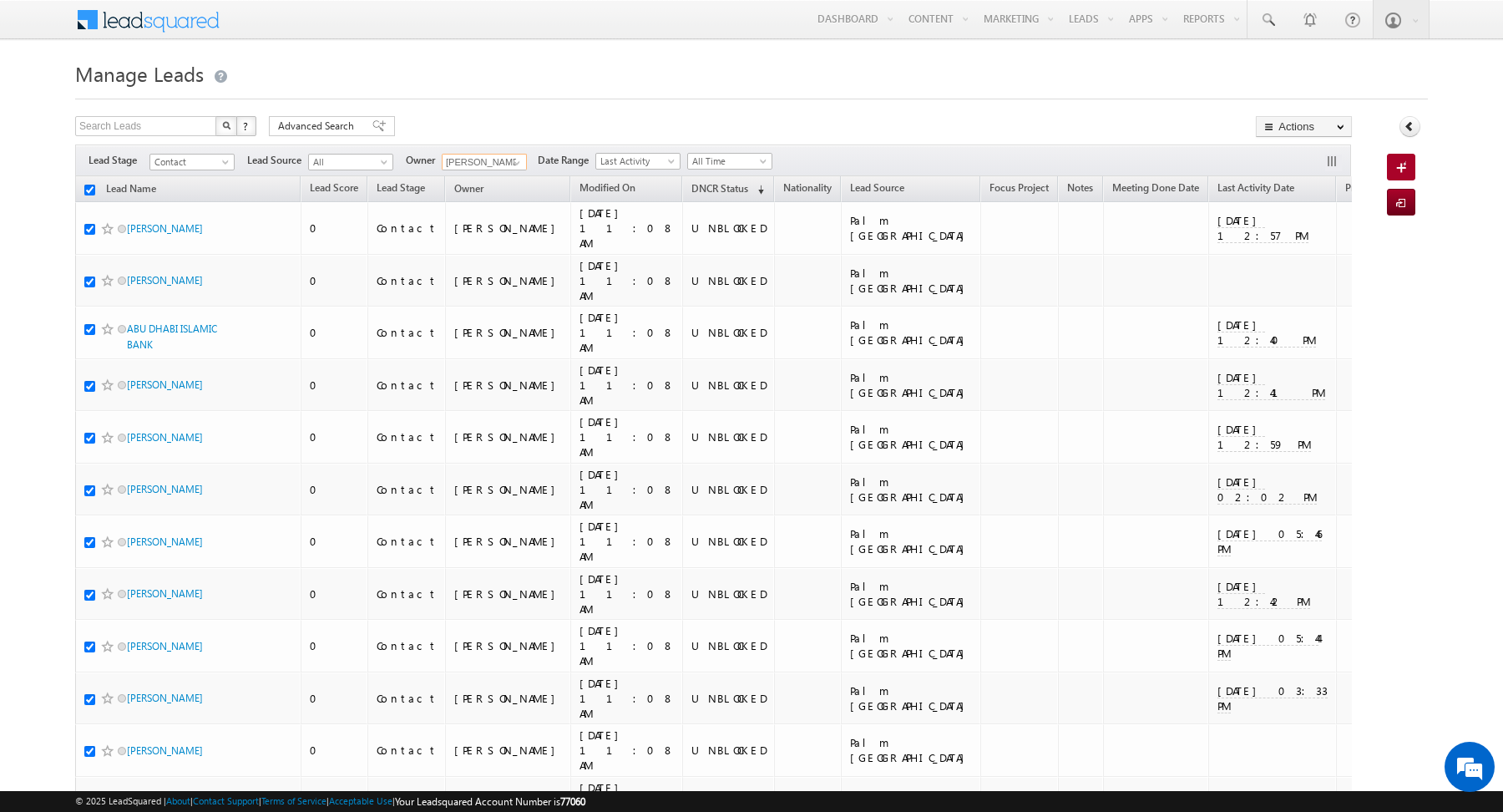
checkbox input "true"
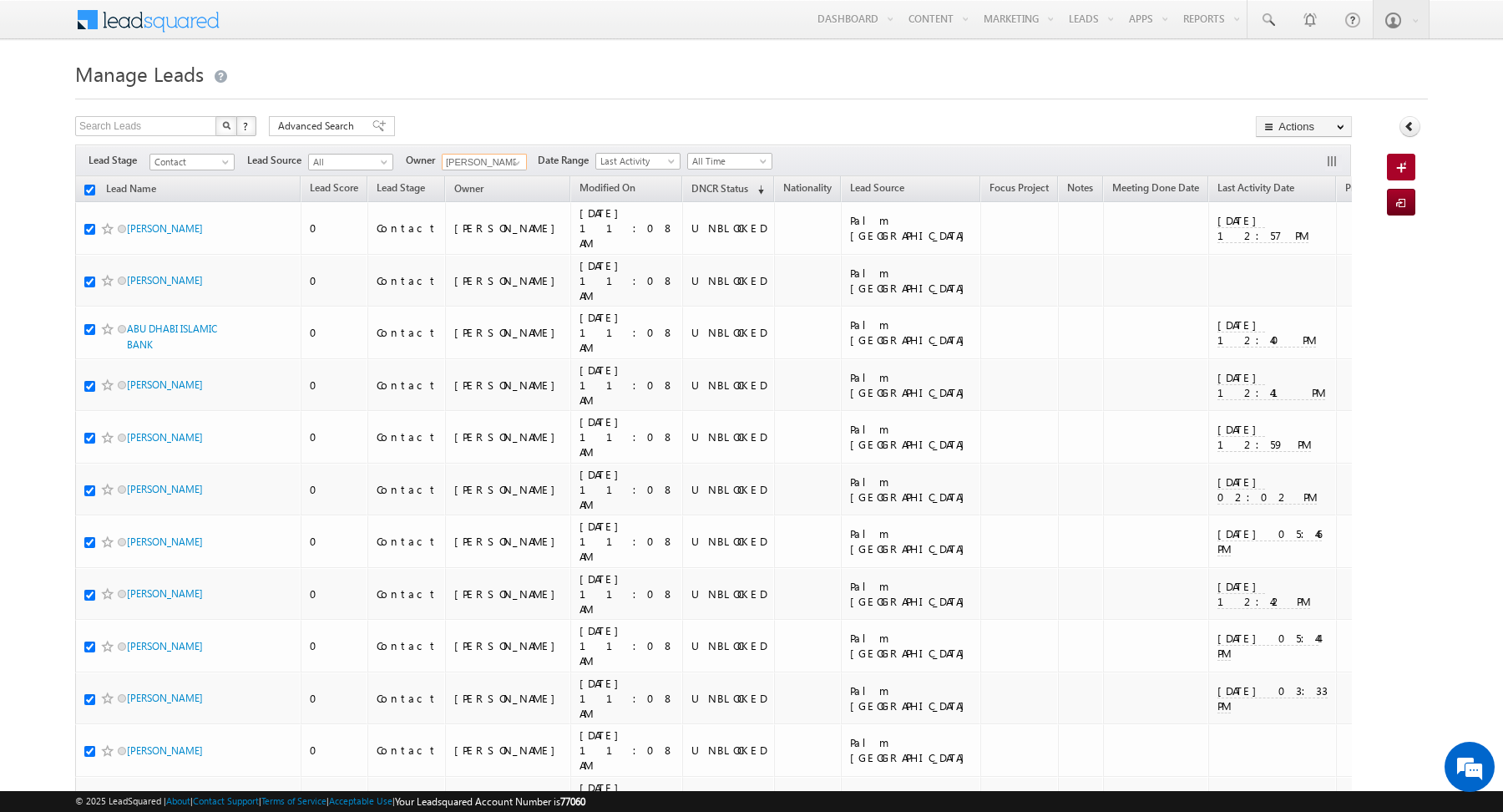
checkbox input "true"
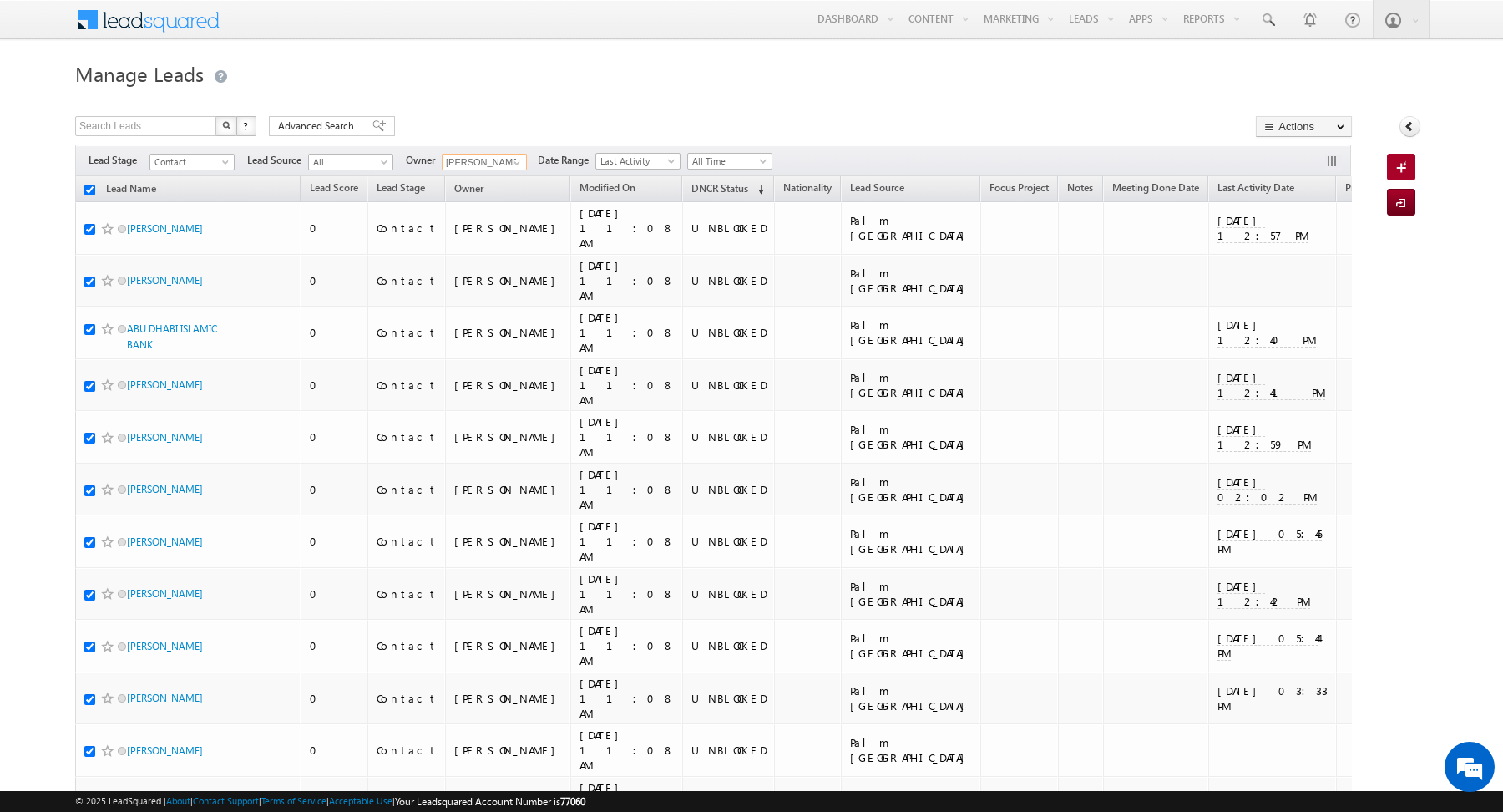
checkbox input "true"
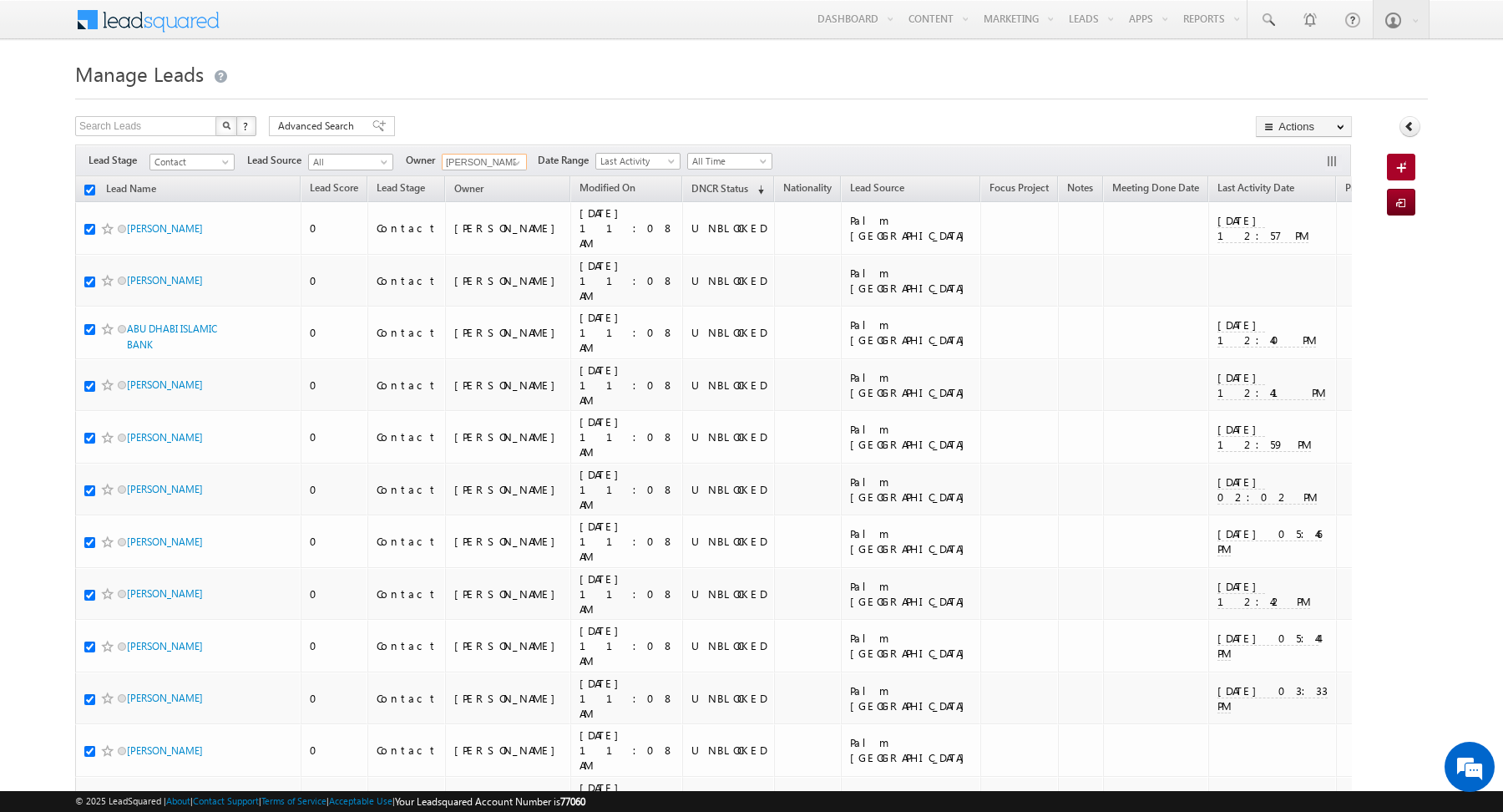
checkbox input "true"
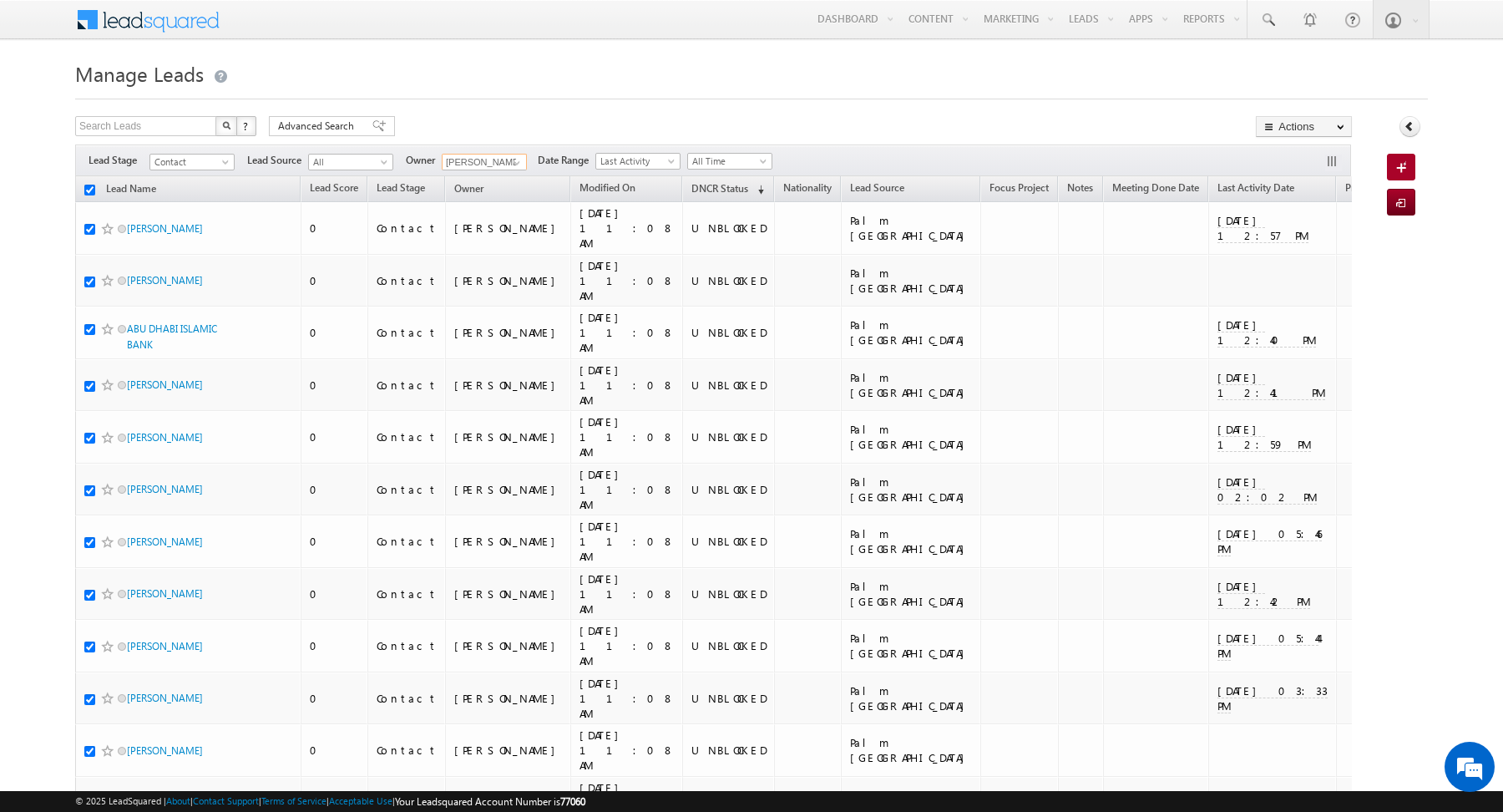
checkbox input "true"
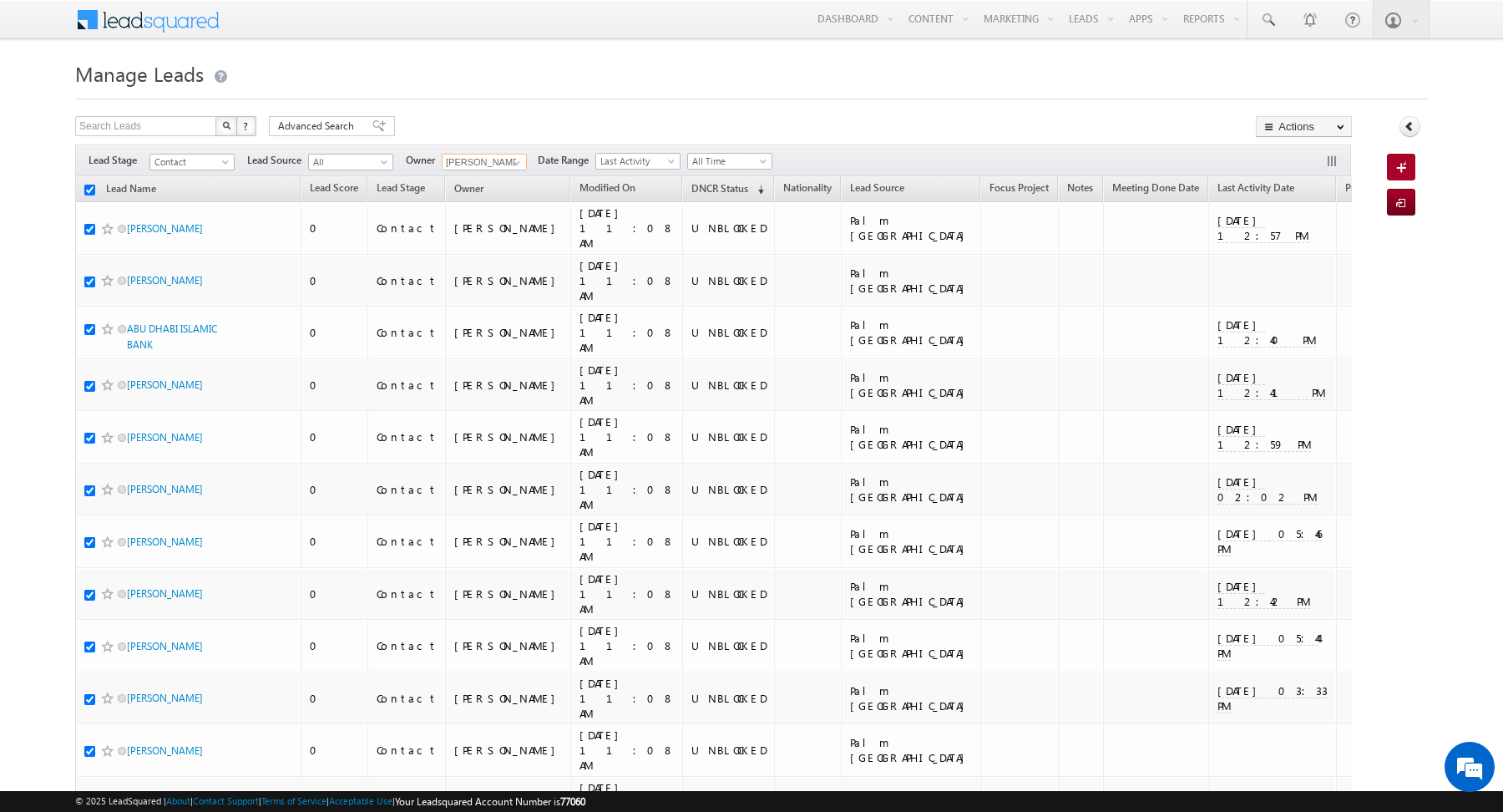
checkbox input "true"
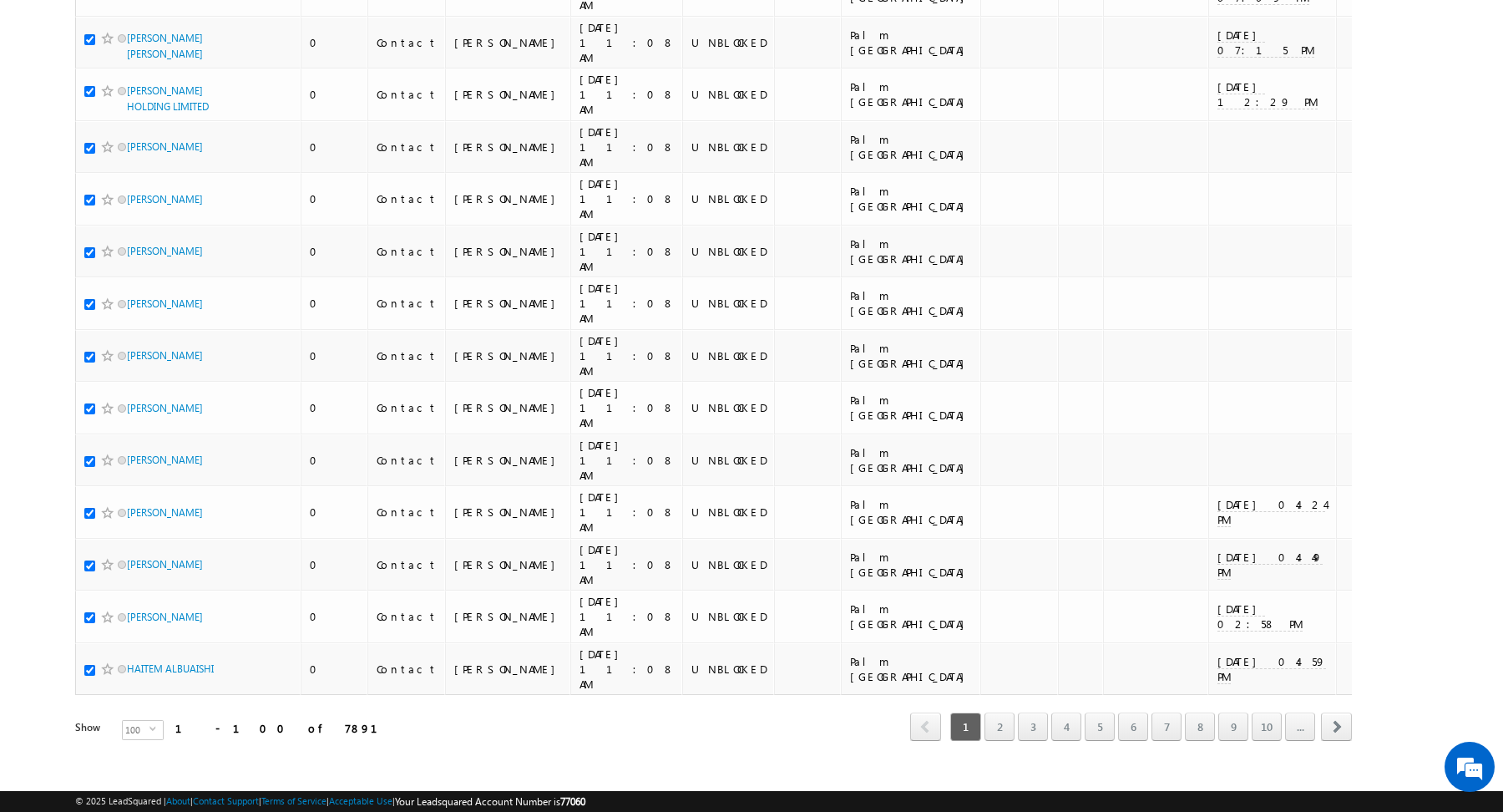
scroll to position [4856, 0]
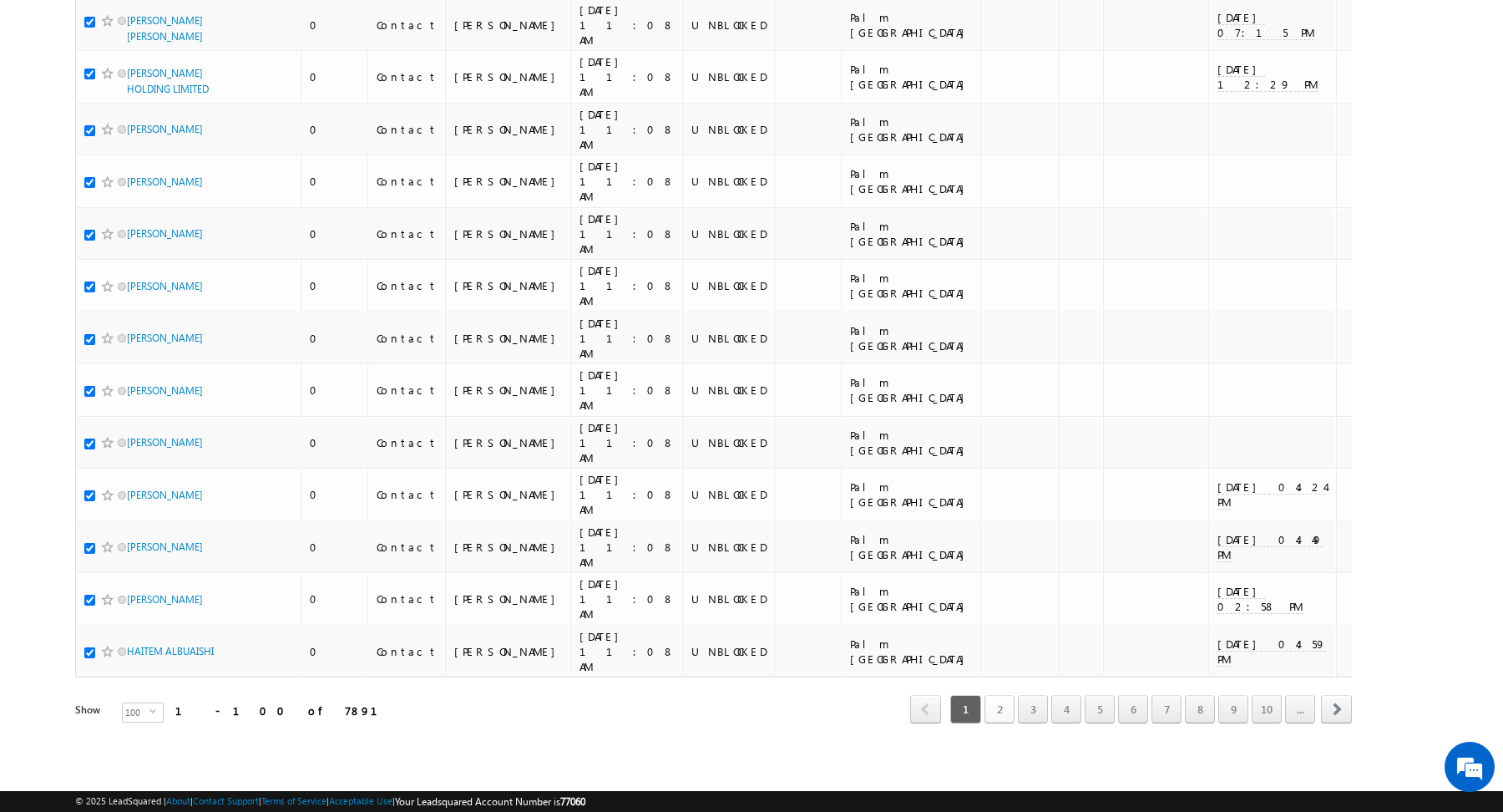
click at [1002, 699] on link "2" at bounding box center [999, 708] width 30 height 28
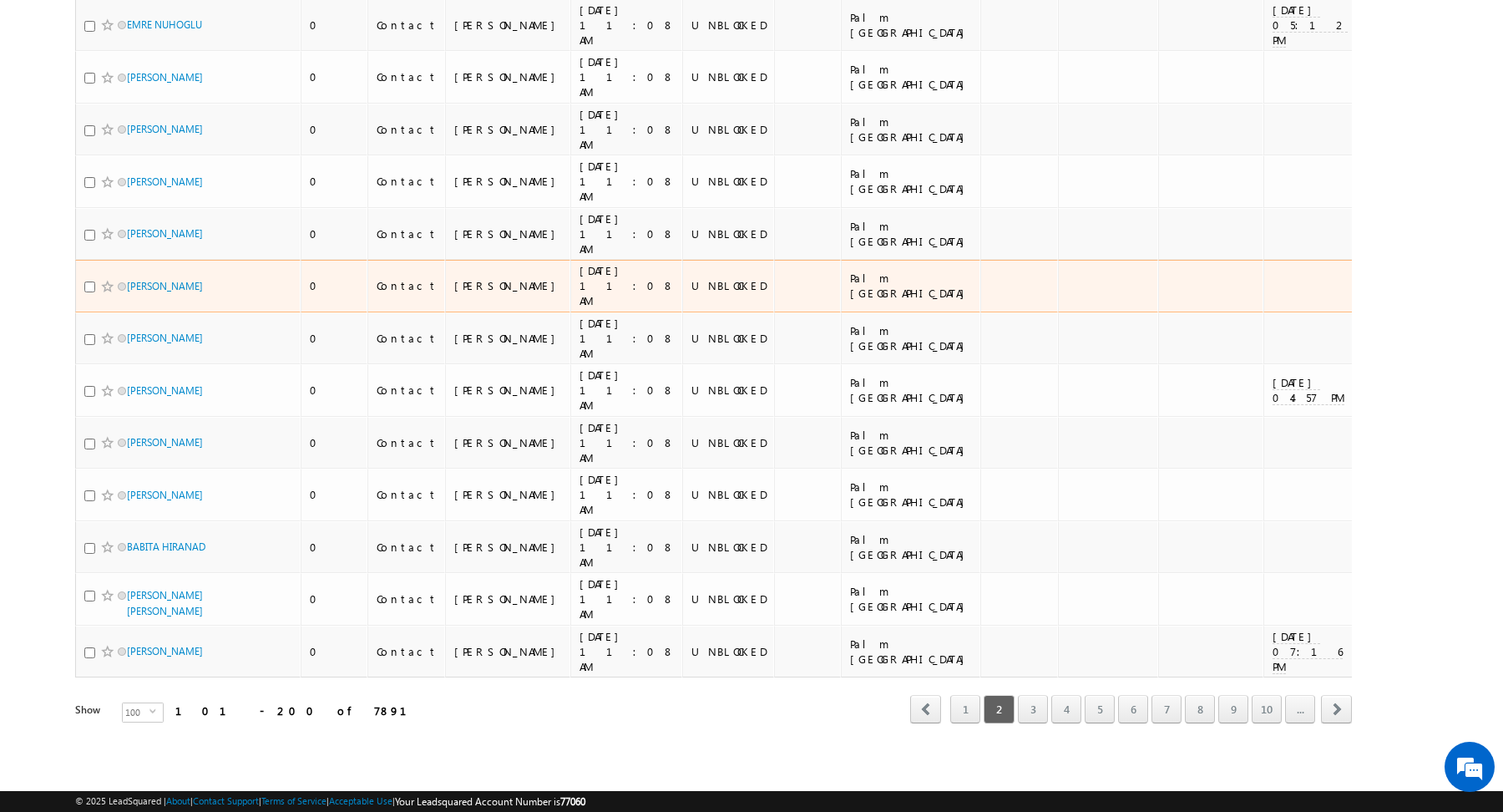
scroll to position [4690, 0]
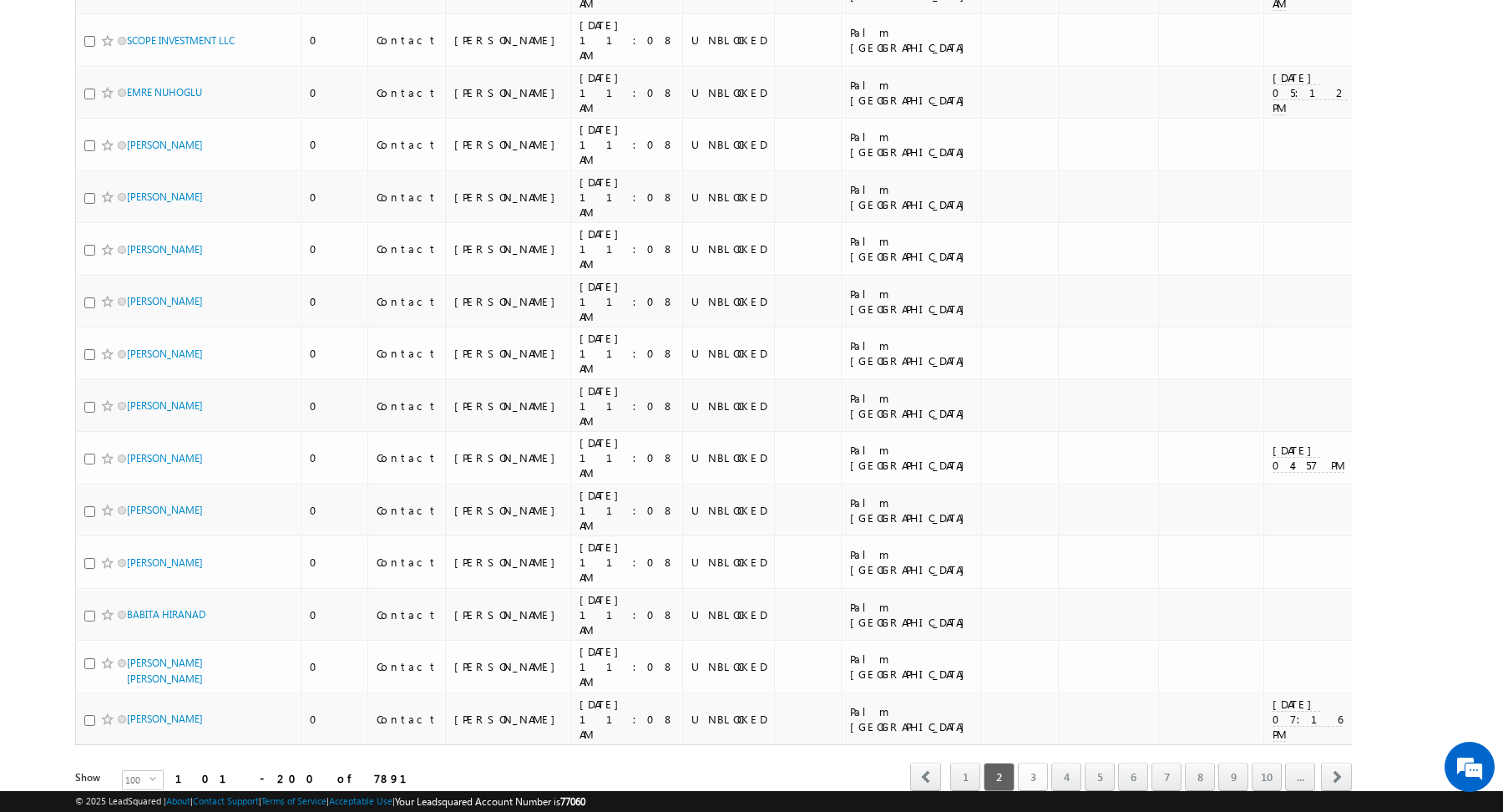
click at [1042, 762] on link "3" at bounding box center [1033, 776] width 30 height 28
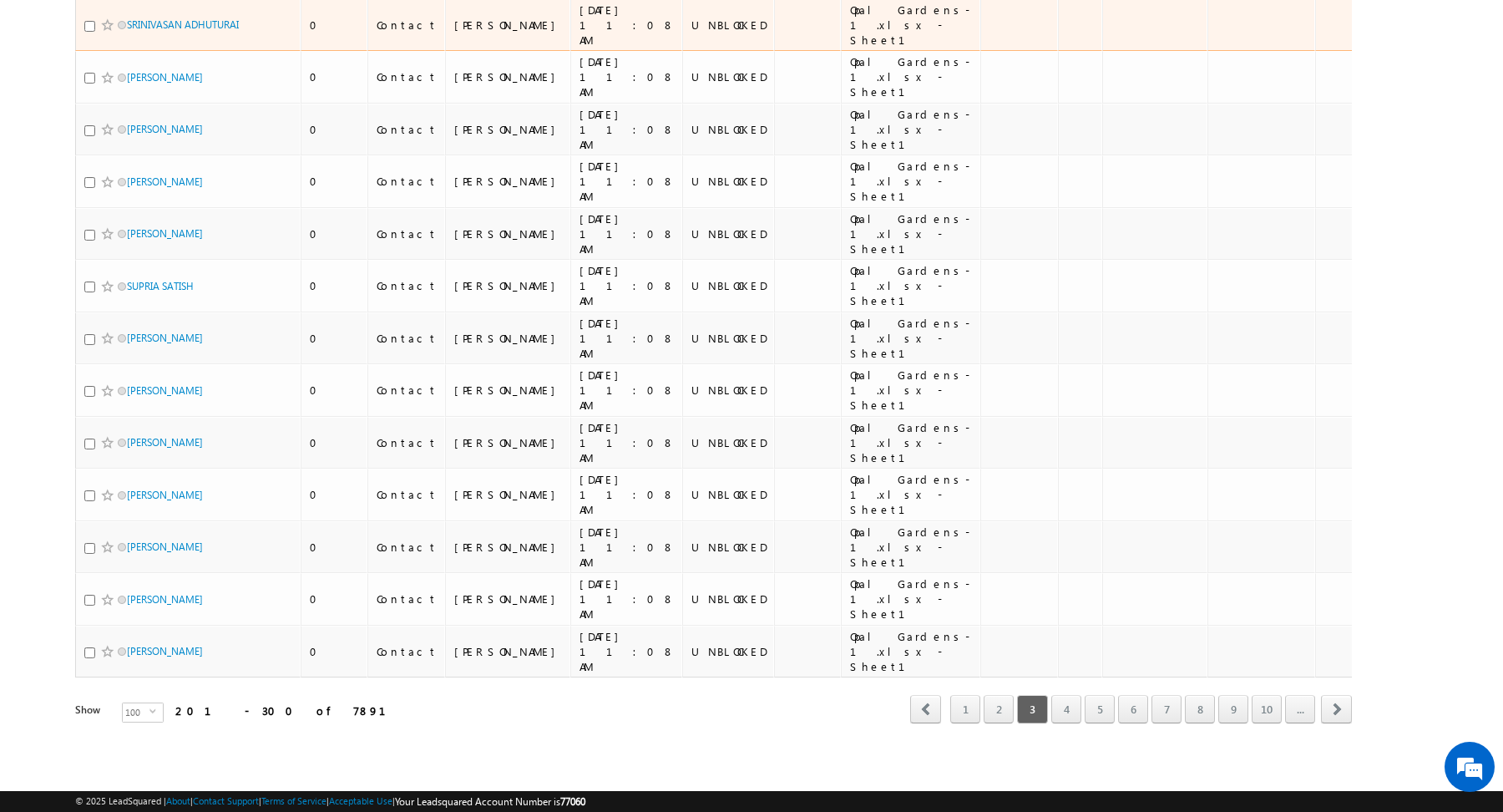
scroll to position [4895, 0]
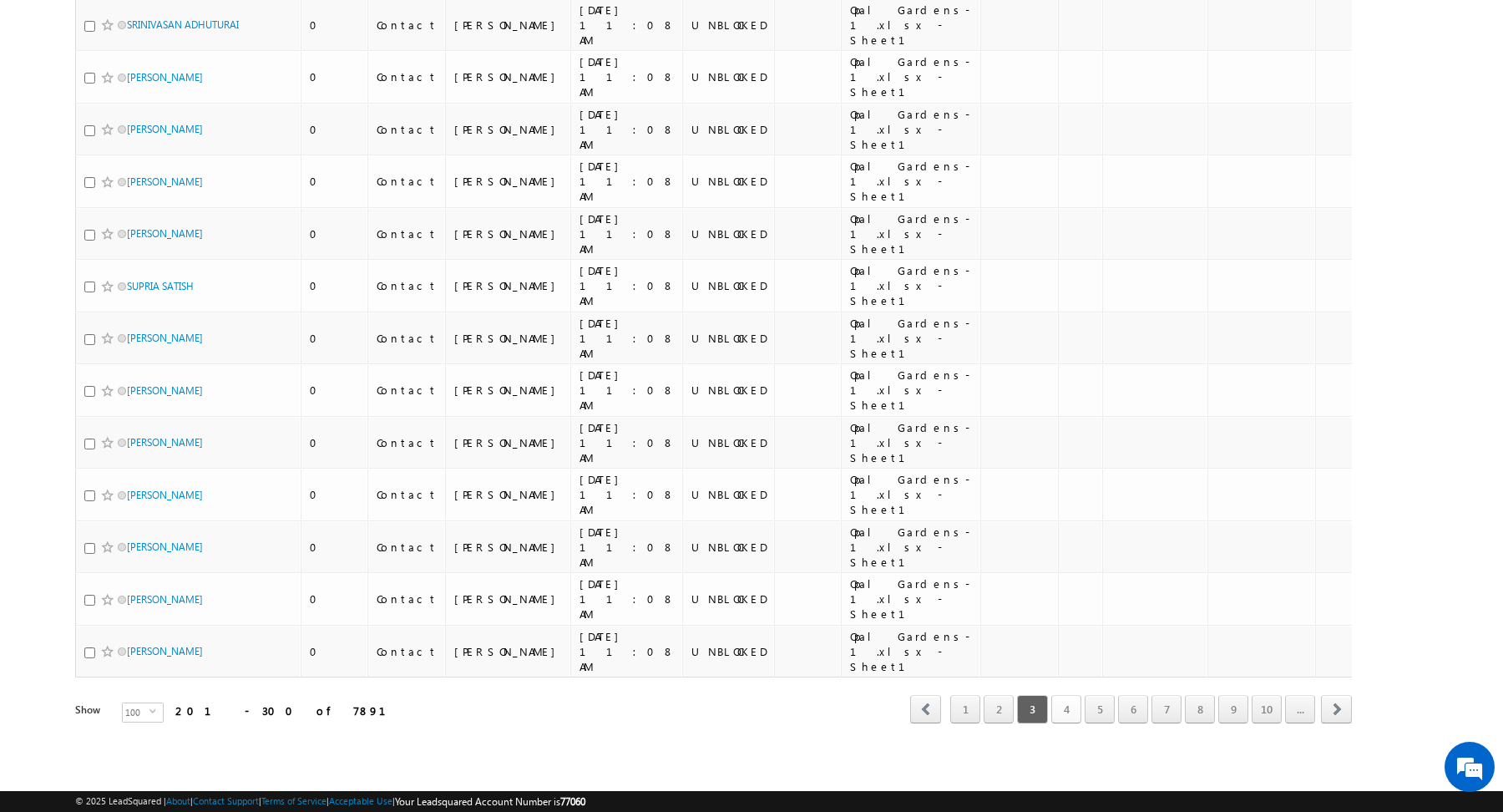
click at [1069, 696] on link "4" at bounding box center [1066, 708] width 30 height 28
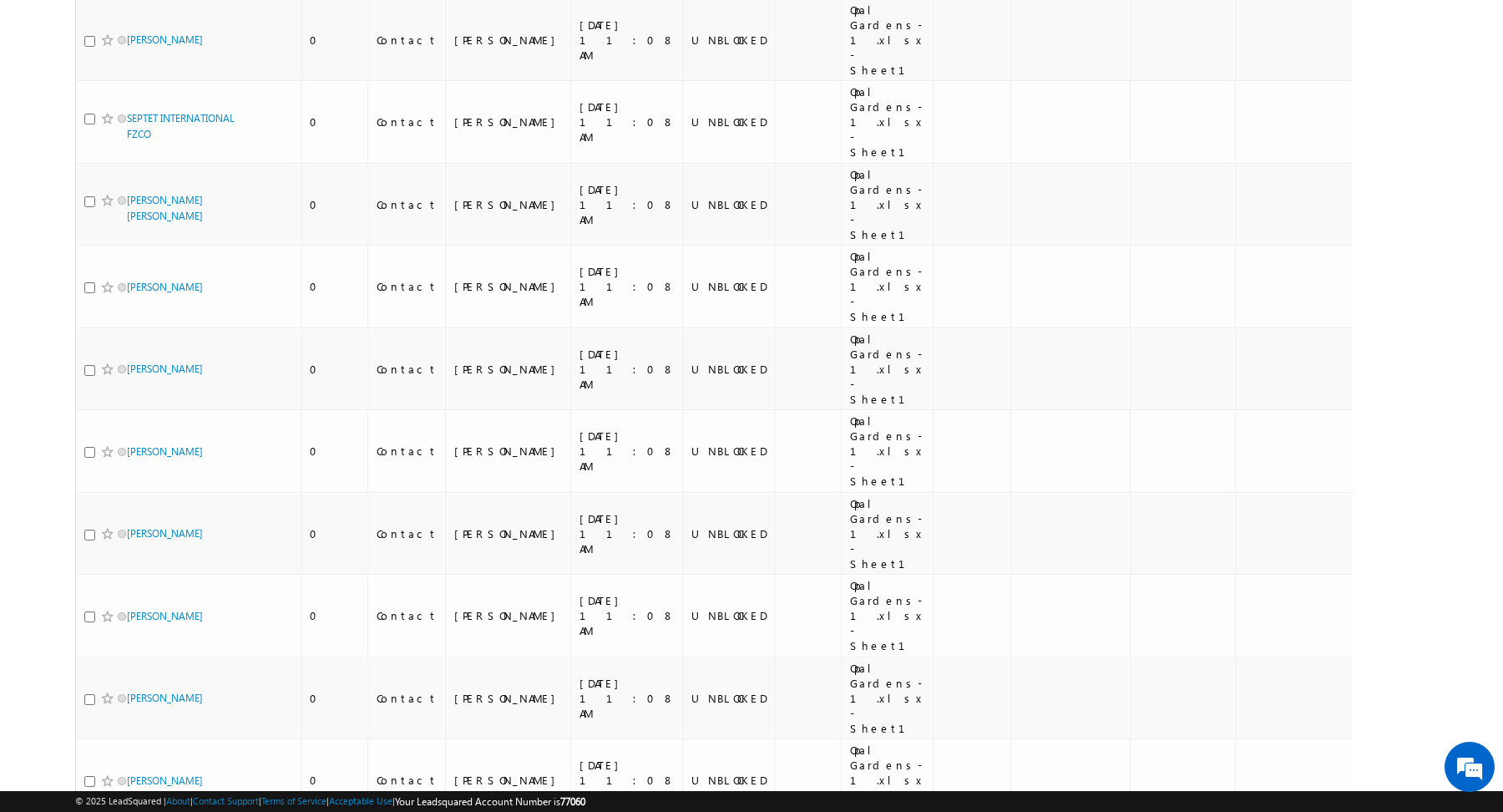
scroll to position [0, 0]
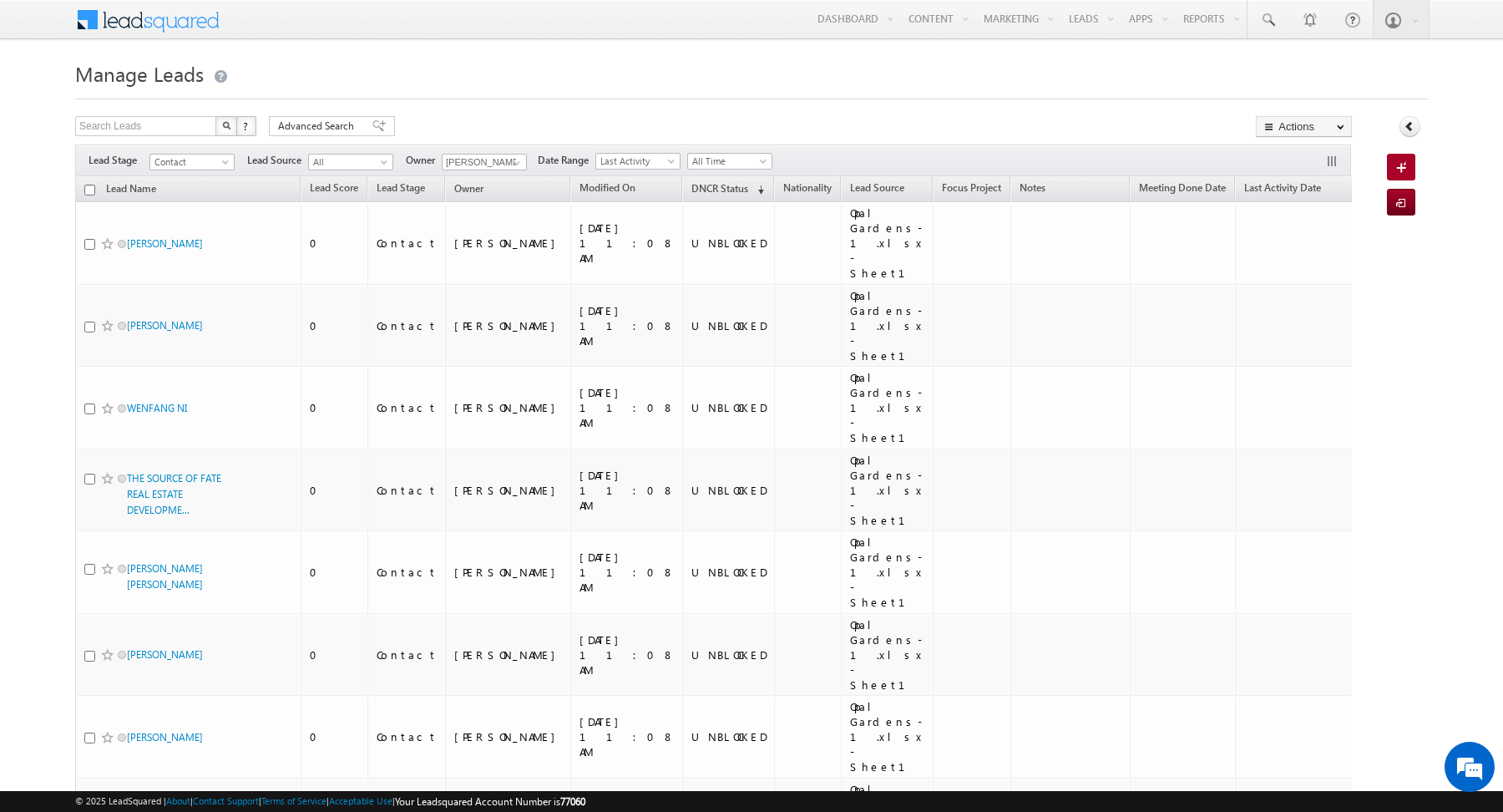
click at [89, 187] on input "checkbox" at bounding box center [89, 189] width 11 height 11
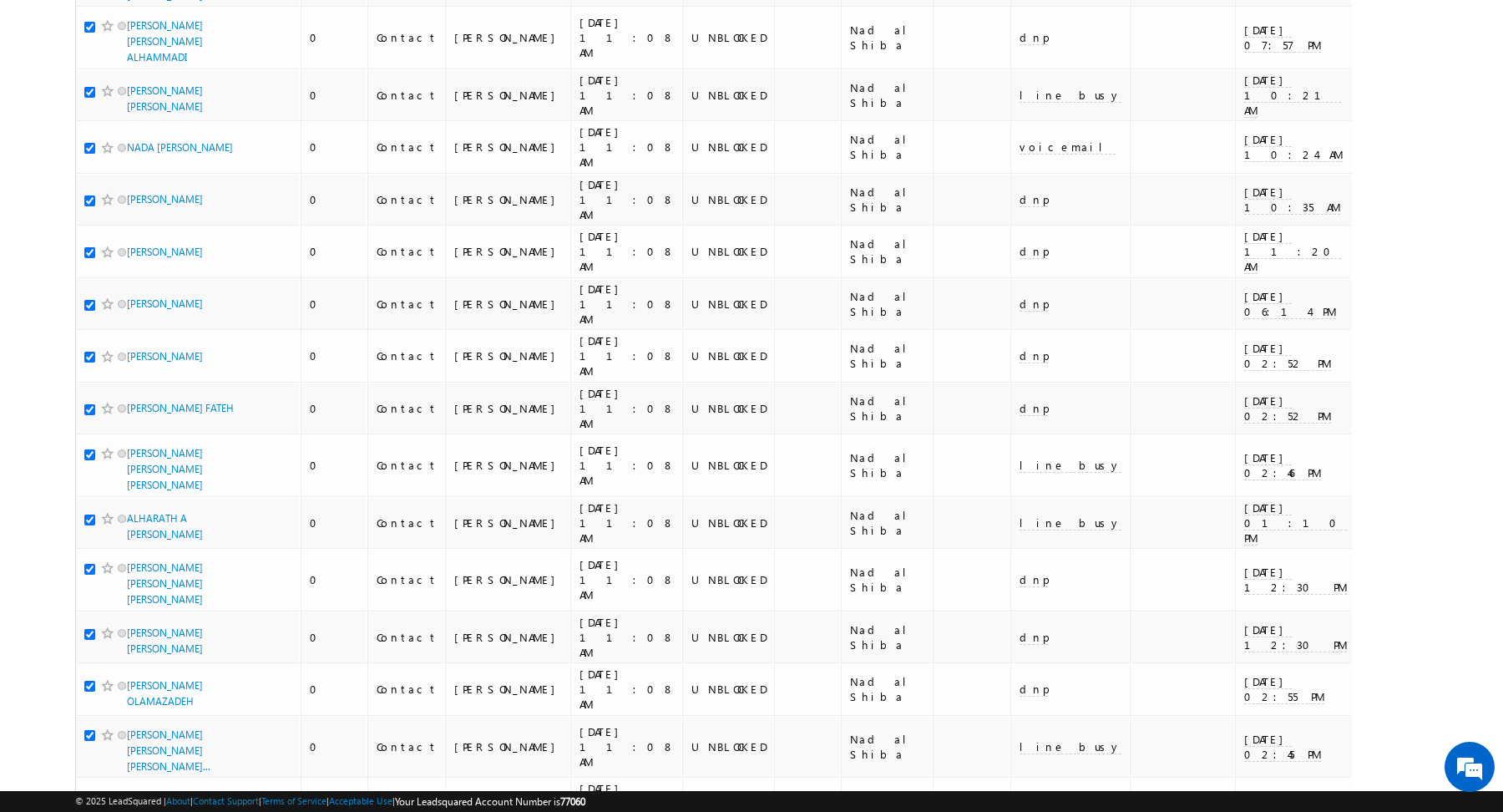
scroll to position [4641, 0]
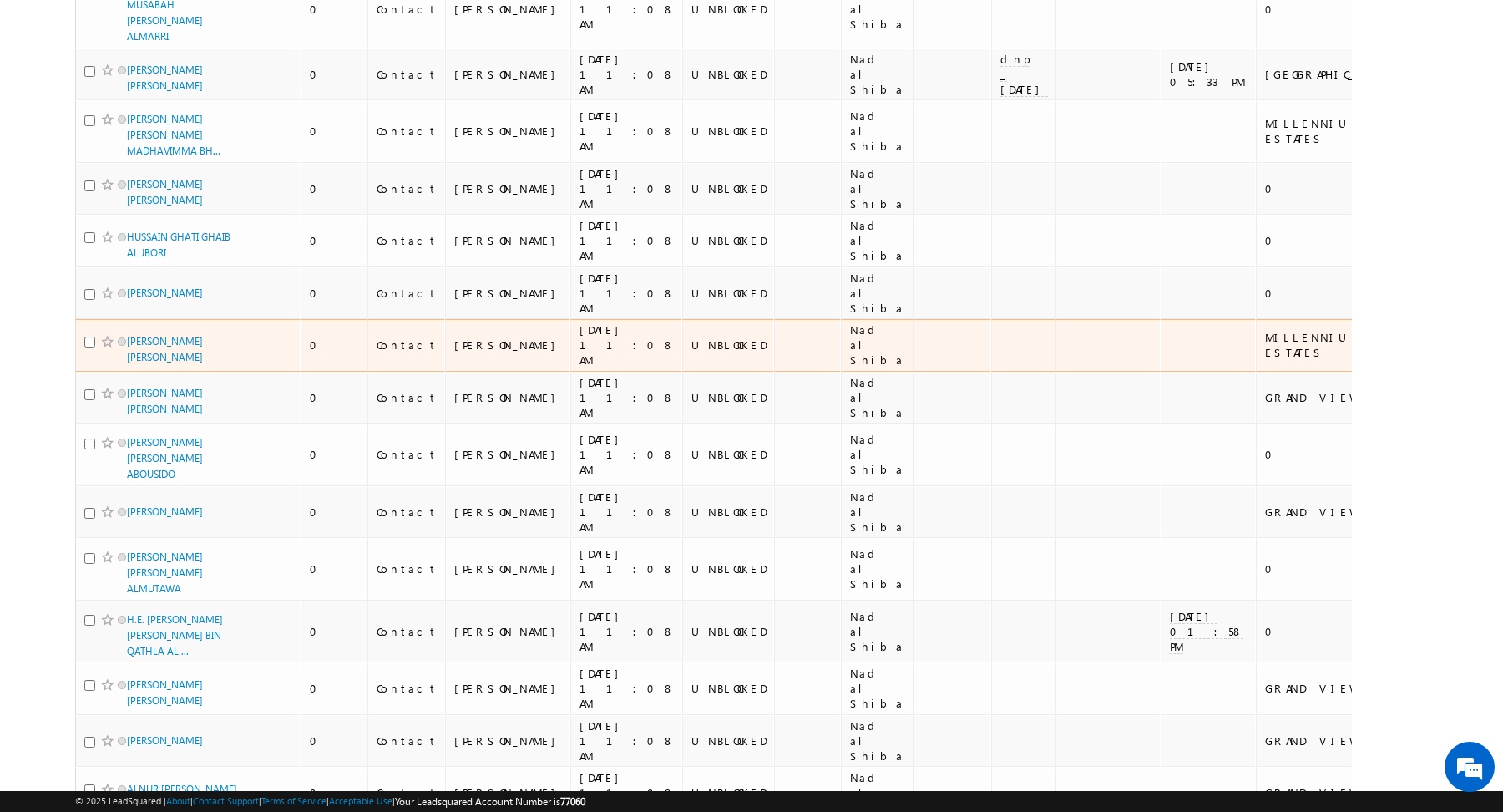
scroll to position [0, 0]
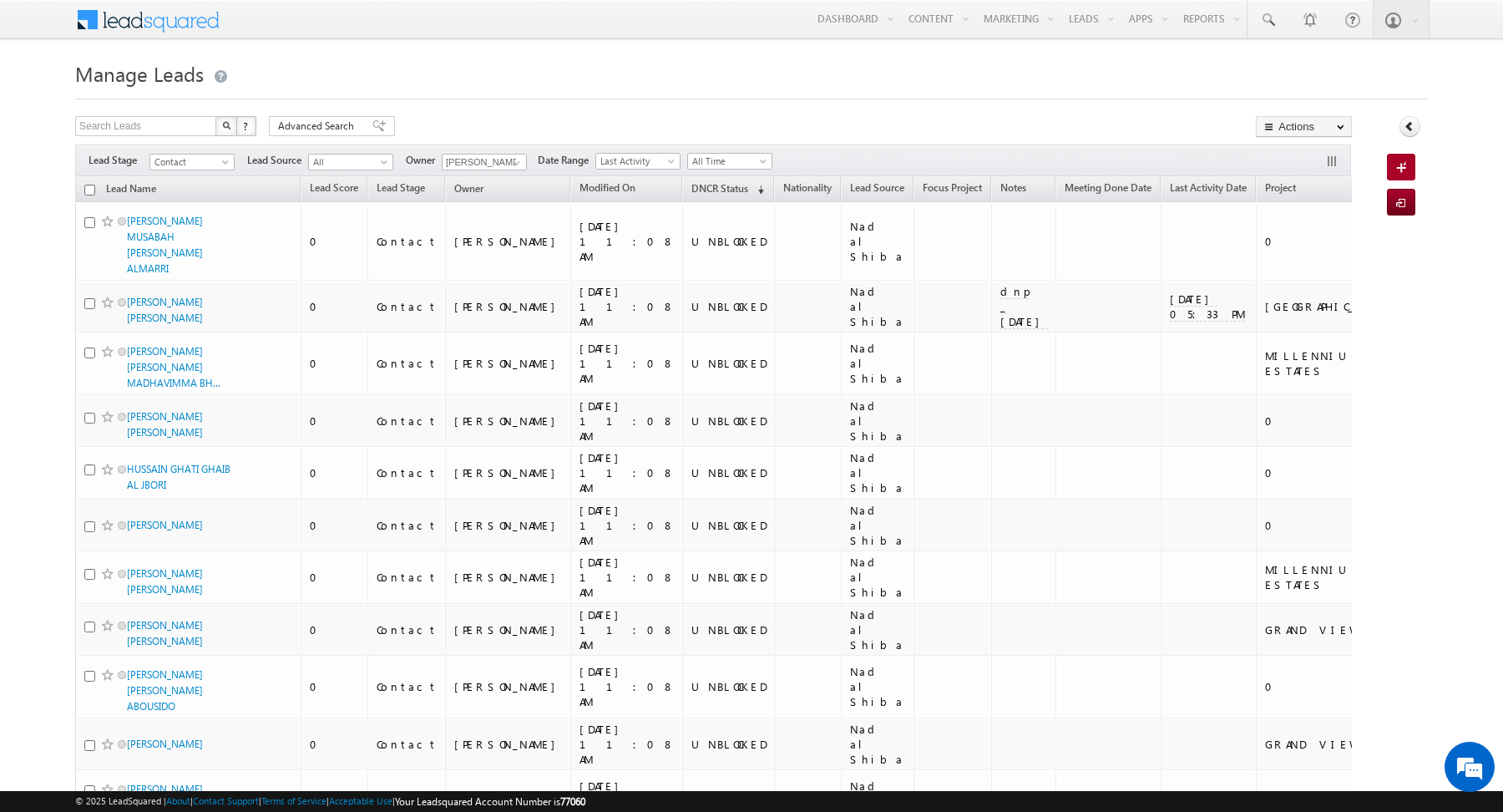
click at [91, 187] on input "checkbox" at bounding box center [89, 189] width 11 height 11
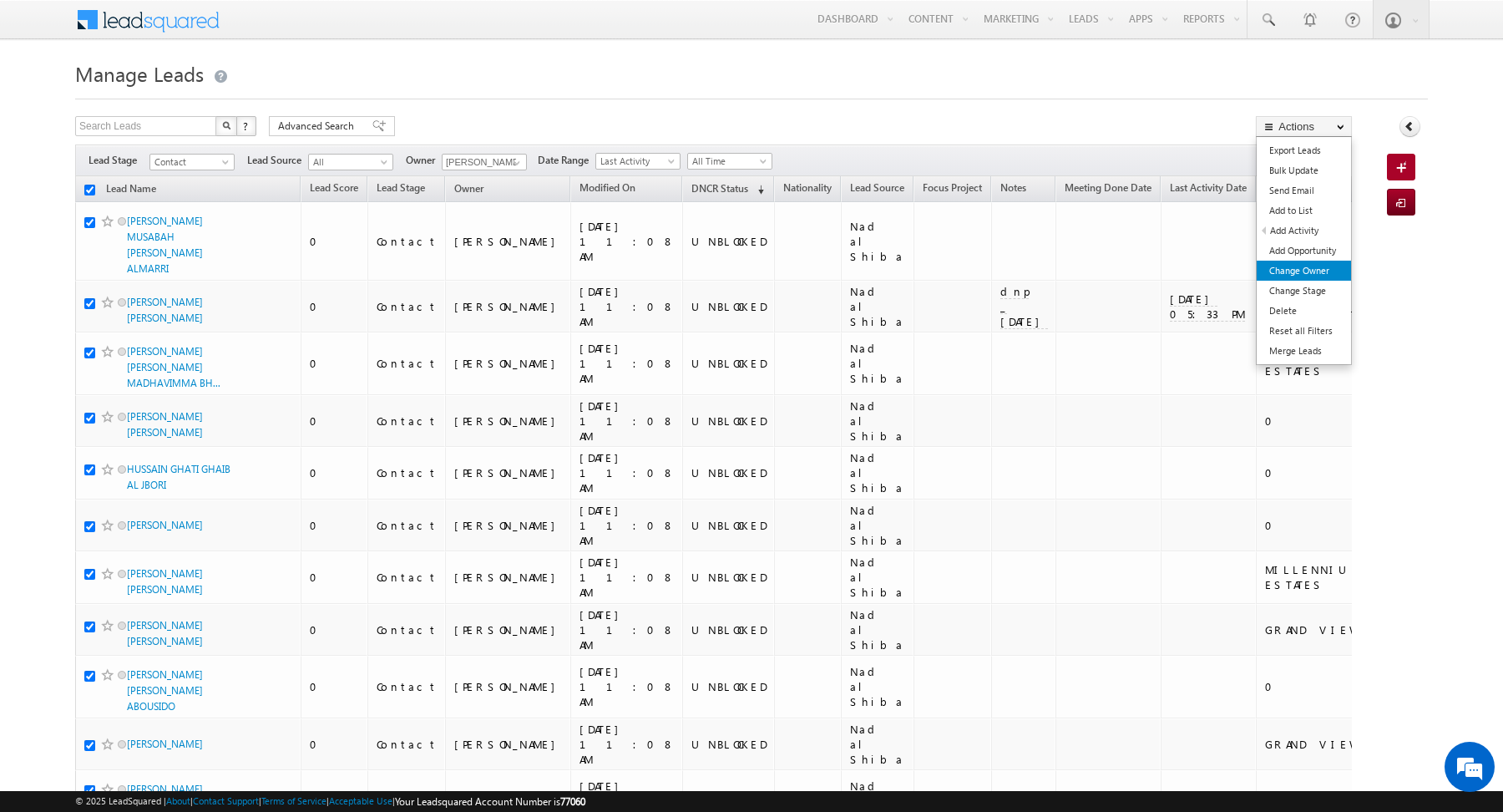
click at [1308, 274] on link "Change Owner" at bounding box center [1304, 270] width 94 height 20
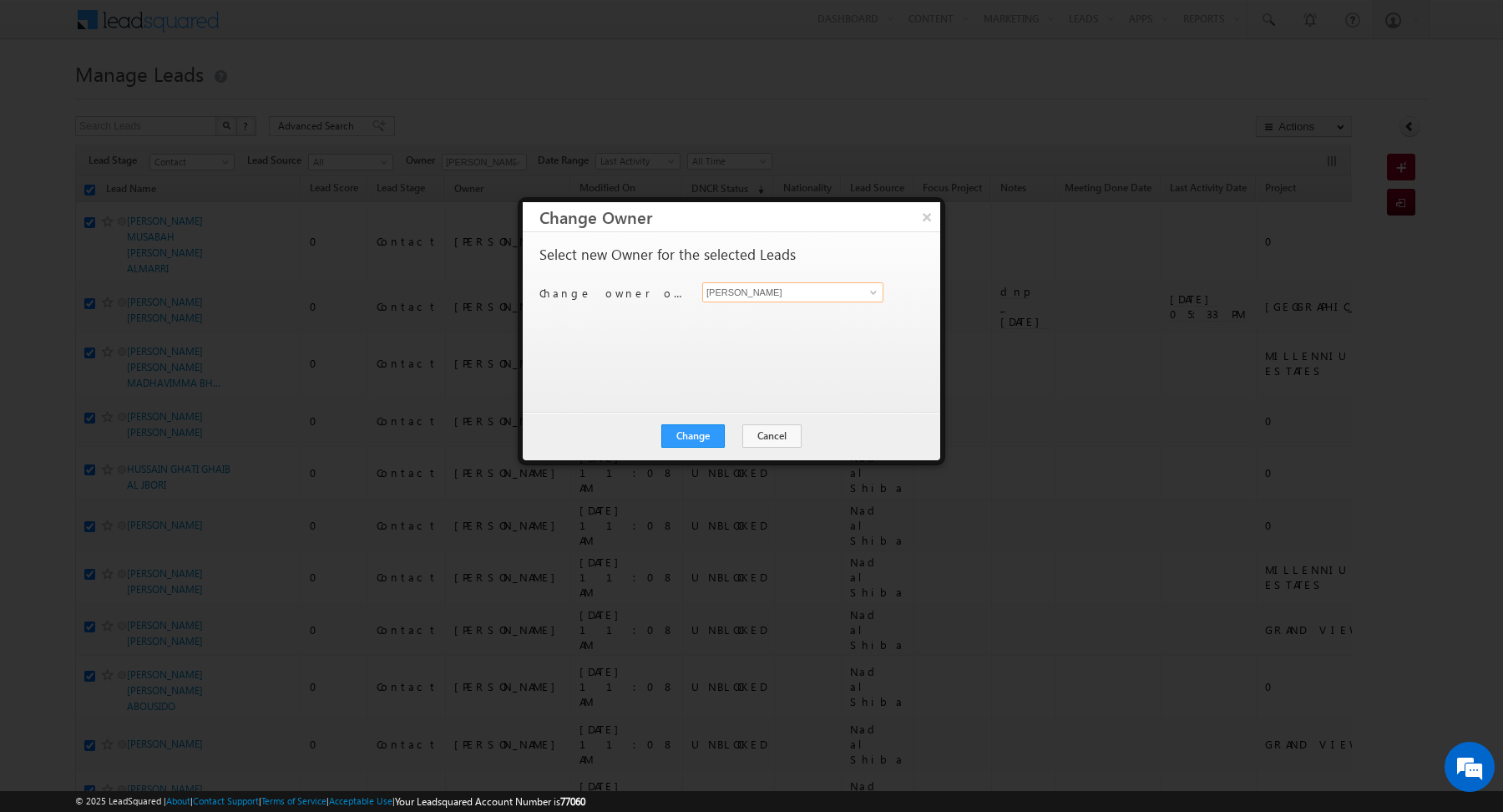
click at [788, 292] on input "[PERSON_NAME]" at bounding box center [793, 292] width 182 height 20
click at [867, 294] on span at bounding box center [873, 292] width 14 height 14
click at [776, 320] on span "Khyati@indglobal.ae" at bounding box center [784, 324] width 151 height 13
click at [695, 435] on button "Change" at bounding box center [693, 436] width 63 height 23
click at [749, 425] on button "Close" at bounding box center [734, 436] width 53 height 23
